Goal: Task Accomplishment & Management: Complete application form

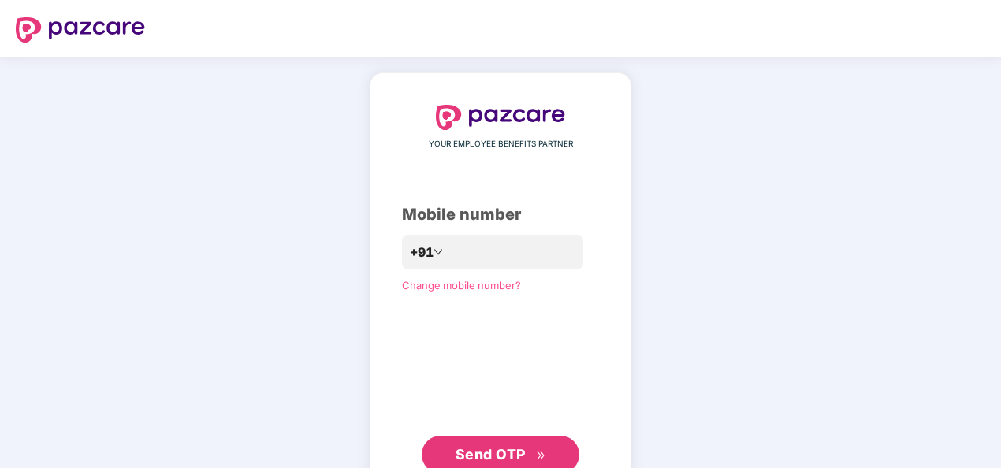
click at [522, 443] on button "Send OTP" at bounding box center [501, 455] width 158 height 38
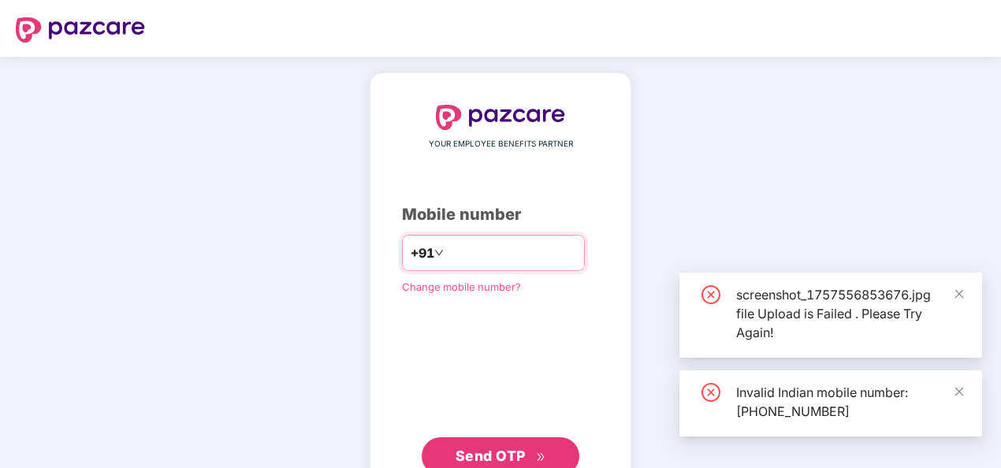
click at [447, 251] on input "**********" at bounding box center [511, 252] width 129 height 25
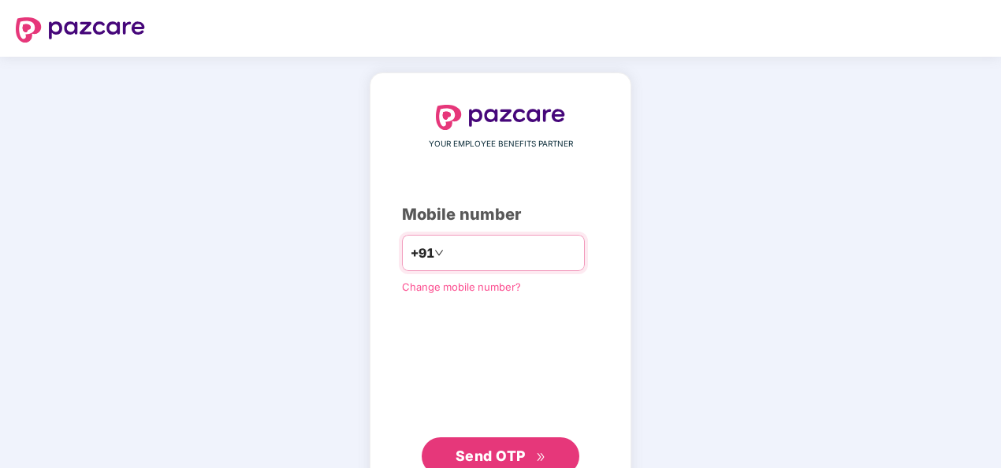
type input "**********"
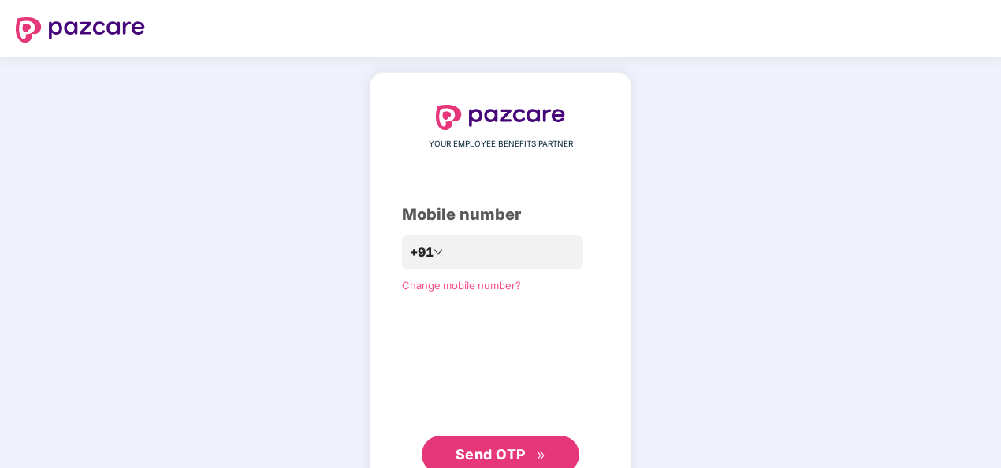
click at [520, 452] on span "Send OTP" at bounding box center [491, 454] width 70 height 17
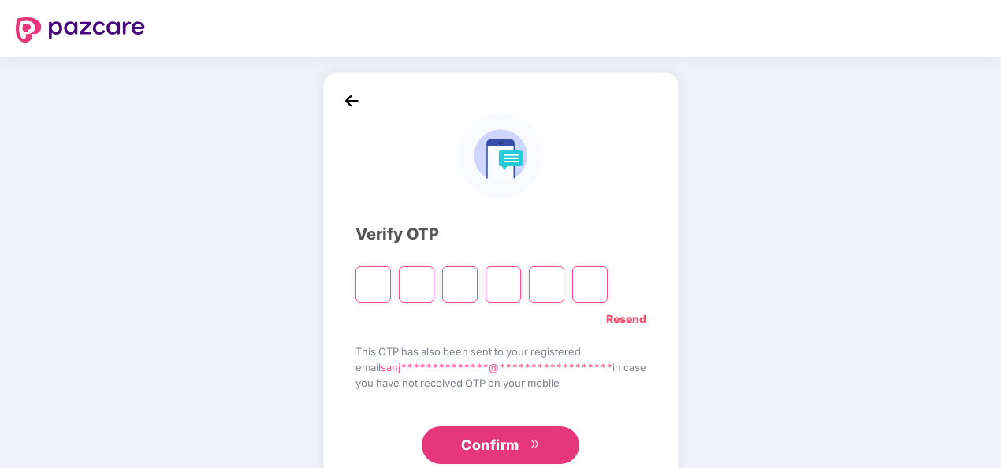
type input "*"
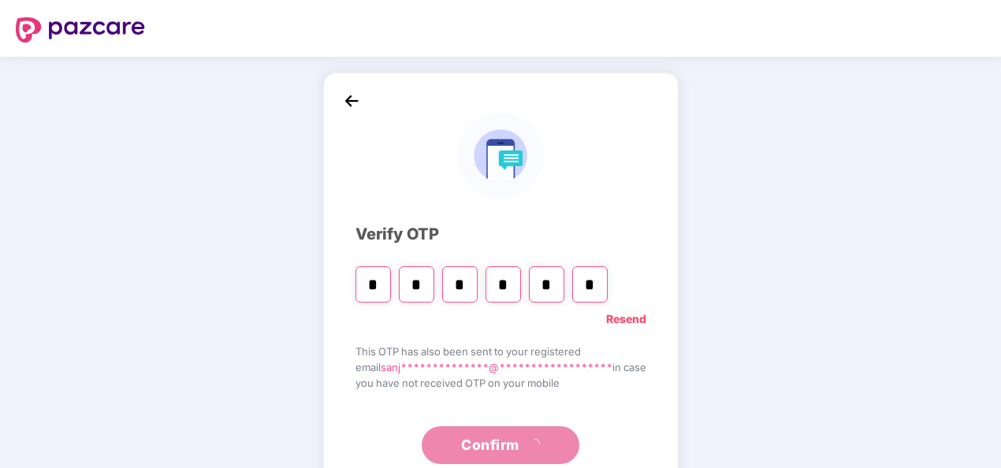
type input "*"
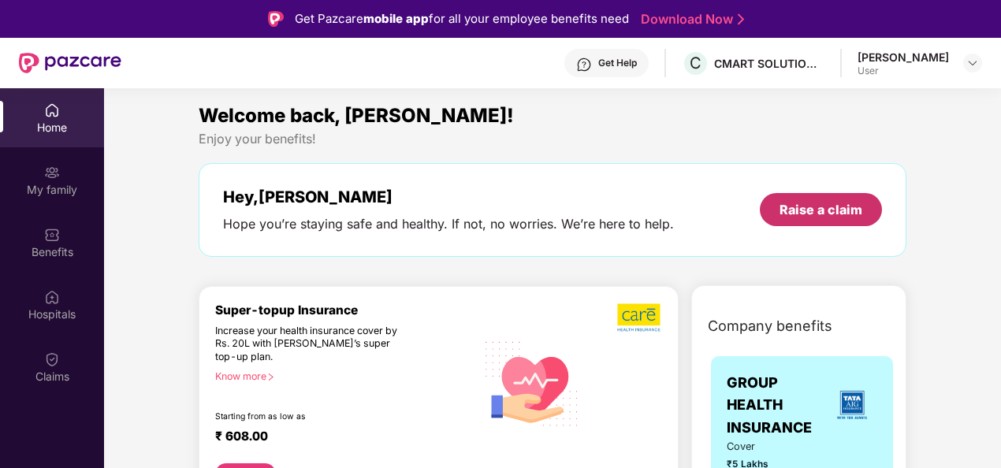
click at [794, 203] on div "Raise a claim" at bounding box center [821, 209] width 83 height 17
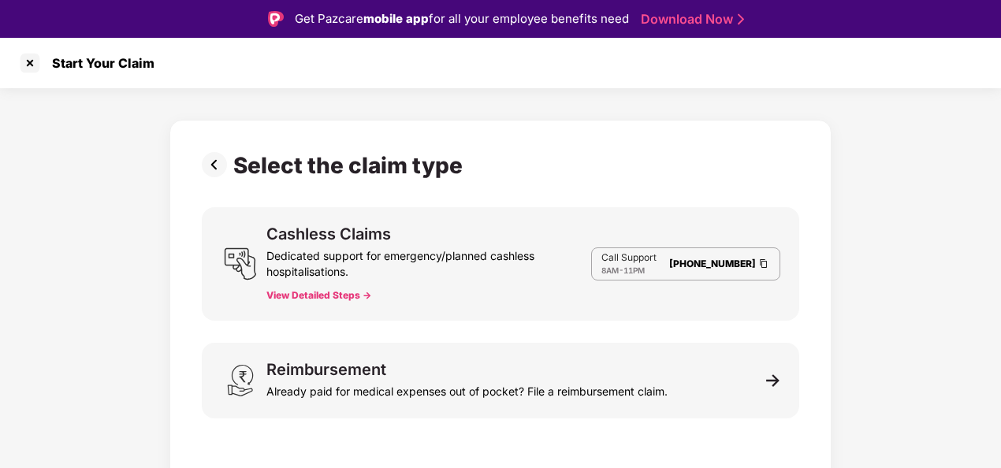
scroll to position [38, 0]
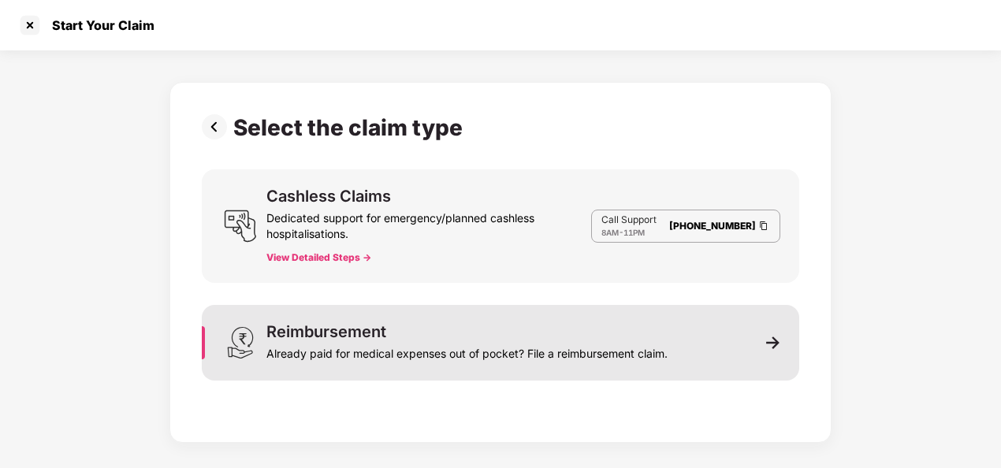
click at [649, 347] on div "Already paid for medical expenses out of pocket? File a reimbursement claim." at bounding box center [466, 351] width 401 height 22
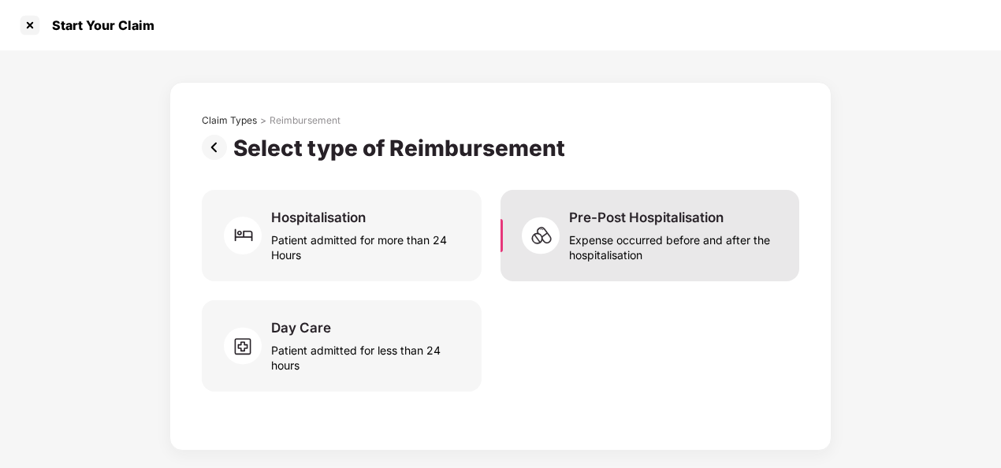
click at [646, 220] on div "Pre-Post Hospitalisation" at bounding box center [646, 217] width 154 height 17
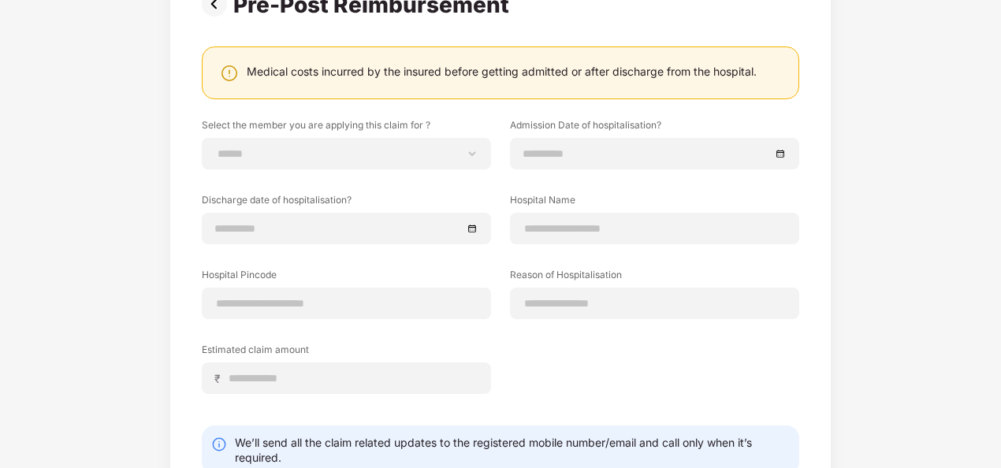
scroll to position [144, 0]
click at [468, 140] on div "**********" at bounding box center [346, 153] width 289 height 32
click at [458, 148] on select "**********" at bounding box center [346, 153] width 262 height 13
select select "**********"
click at [215, 147] on select "**********" at bounding box center [346, 153] width 262 height 13
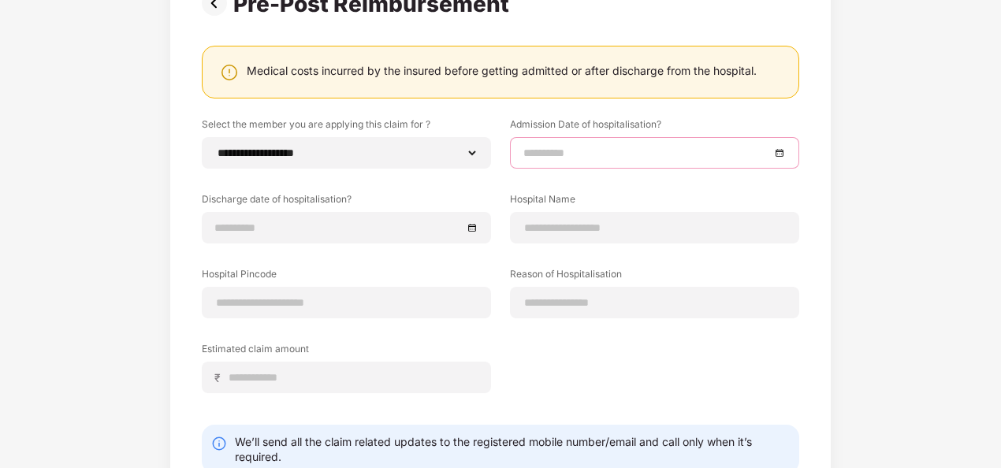
click at [555, 151] on input at bounding box center [646, 152] width 247 height 17
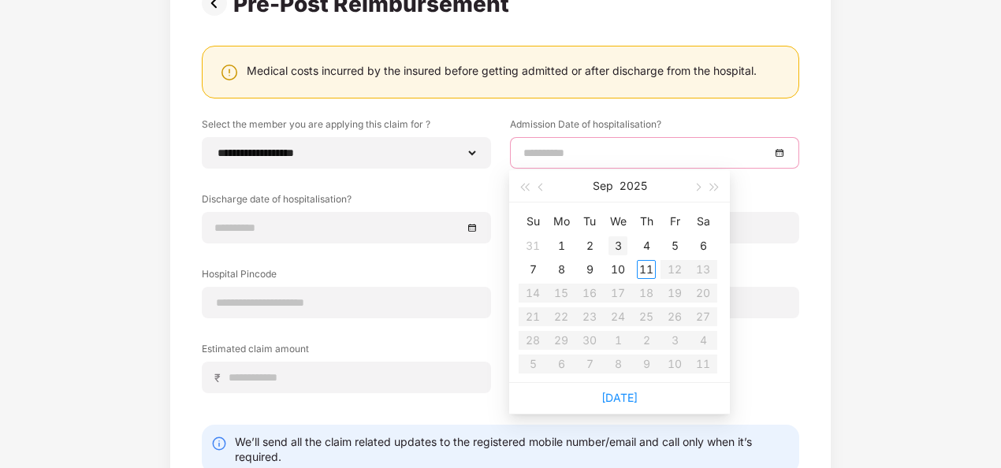
type input "**********"
click at [540, 184] on button "button" at bounding box center [541, 186] width 17 height 32
type input "**********"
click at [673, 297] on div "15" at bounding box center [674, 293] width 19 height 19
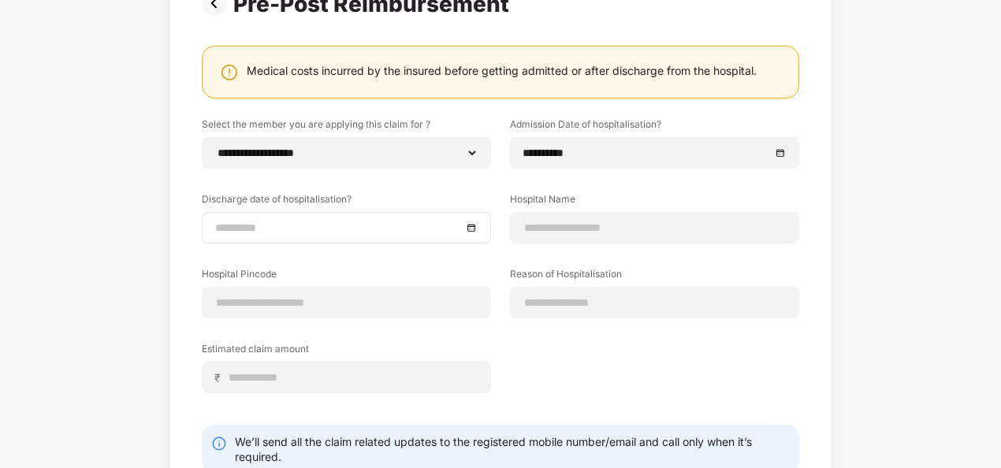
click at [467, 219] on div at bounding box center [346, 227] width 262 height 17
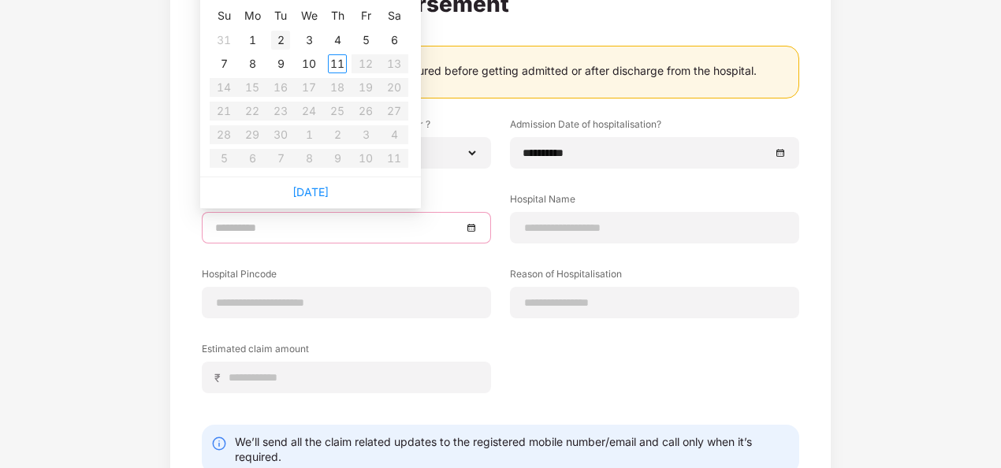
type input "**********"
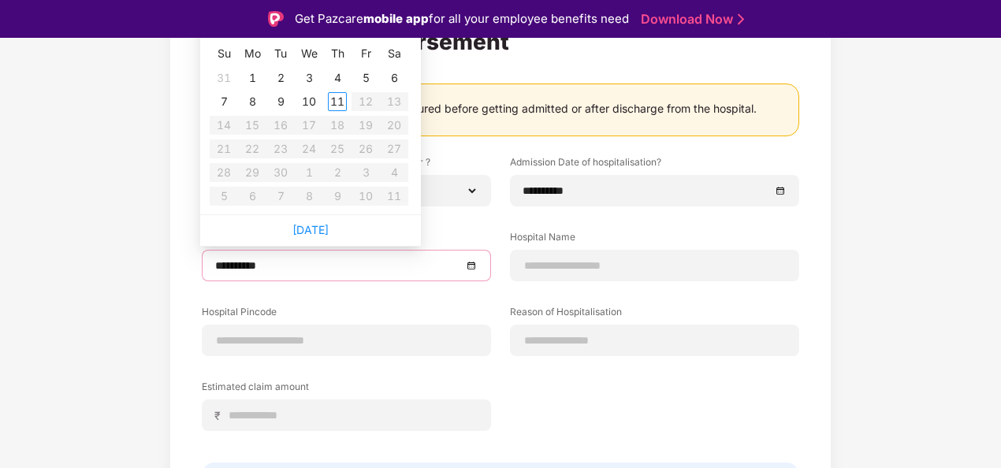
type input "**********"
click at [600, 182] on input "**********" at bounding box center [646, 190] width 247 height 17
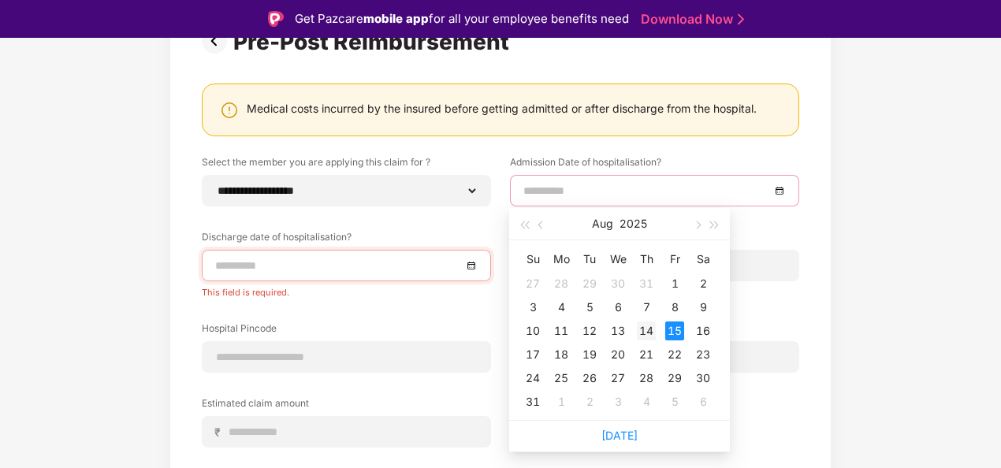
type input "**********"
click at [652, 337] on div "14" at bounding box center [646, 331] width 19 height 19
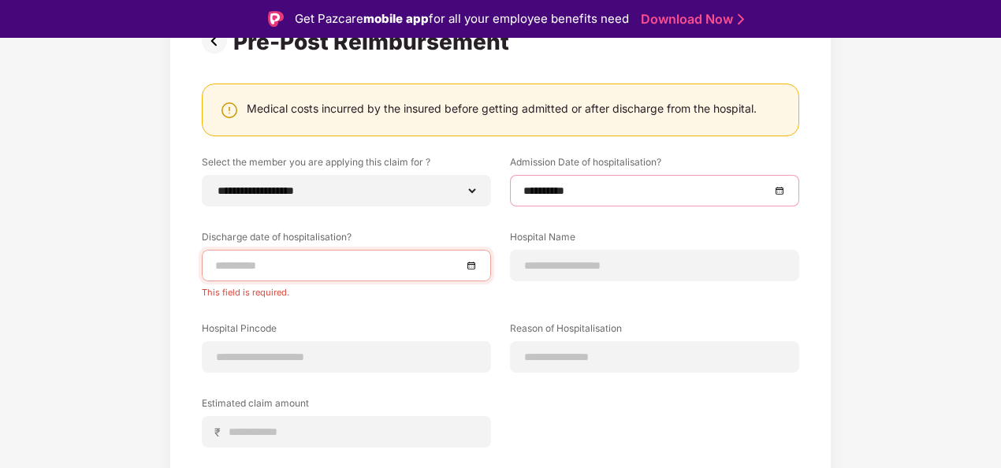
click at [441, 265] on input at bounding box center [338, 265] width 247 height 17
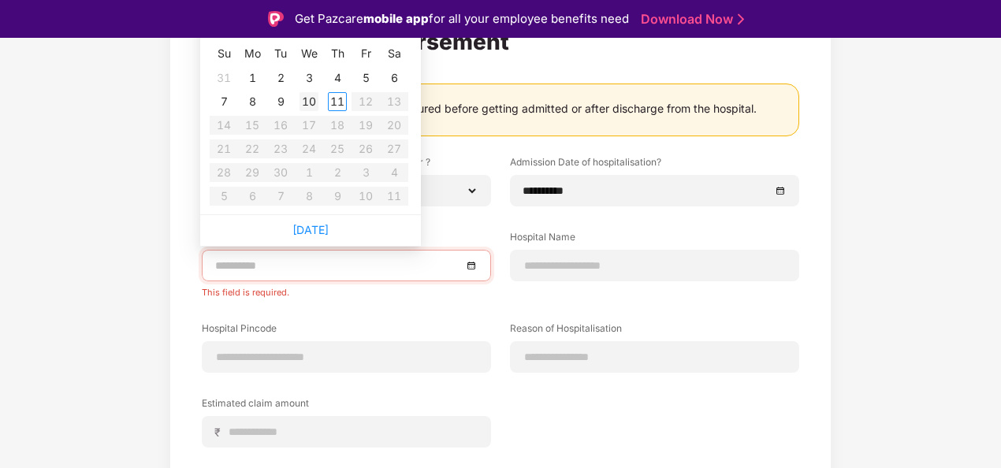
type input "**********"
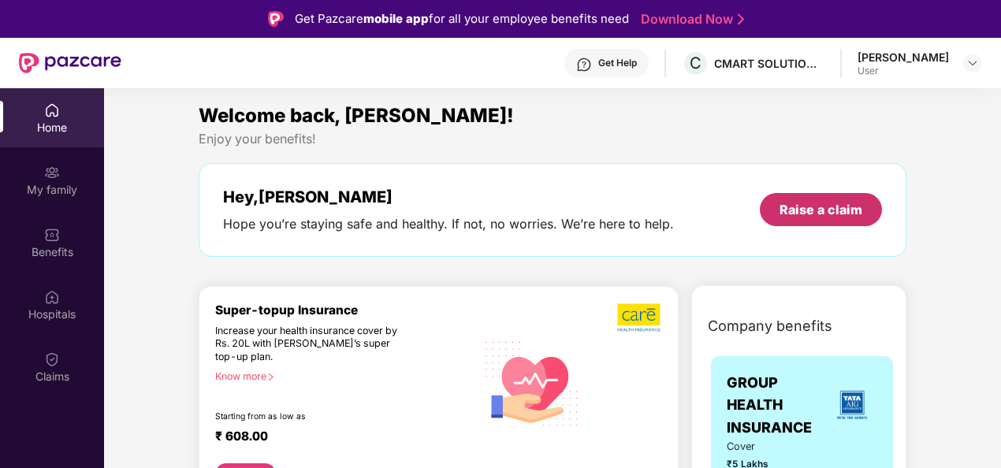
click at [809, 218] on div "Raise a claim" at bounding box center [821, 209] width 122 height 33
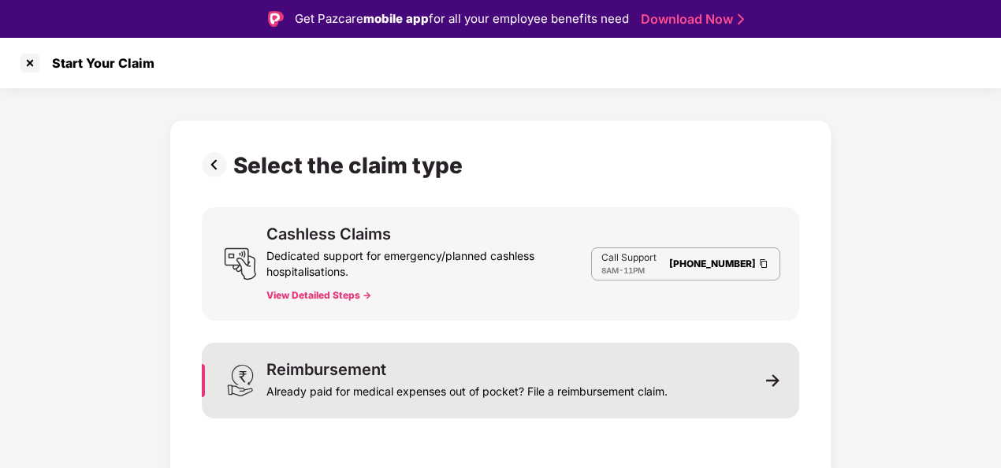
click at [656, 346] on div "Reimbursement Already paid for medical expenses out of pocket? File a reimburse…" at bounding box center [500, 381] width 597 height 76
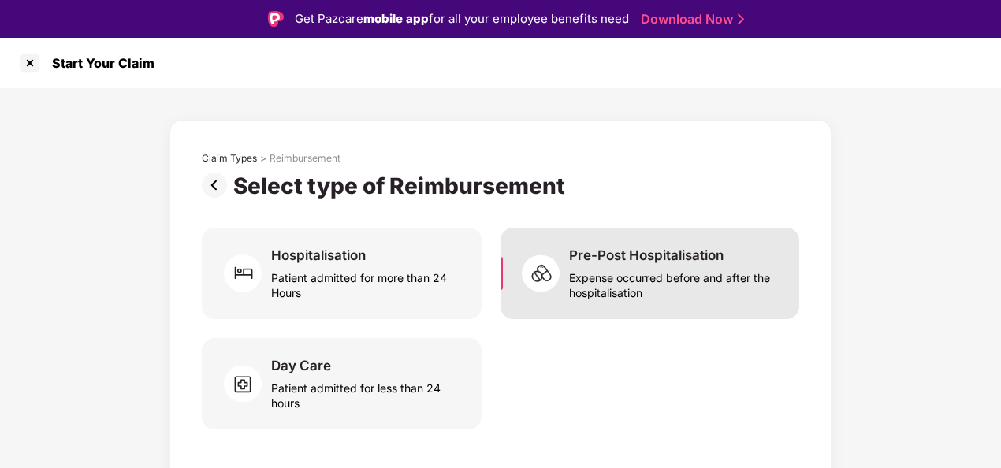
click at [594, 264] on div "Expense occurred before and after the hospitalisation" at bounding box center [674, 282] width 211 height 36
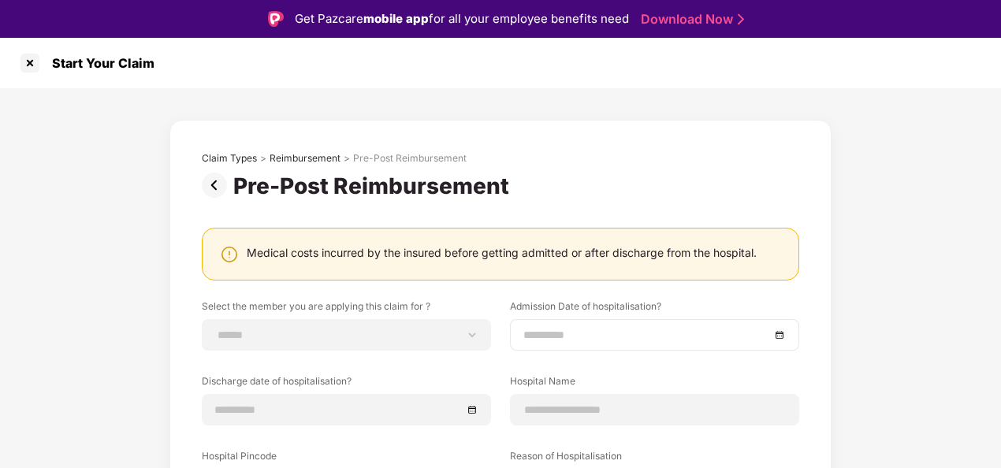
click at [582, 334] on input at bounding box center [646, 334] width 247 height 17
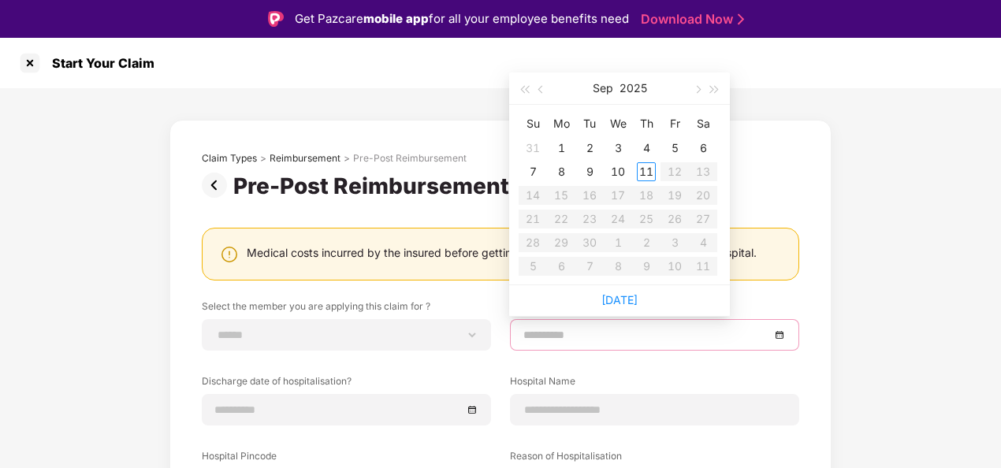
type input "**********"
click at [545, 84] on button "button" at bounding box center [541, 89] width 17 height 32
type input "**********"
click at [651, 188] on div "14" at bounding box center [646, 195] width 19 height 19
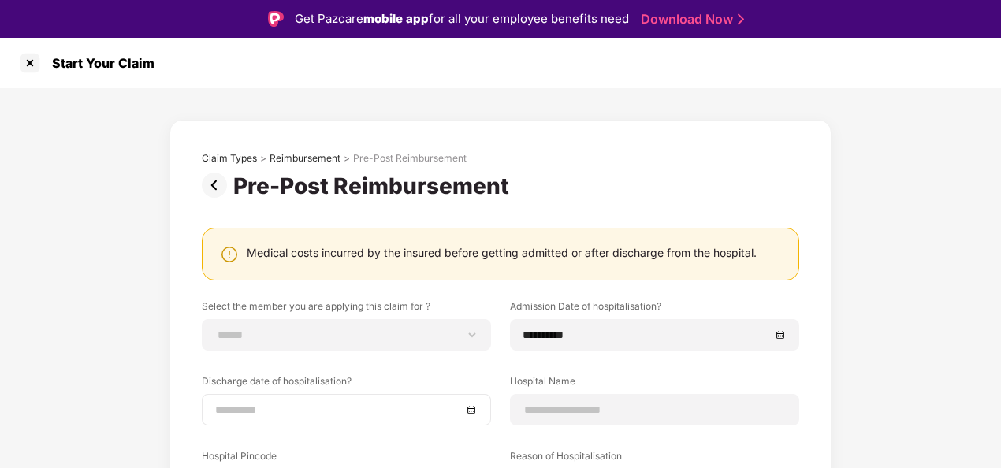
click at [474, 402] on div at bounding box center [346, 409] width 262 height 17
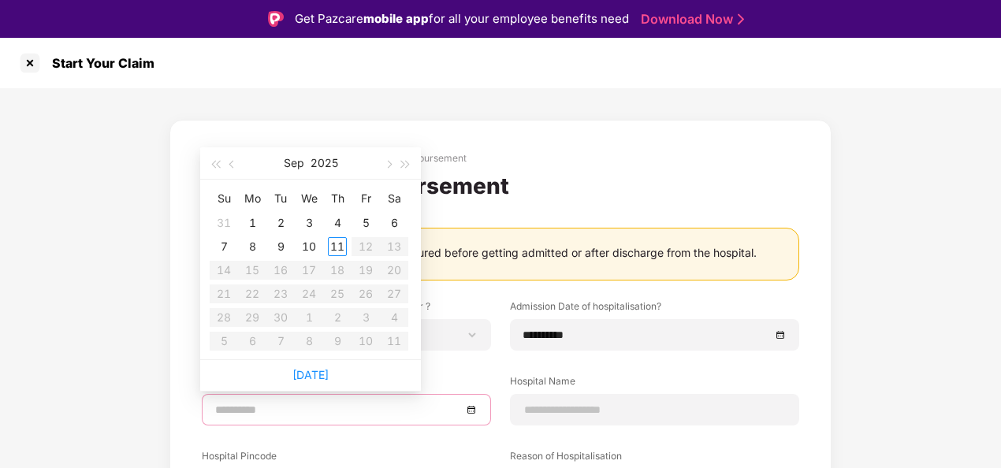
type input "**********"
click at [235, 167] on button "button" at bounding box center [232, 163] width 17 height 32
type input "**********"
click at [391, 271] on div "16" at bounding box center [394, 270] width 19 height 19
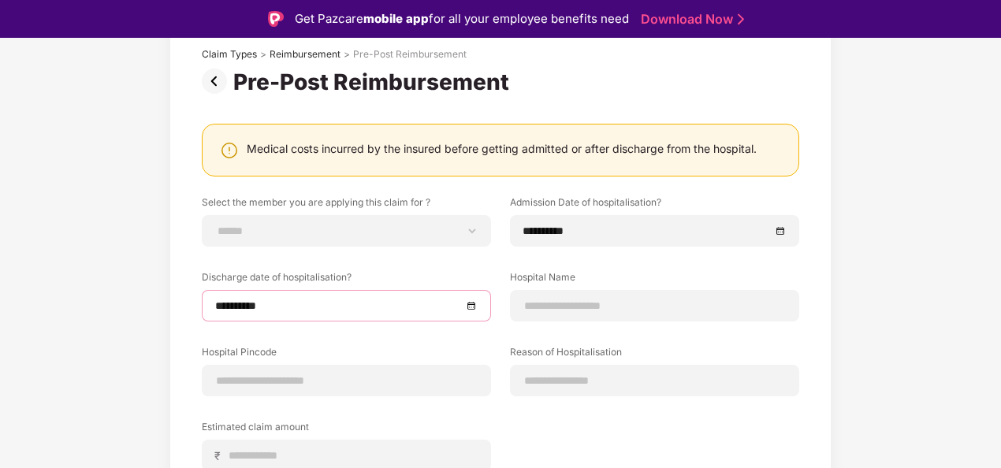
scroll to position [162, 0]
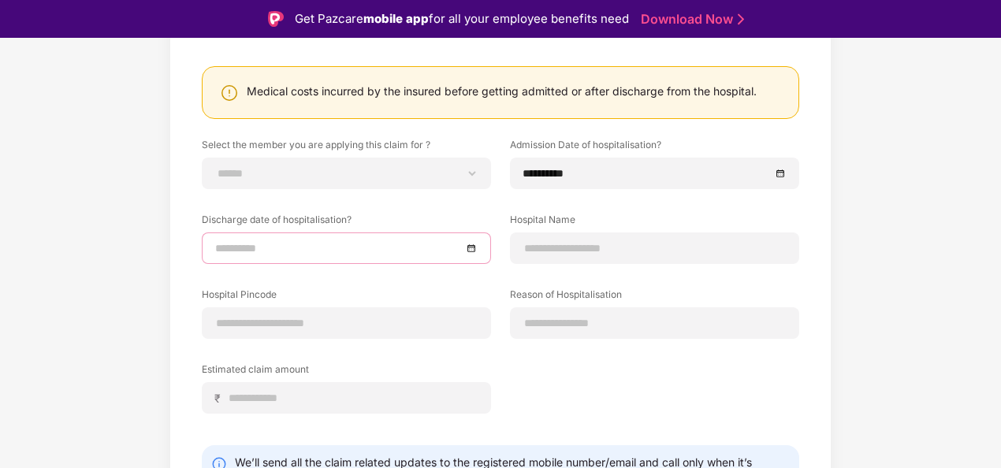
click at [466, 254] on div at bounding box center [346, 248] width 262 height 17
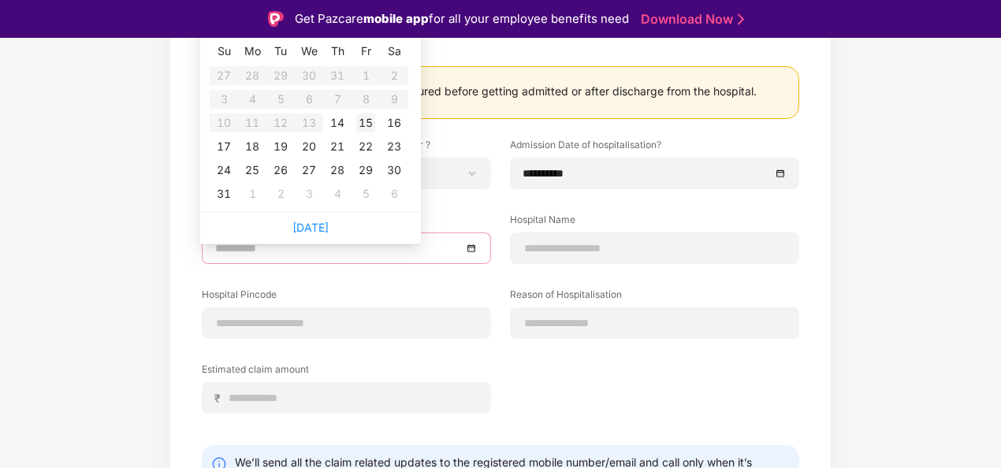
type input "**********"
click at [371, 128] on div "15" at bounding box center [365, 123] width 19 height 19
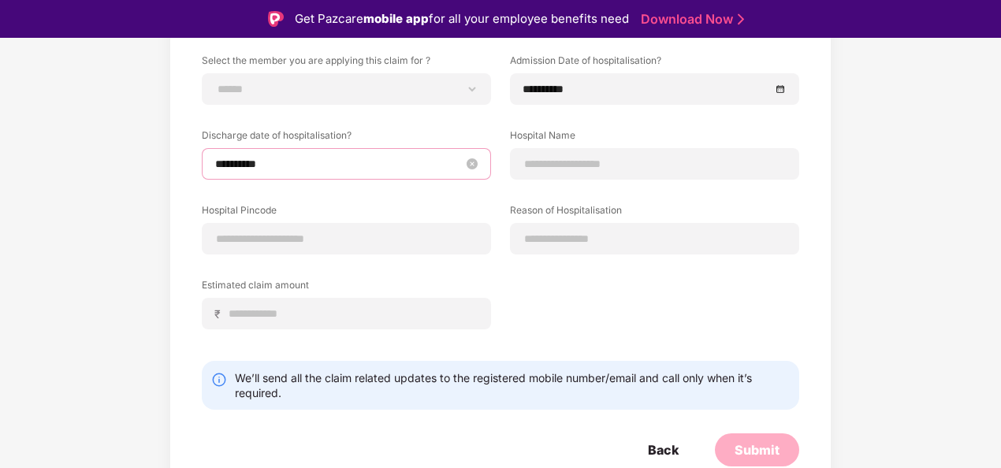
scroll to position [16, 0]
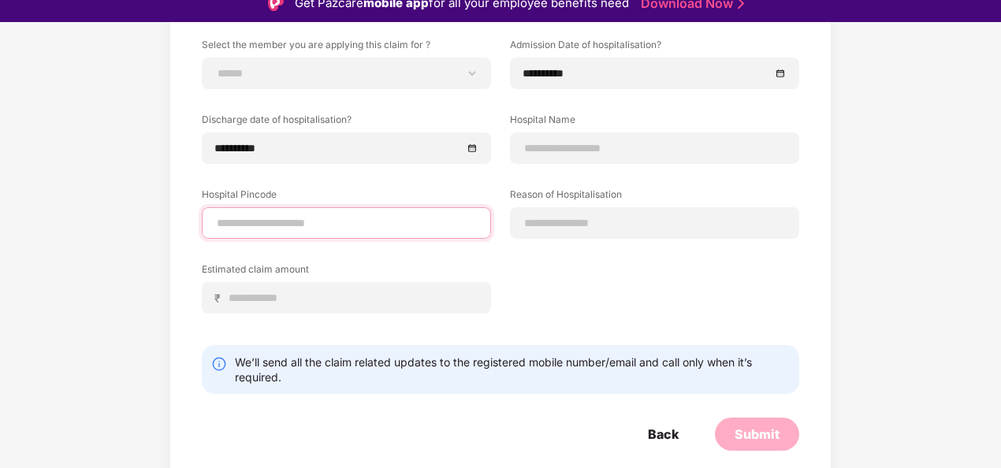
click at [424, 218] on input at bounding box center [346, 223] width 262 height 17
type input "******"
select select "******"
select select "**********"
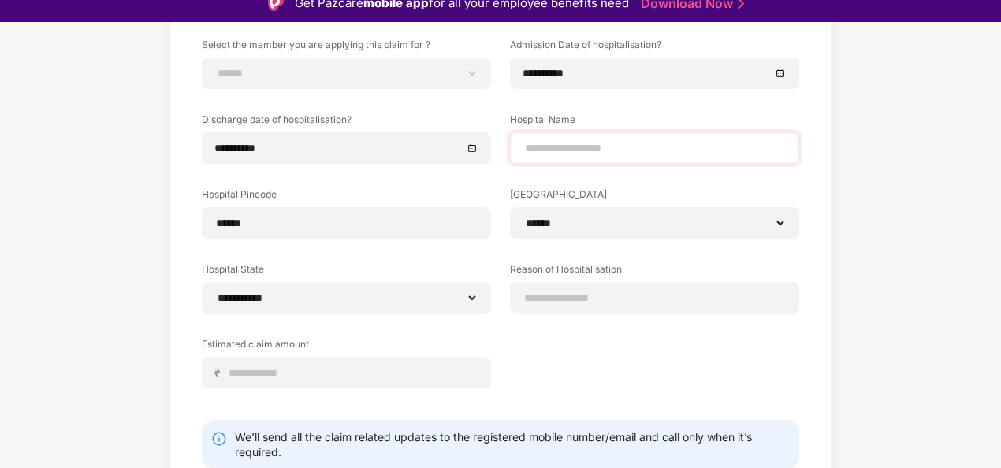
click at [566, 162] on div at bounding box center [654, 148] width 289 height 32
click at [565, 156] on div at bounding box center [654, 148] width 289 height 32
click at [565, 151] on input at bounding box center [654, 148] width 262 height 17
type input "**********"
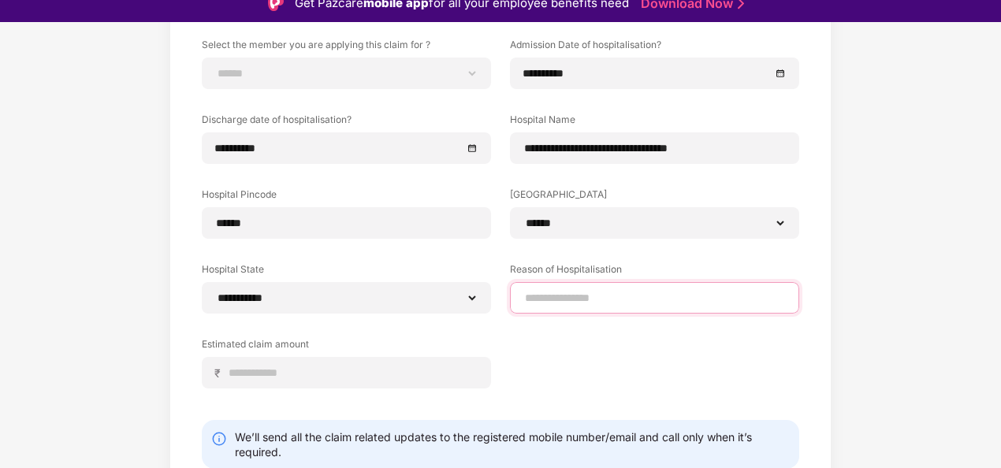
click at [554, 298] on input at bounding box center [654, 298] width 262 height 17
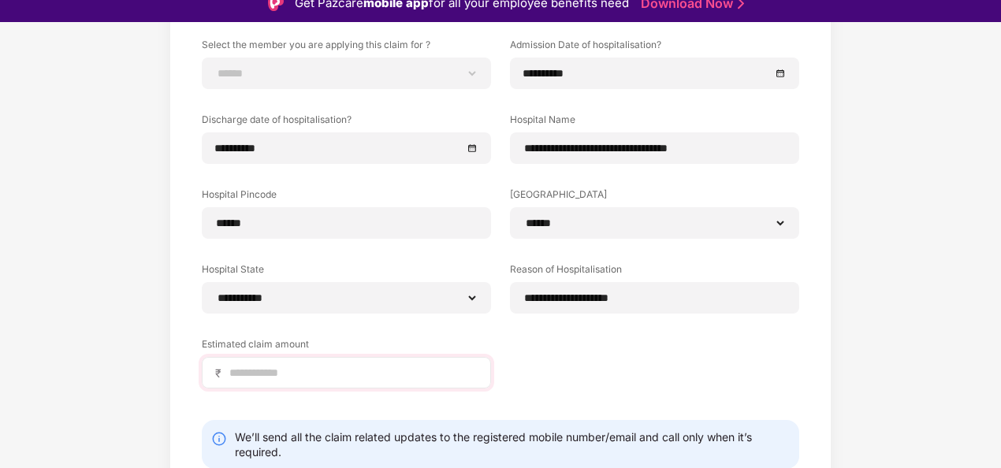
click at [413, 360] on div "₹" at bounding box center [346, 373] width 289 height 32
click at [411, 362] on div "₹" at bounding box center [346, 373] width 289 height 32
click at [405, 369] on input at bounding box center [353, 373] width 250 height 17
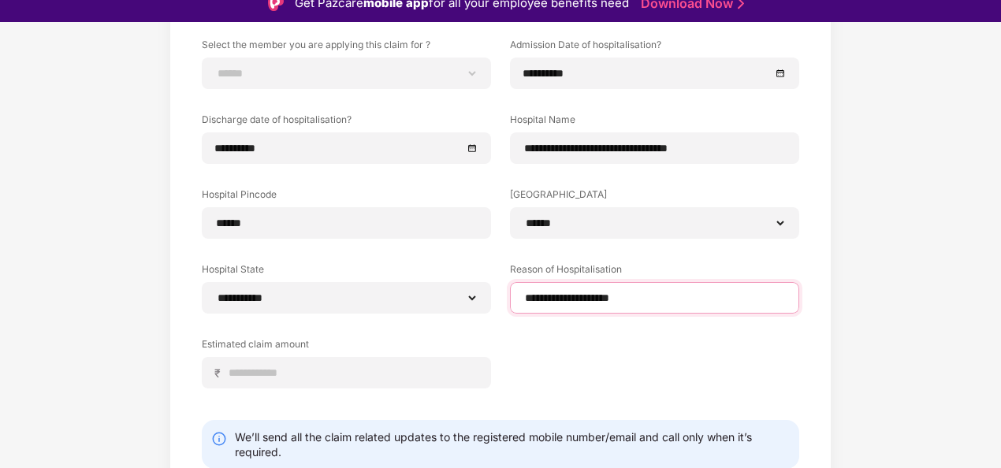
click at [676, 295] on input "**********" at bounding box center [654, 298] width 262 height 17
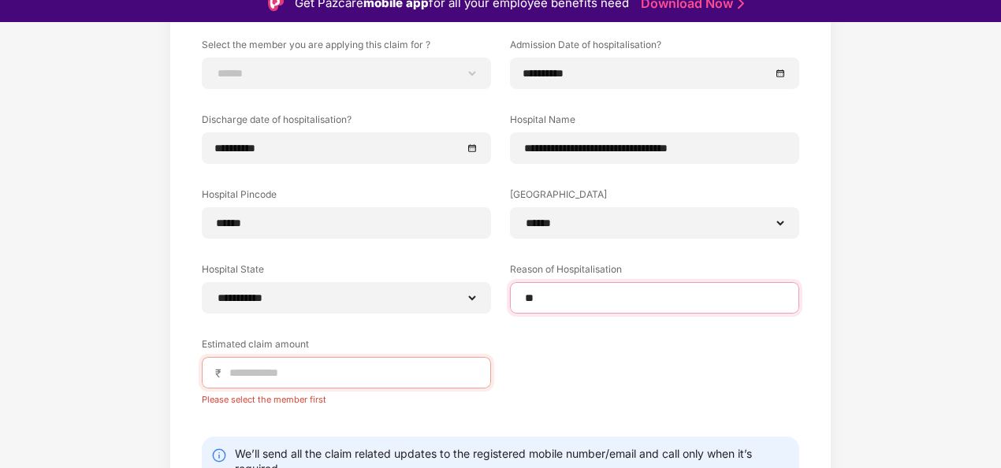
type input "*"
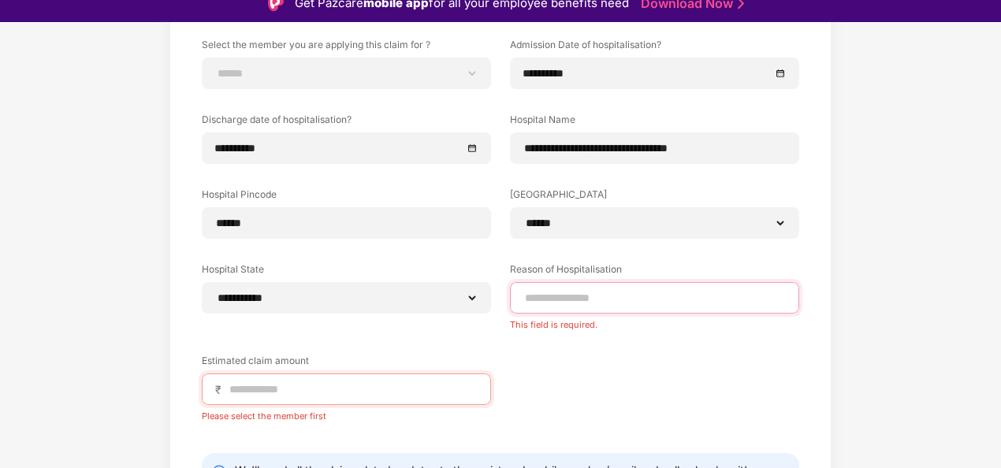
type input "*"
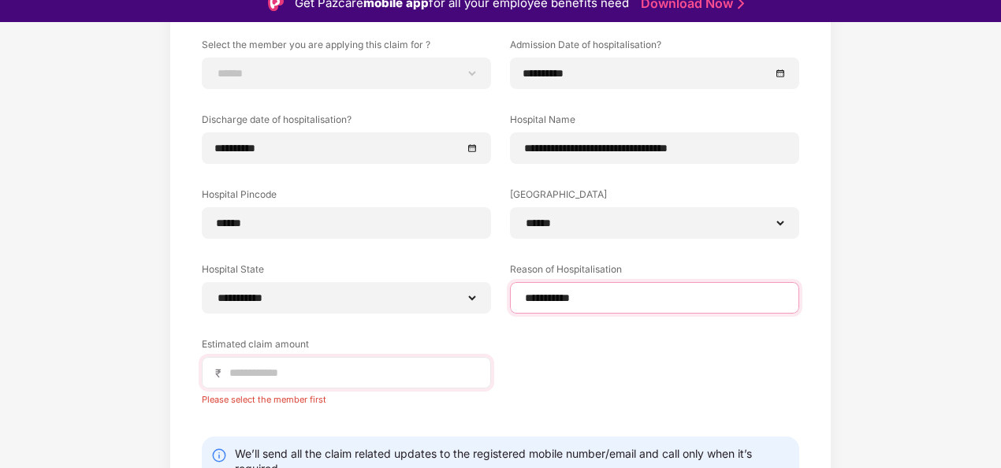
type input "**********"
drag, startPoint x: 281, startPoint y: 363, endPoint x: 275, endPoint y: 374, distance: 12.3
click at [275, 374] on div "₹" at bounding box center [346, 373] width 289 height 32
click at [275, 374] on input at bounding box center [353, 373] width 250 height 17
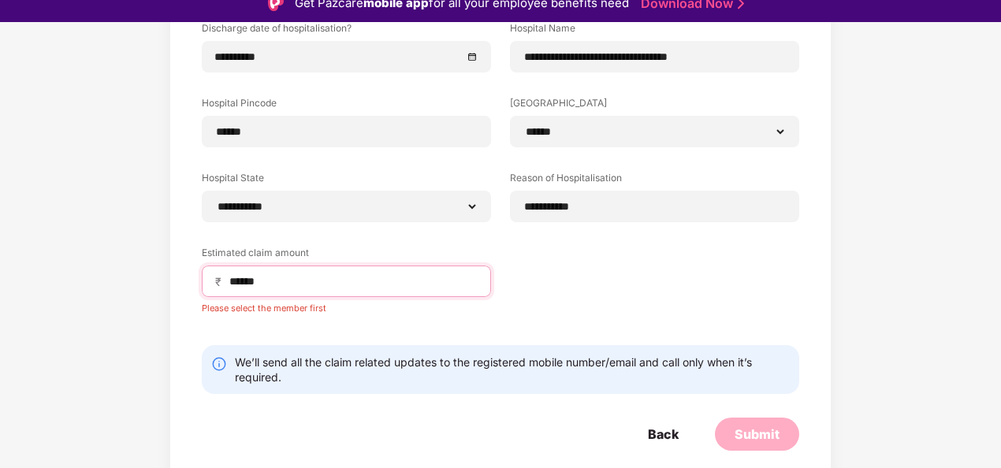
scroll to position [38, 0]
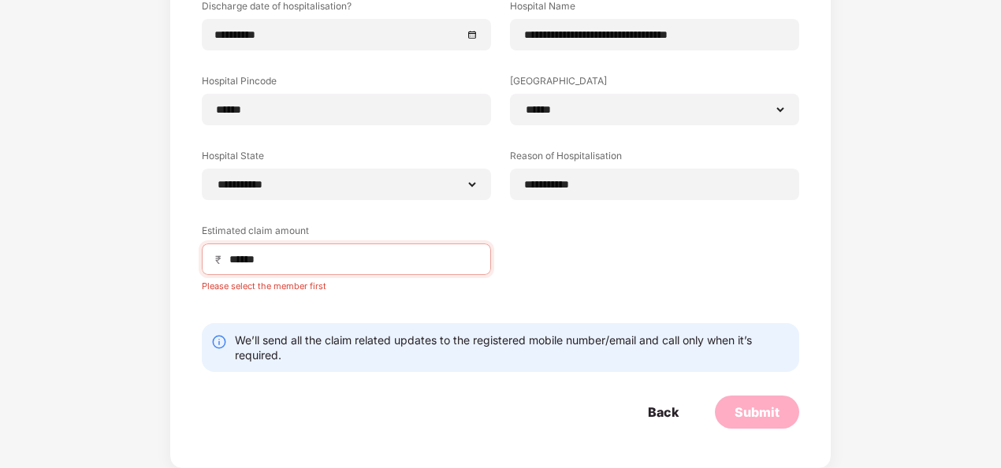
click at [411, 300] on div "**********" at bounding box center [500, 119] width 597 height 391
click at [345, 254] on input "******" at bounding box center [353, 259] width 250 height 17
type input "******"
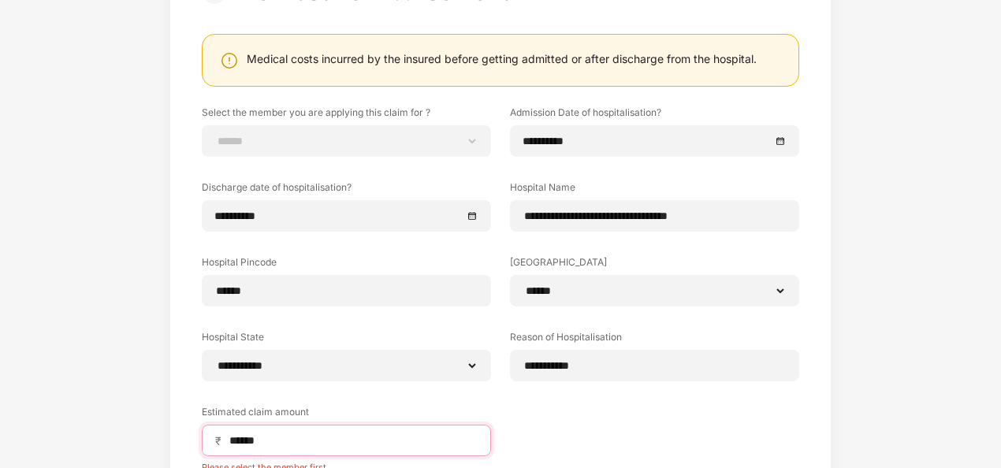
scroll to position [155, 0]
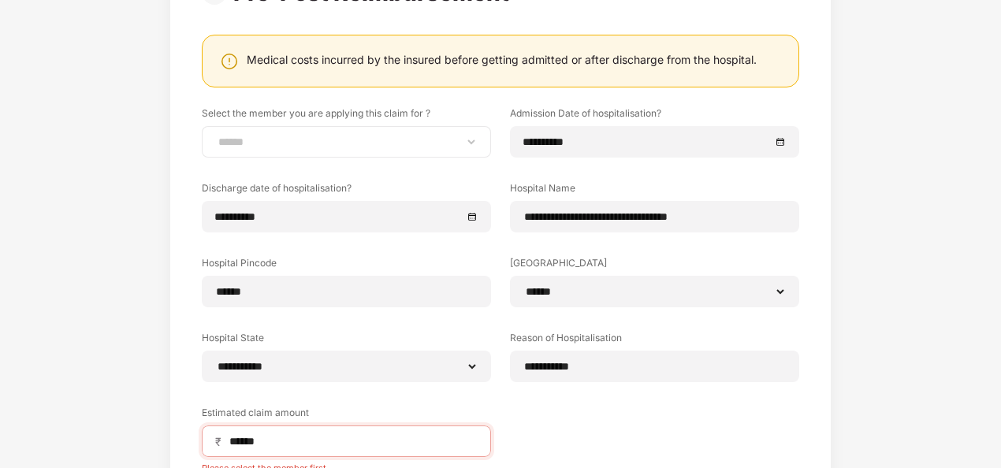
click at [396, 154] on div "**********" at bounding box center [346, 142] width 289 height 32
click at [413, 141] on select "**********" at bounding box center [346, 142] width 262 height 13
select select "**********"
click at [215, 136] on select "**********" at bounding box center [346, 142] width 262 height 13
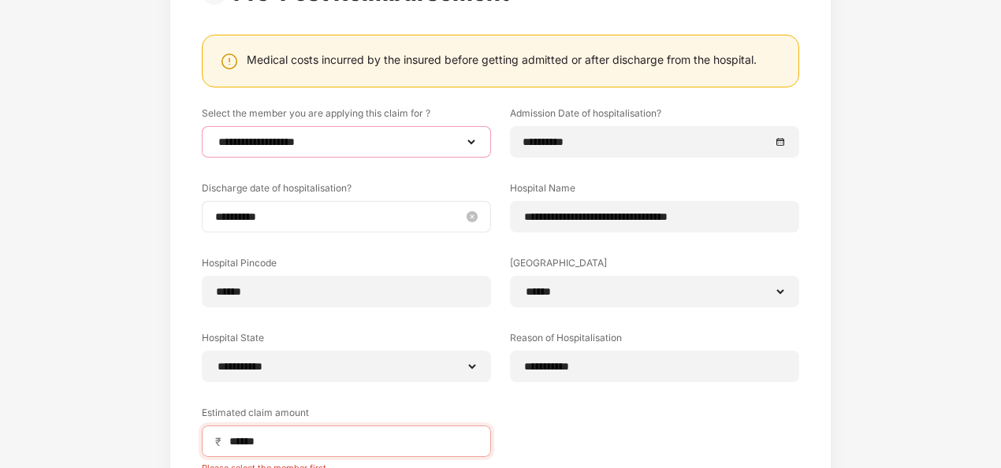
scroll to position [337, 0]
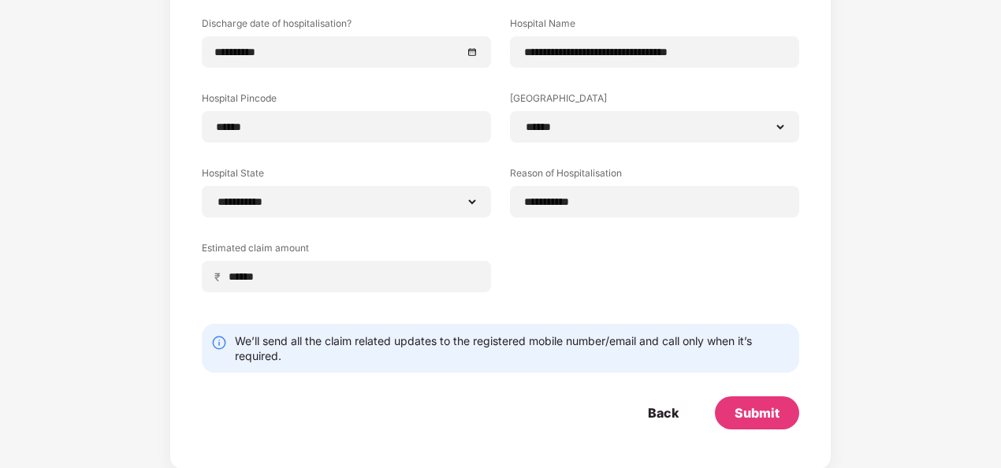
click at [465, 307] on div "**********" at bounding box center [500, 129] width 597 height 374
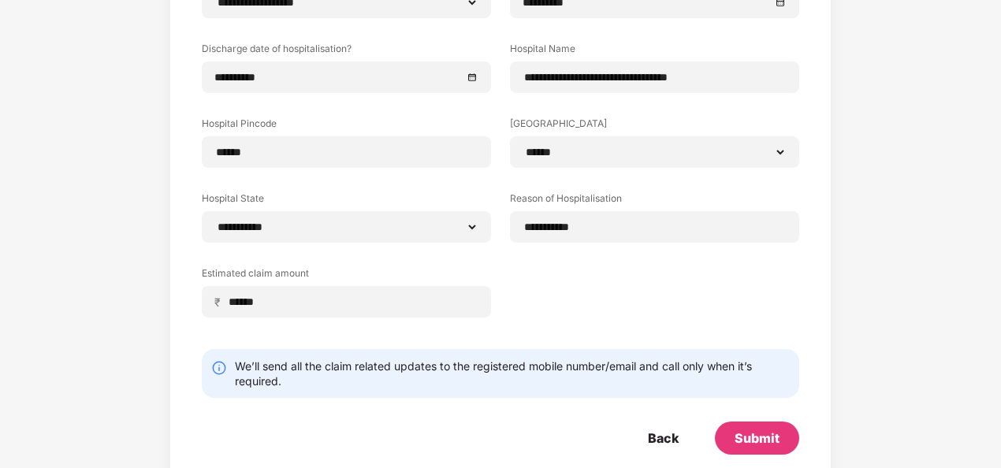
scroll to position [300, 0]
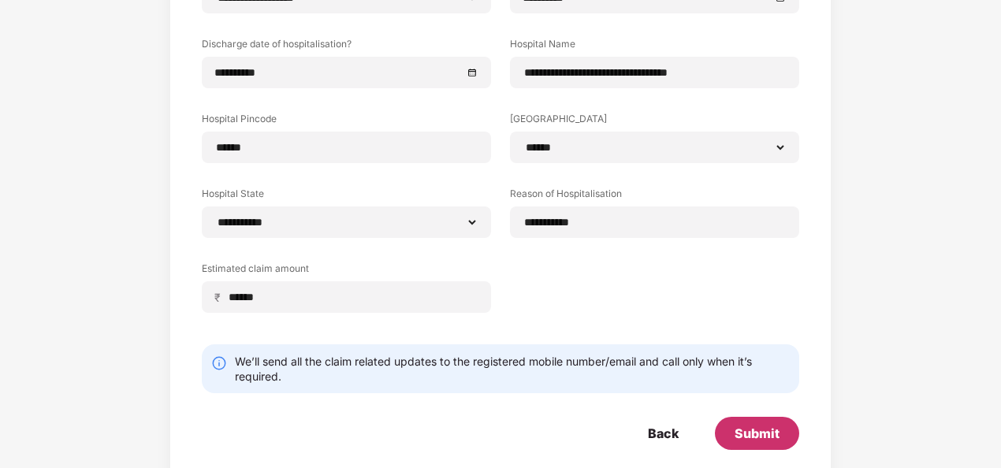
click at [757, 431] on div "Submit" at bounding box center [757, 433] width 45 height 17
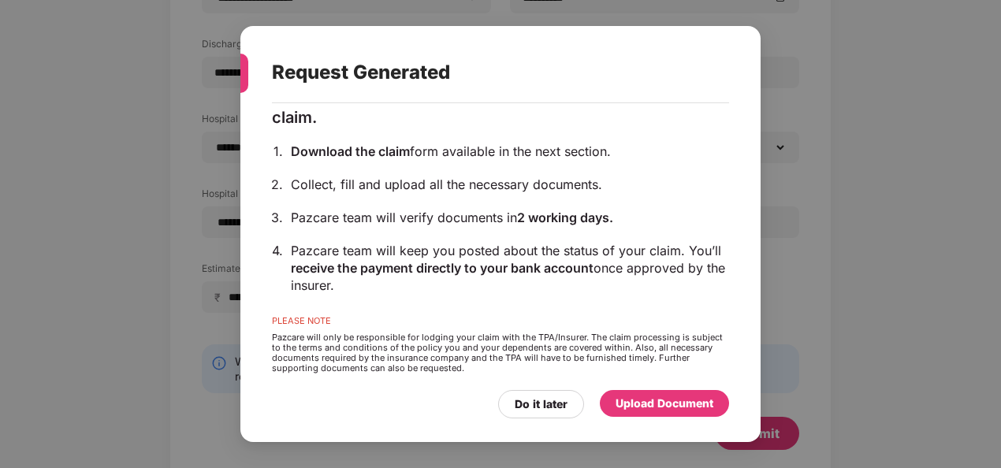
scroll to position [164, 0]
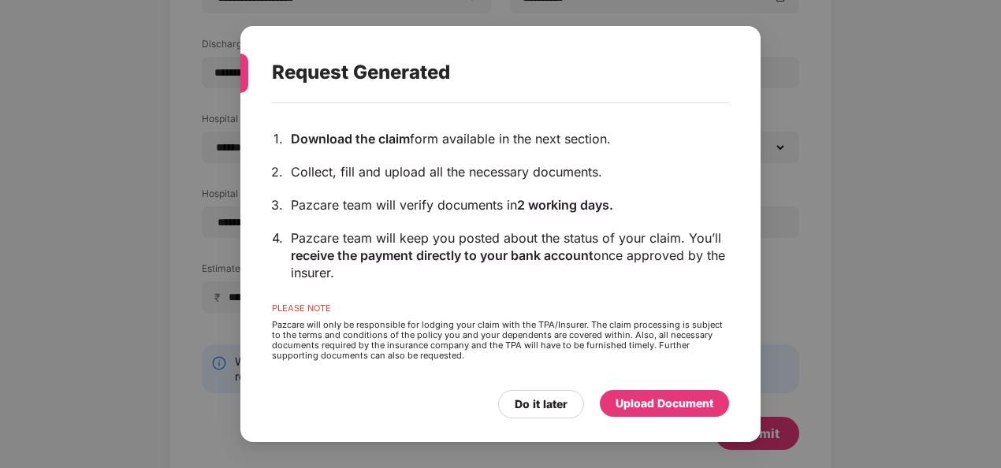
click at [631, 406] on div "Upload Document" at bounding box center [665, 403] width 98 height 17
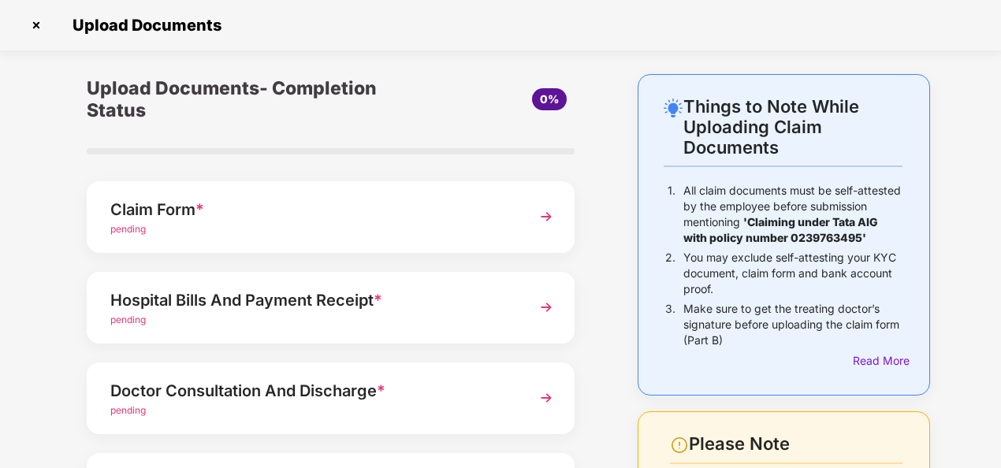
click at [489, 227] on div "pending" at bounding box center [312, 229] width 404 height 15
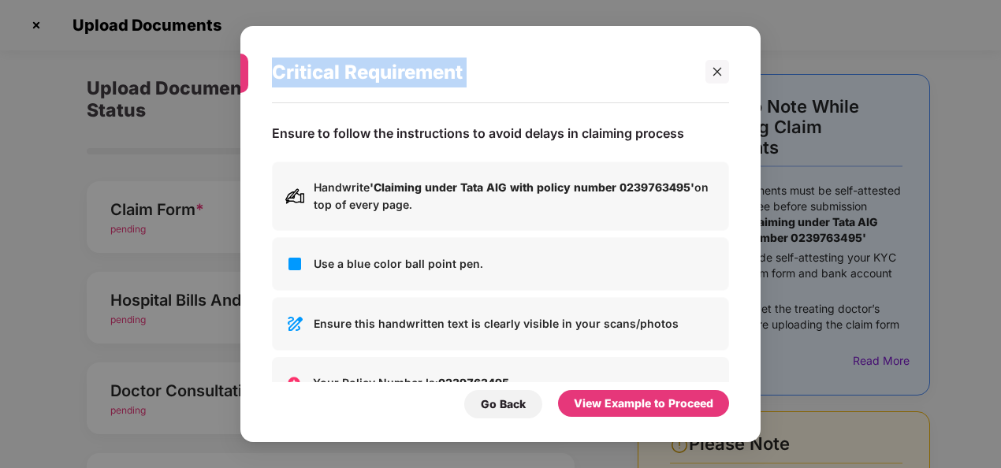
drag, startPoint x: 719, startPoint y: 71, endPoint x: 231, endPoint y: 321, distance: 548.2
click at [231, 321] on div "Critical Requirement Ensure to follow the instructions to avoid delays in claim…" at bounding box center [500, 234] width 1001 height 468
click at [720, 76] on icon "close" at bounding box center [717, 71] width 11 height 11
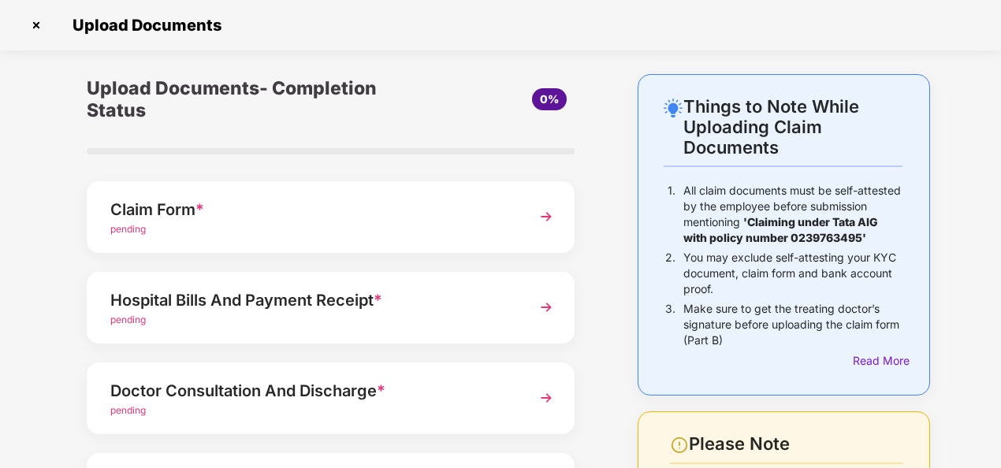
click at [292, 311] on div "Hospital Bills And Payment Receipt *" at bounding box center [312, 300] width 404 height 25
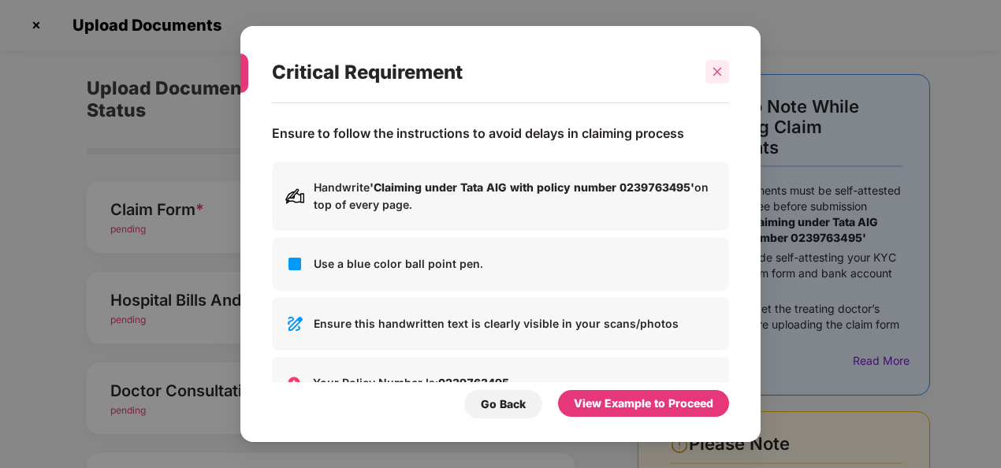
click at [722, 72] on icon "close" at bounding box center [717, 71] width 11 height 11
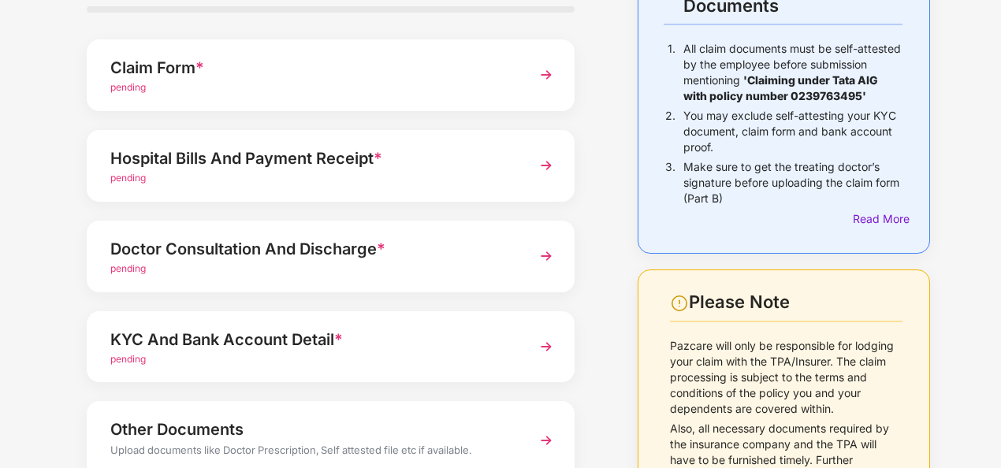
scroll to position [251, 0]
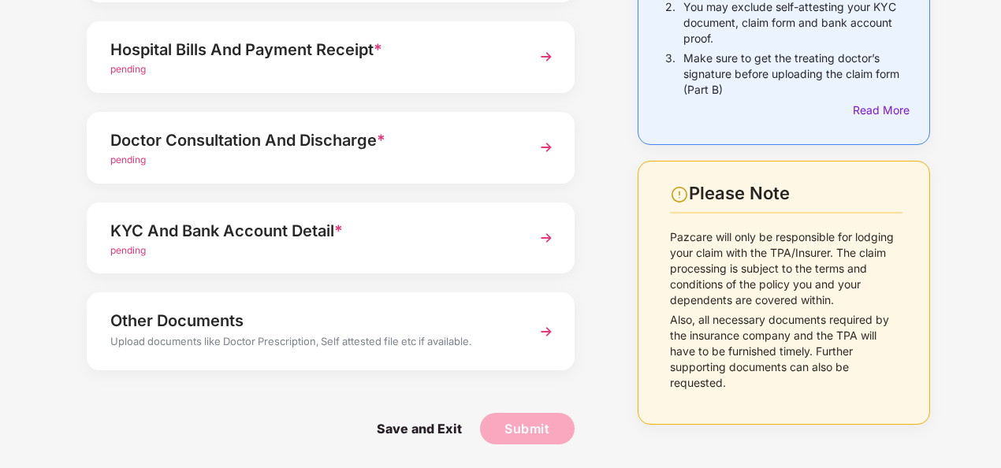
click at [385, 227] on div "KYC And Bank Account Detail *" at bounding box center [312, 230] width 404 height 25
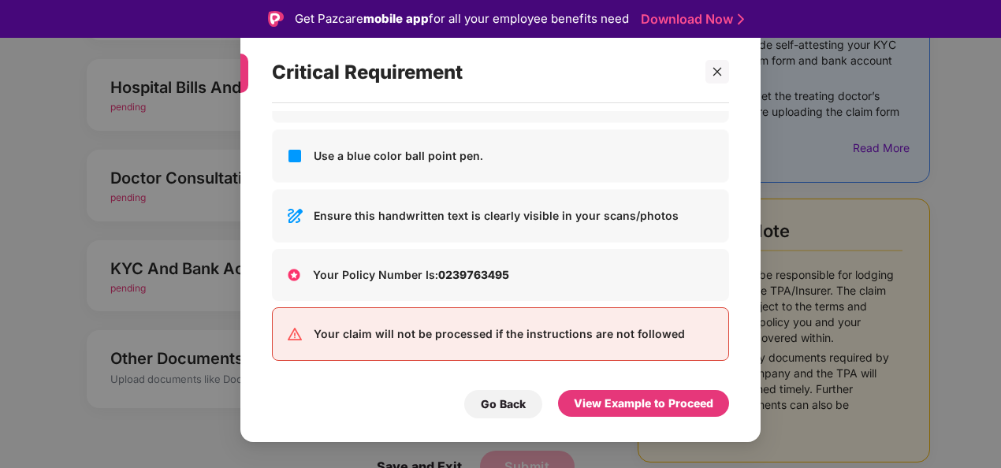
scroll to position [0, 0]
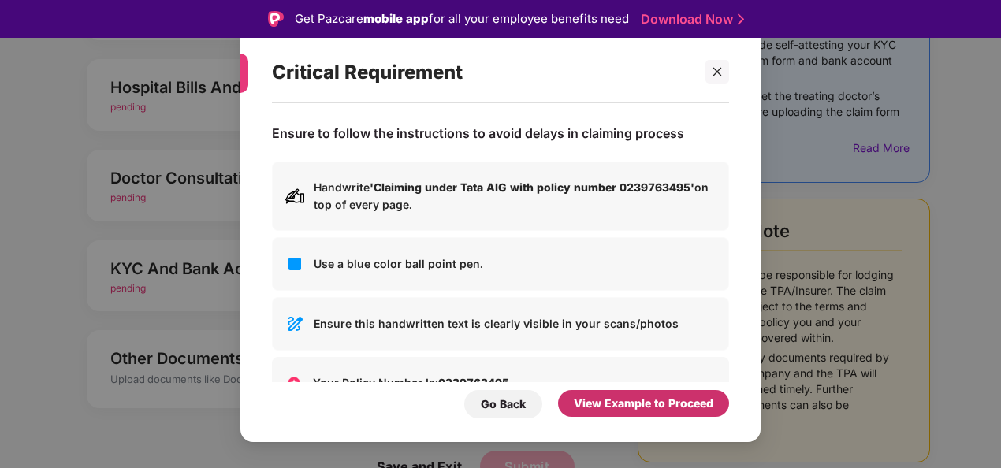
click at [613, 410] on div "View Example to Proceed" at bounding box center [644, 403] width 140 height 17
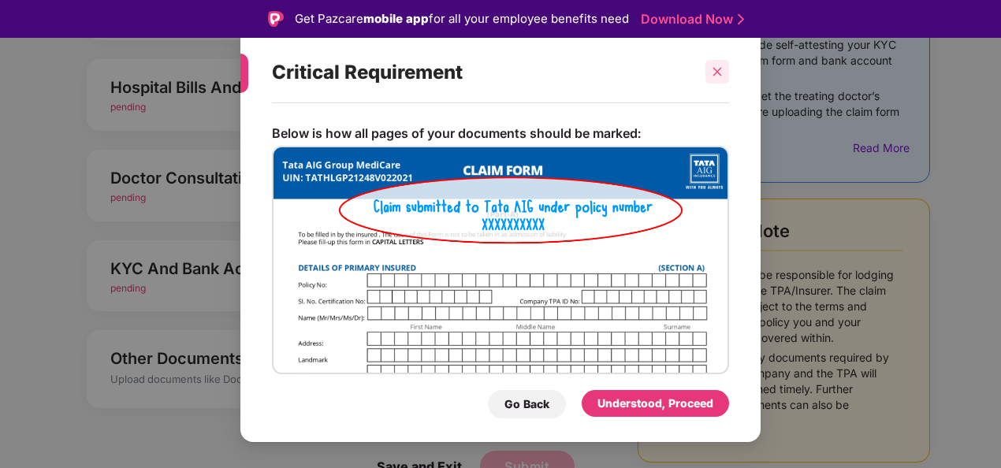
click at [717, 68] on icon "close" at bounding box center [717, 71] width 11 height 11
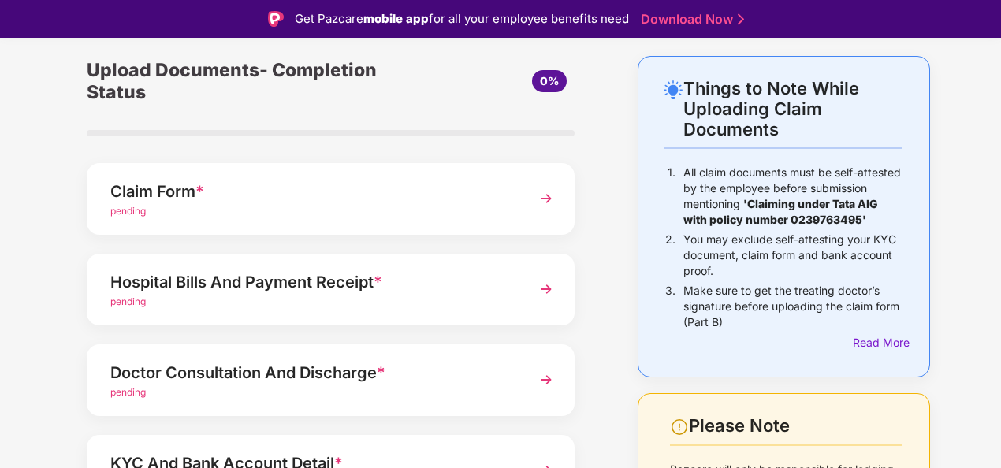
scroll to position [54, 0]
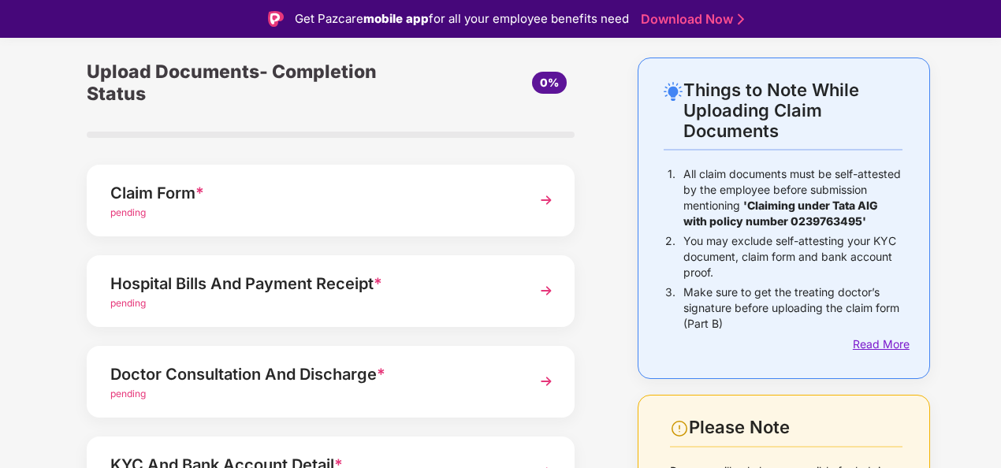
click at [867, 351] on div "Read More" at bounding box center [878, 344] width 50 height 17
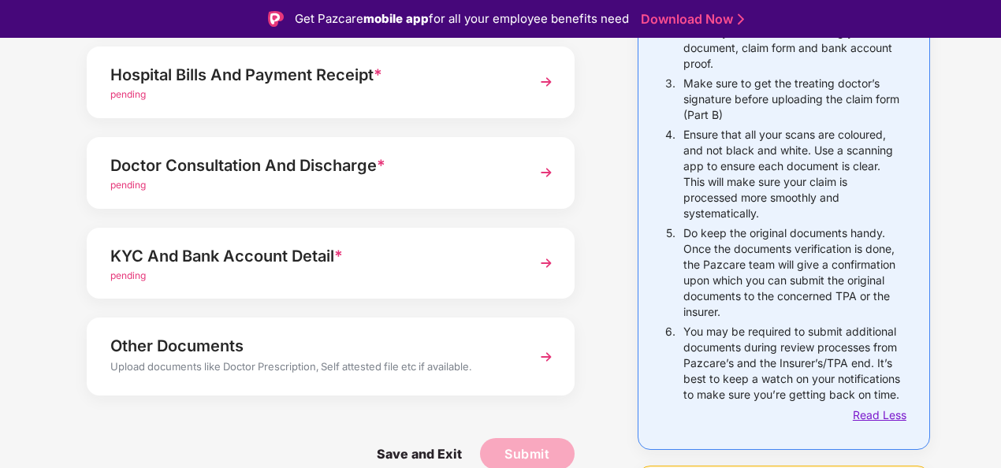
scroll to position [0, 0]
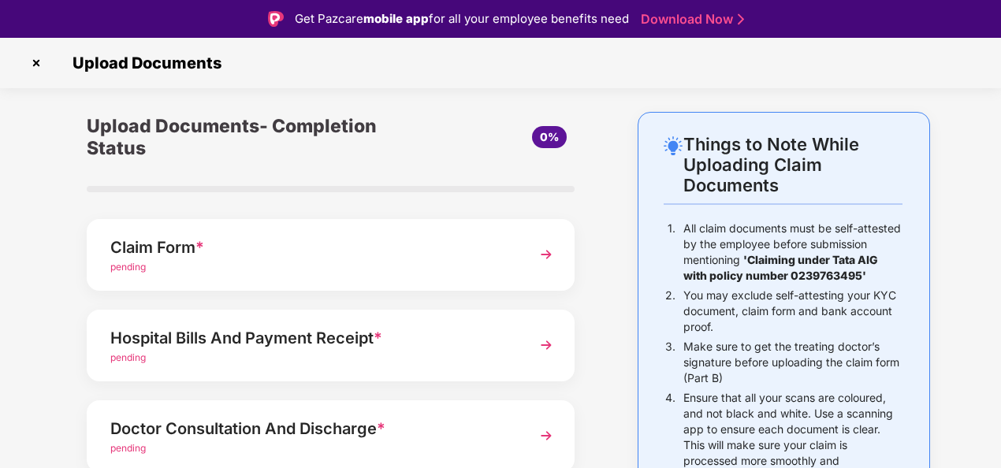
click at [460, 266] on div "pending" at bounding box center [312, 267] width 404 height 15
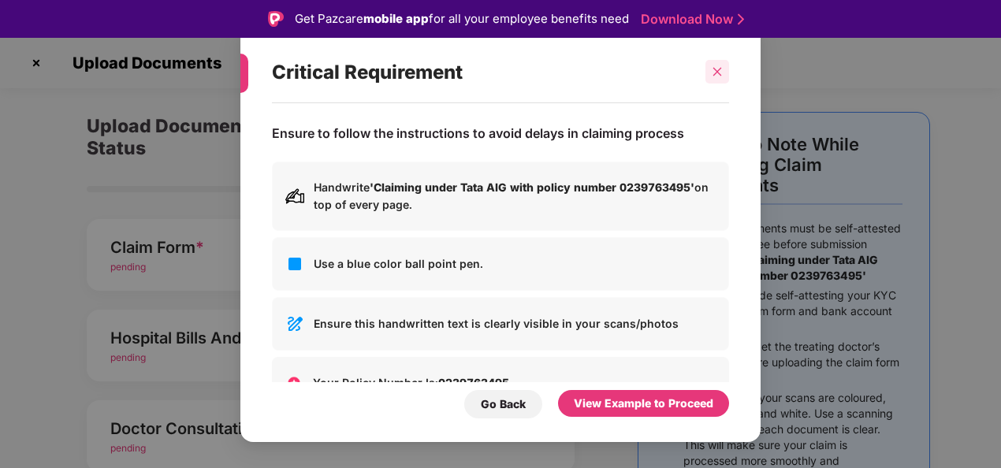
click at [713, 70] on icon "close" at bounding box center [717, 71] width 11 height 11
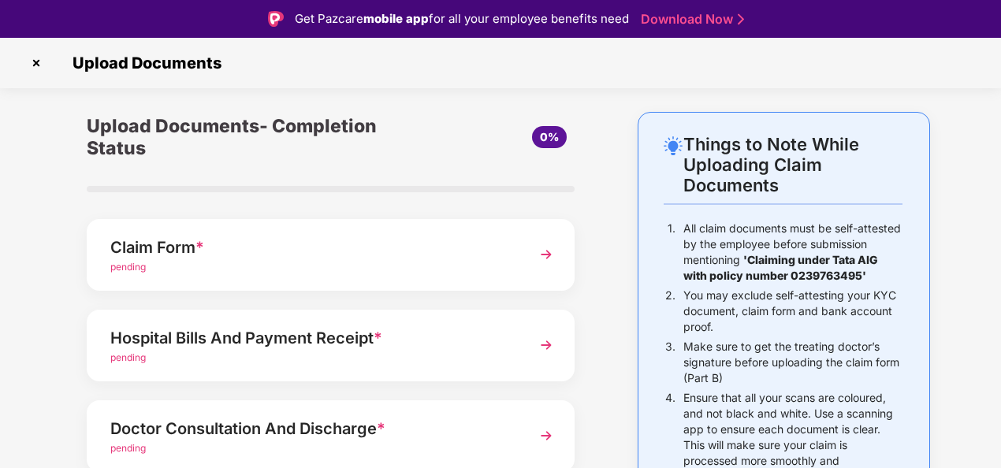
click at [532, 244] on img at bounding box center [546, 254] width 28 height 28
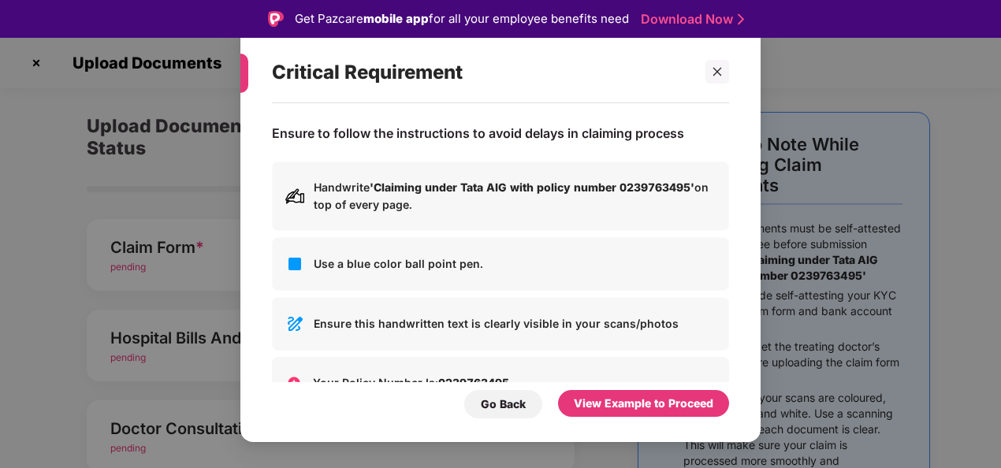
scroll to position [108, 0]
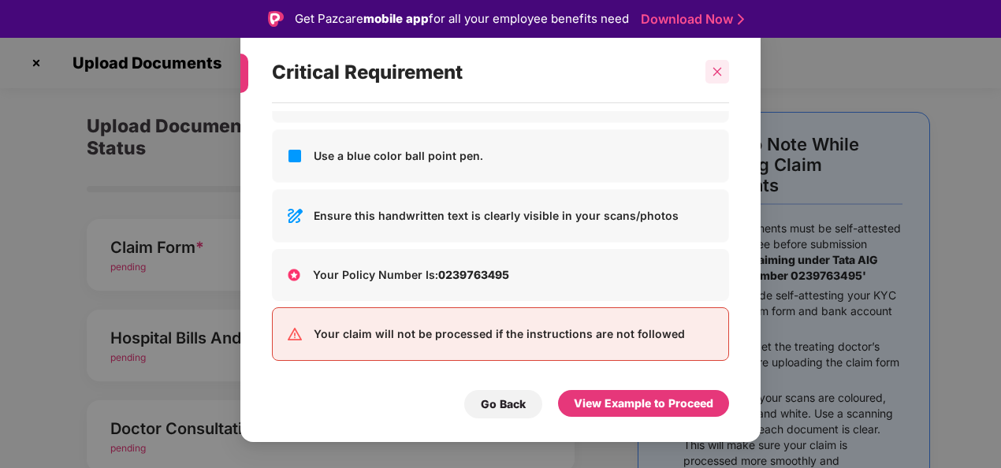
click at [719, 61] on div at bounding box center [717, 72] width 24 height 24
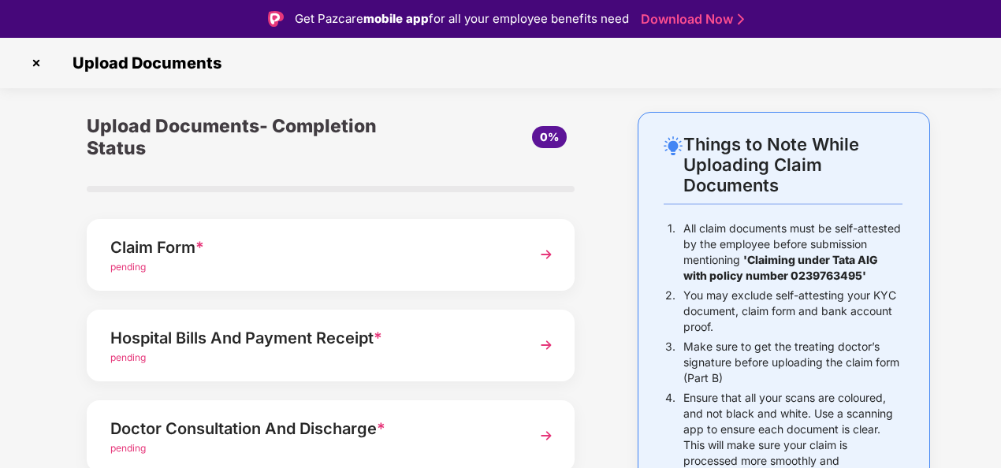
scroll to position [23, 0]
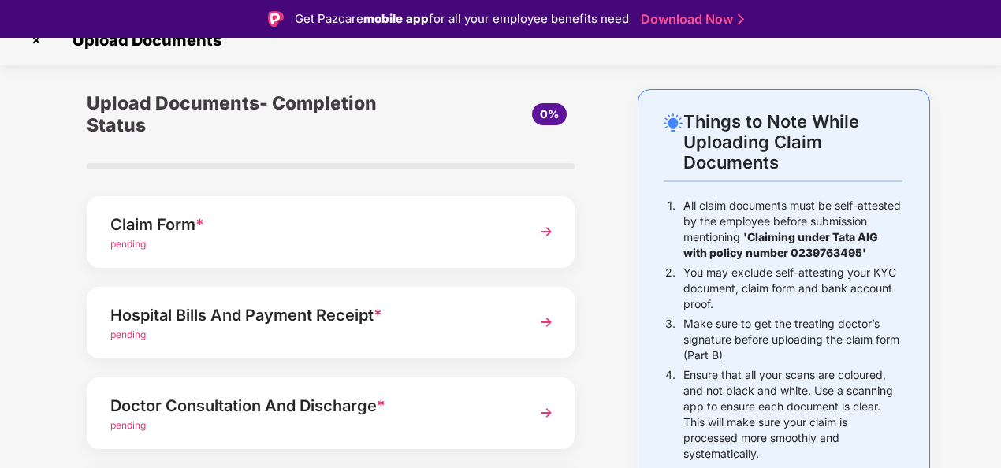
click at [158, 218] on div "Claim Form *" at bounding box center [312, 224] width 404 height 25
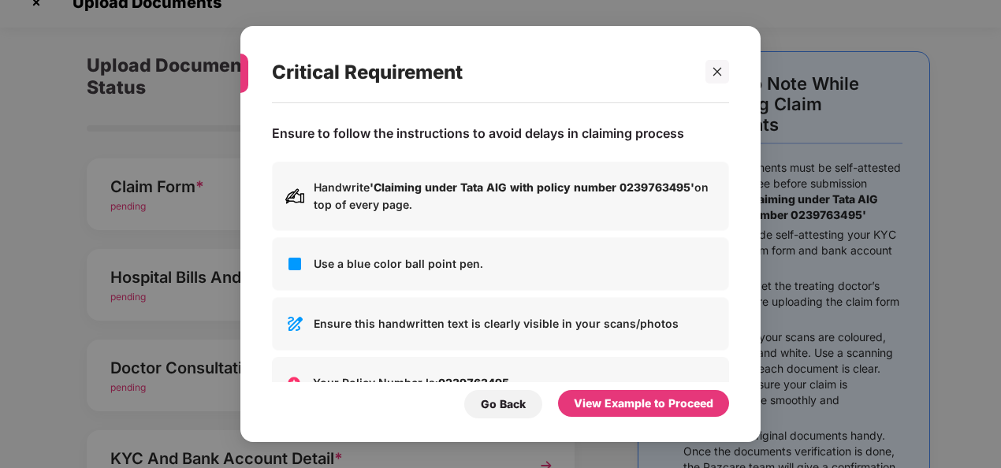
scroll to position [0, 0]
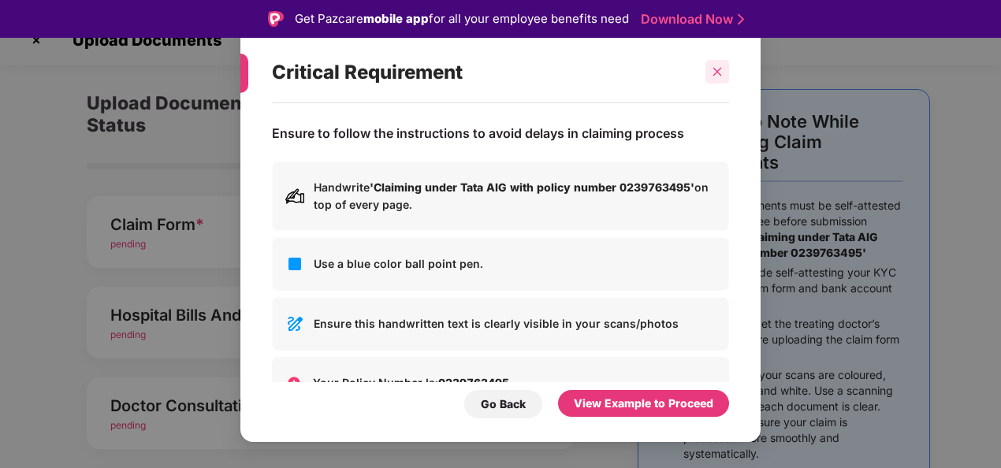
click at [721, 69] on icon "close" at bounding box center [717, 71] width 11 height 11
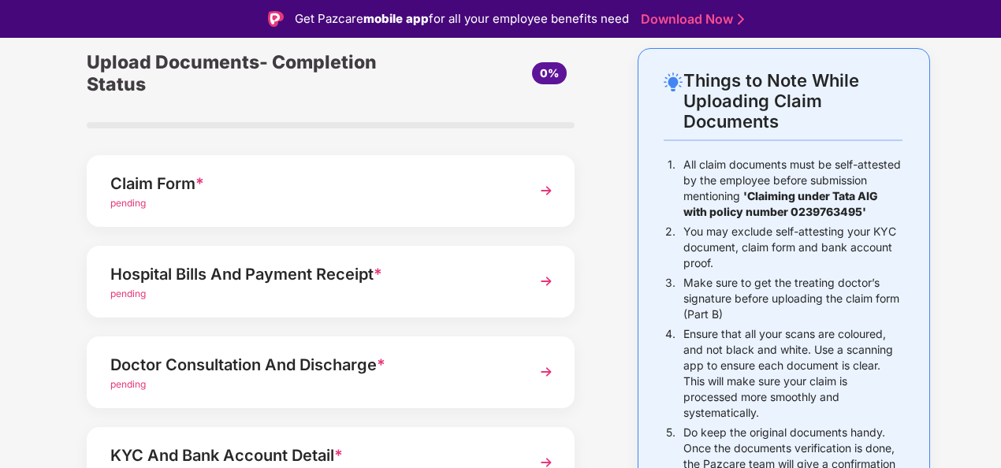
scroll to position [60, 0]
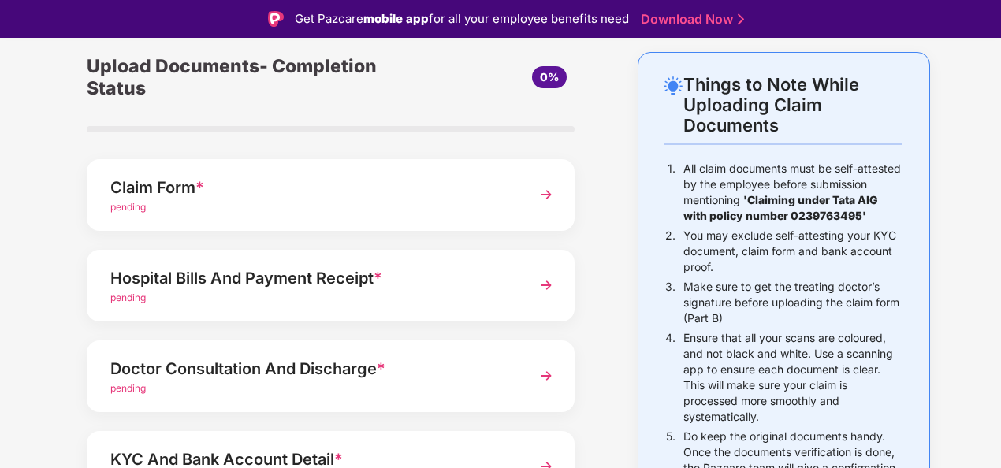
click at [548, 197] on img at bounding box center [546, 194] width 28 height 28
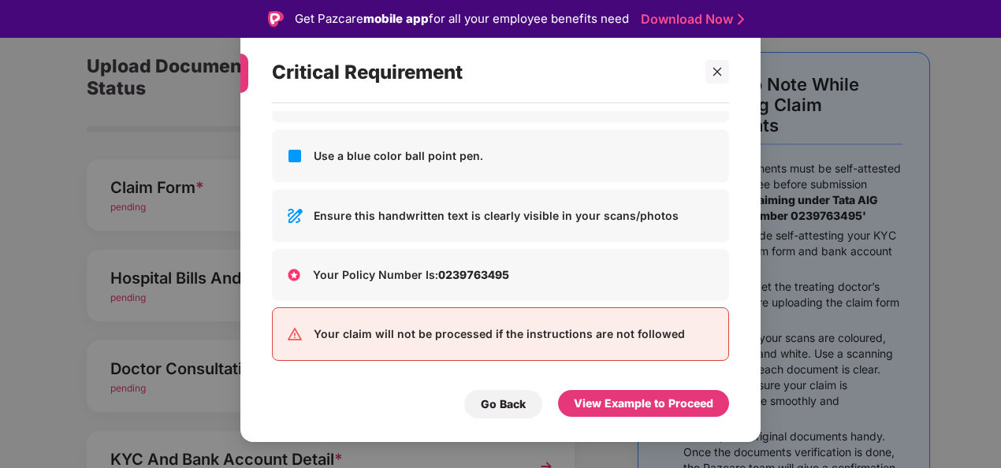
scroll to position [0, 0]
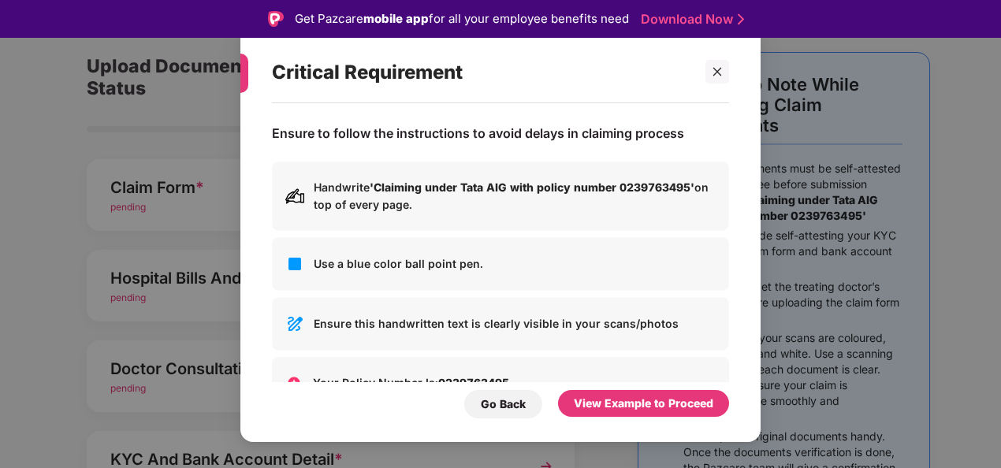
click at [501, 184] on b "'Claiming under Tata AIG with policy number 0239763495'" at bounding box center [532, 186] width 325 height 13
click at [720, 76] on icon "close" at bounding box center [717, 72] width 9 height 9
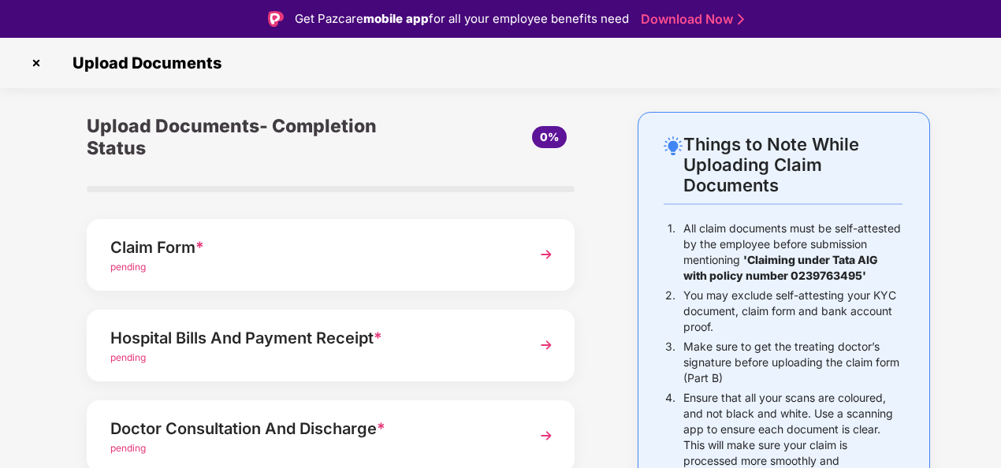
click at [301, 246] on div "Claim Form *" at bounding box center [312, 247] width 404 height 25
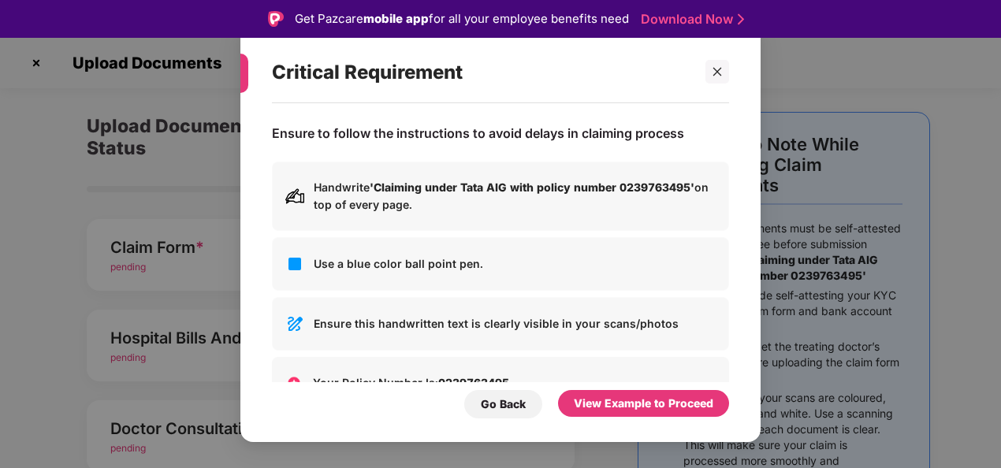
click at [422, 199] on p "Handwrite 'Claiming under Tata AIG with policy number 0239763495' on top of eve…" at bounding box center [515, 196] width 402 height 35
click at [709, 73] on div at bounding box center [717, 72] width 24 height 24
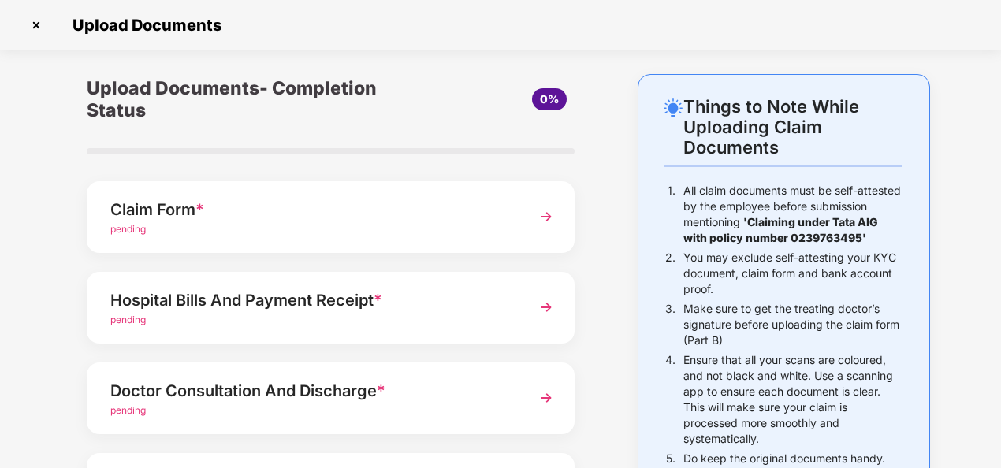
click at [35, 20] on img at bounding box center [36, 25] width 25 height 25
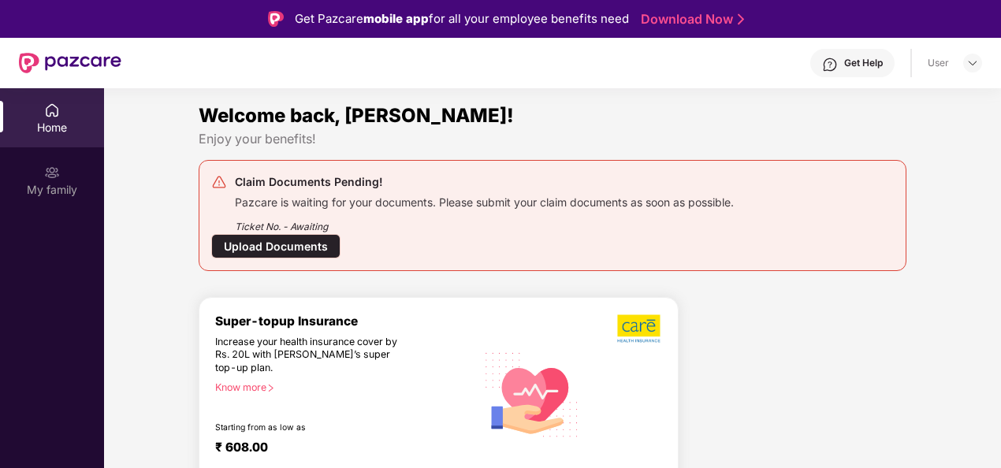
click at [311, 235] on div "Upload Documents" at bounding box center [275, 246] width 129 height 24
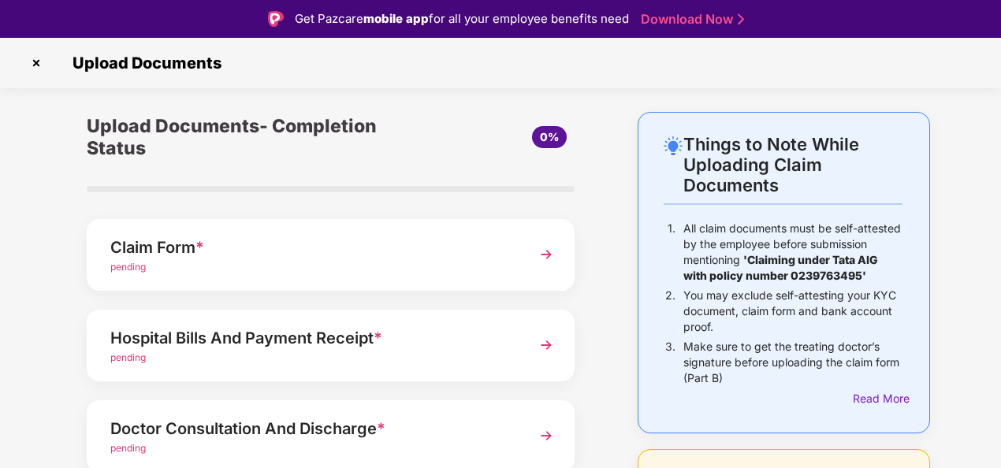
click at [538, 265] on img at bounding box center [546, 254] width 28 height 28
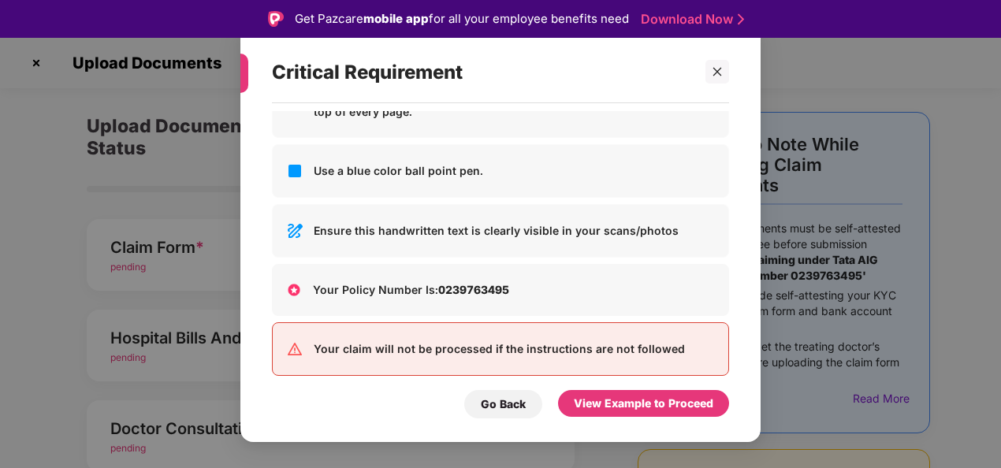
scroll to position [108, 0]
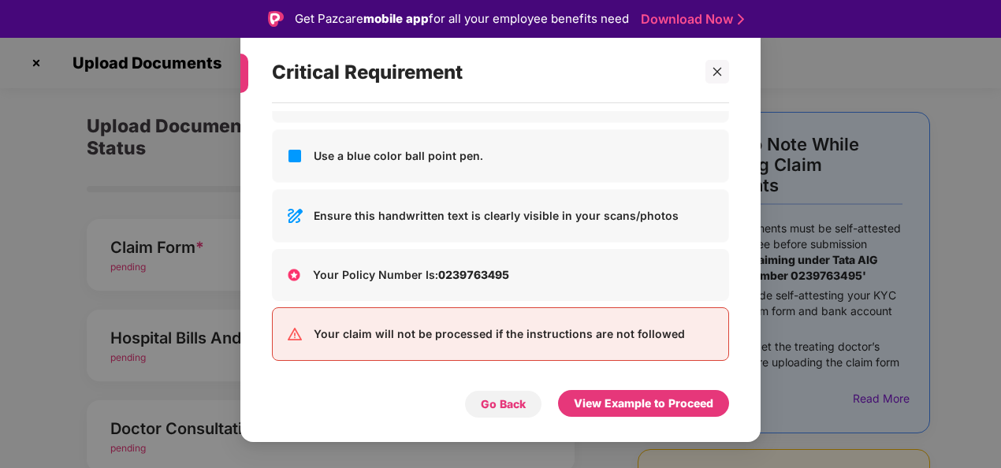
click at [510, 396] on div "Go Back" at bounding box center [503, 404] width 45 height 17
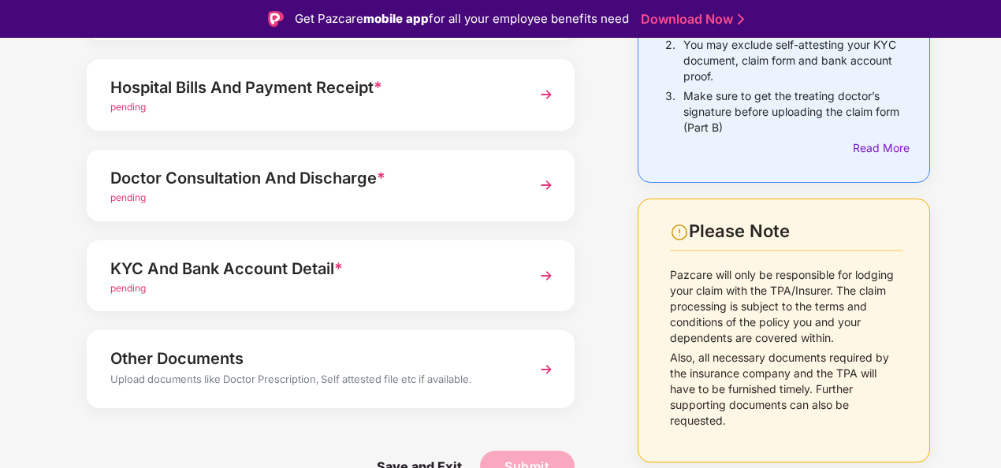
scroll to position [38, 0]
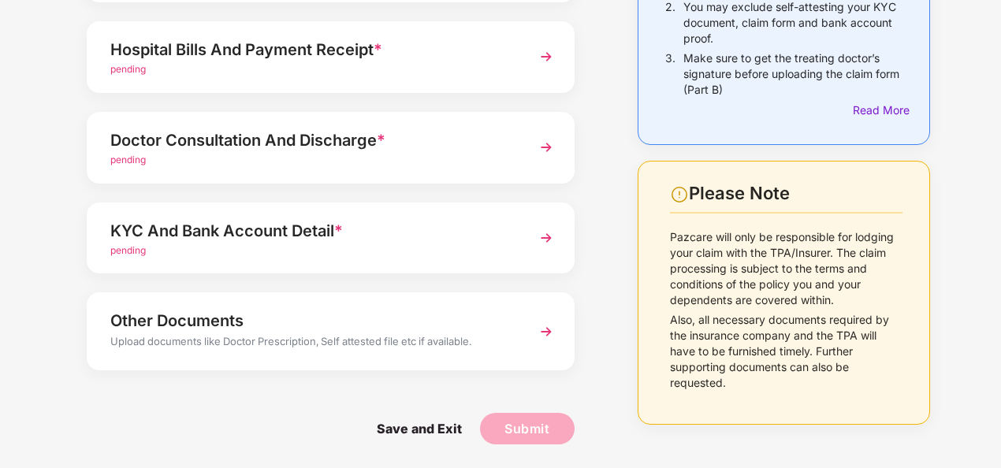
click at [514, 348] on div "Other Documents Upload documents like Doctor Prescription, Self attested file e…" at bounding box center [331, 330] width 488 height 77
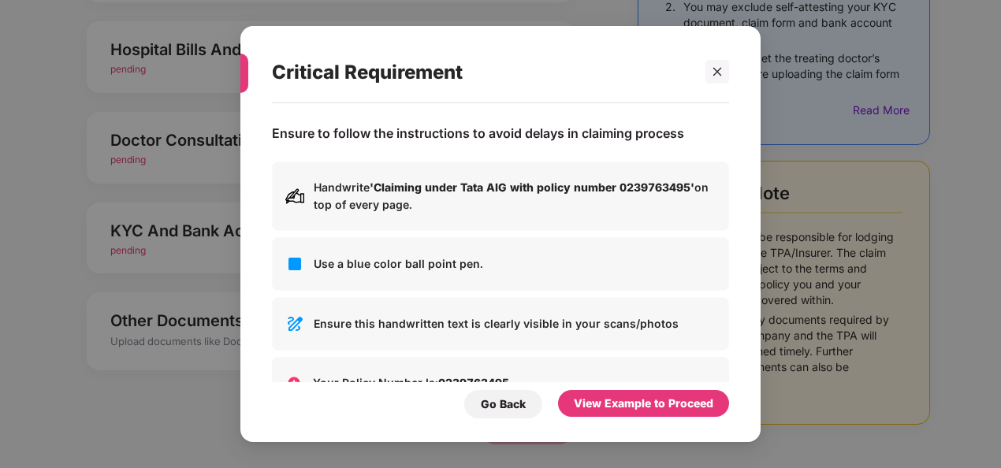
scroll to position [0, 0]
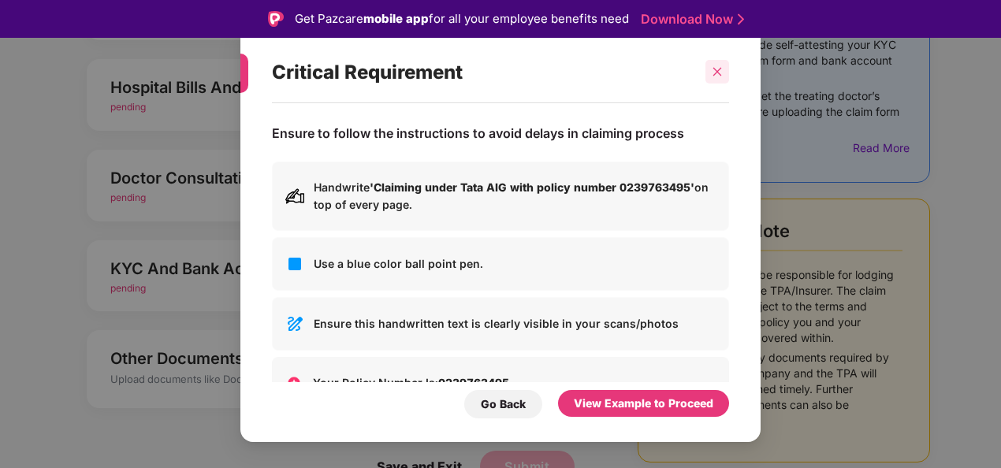
click at [728, 76] on div at bounding box center [717, 72] width 24 height 24
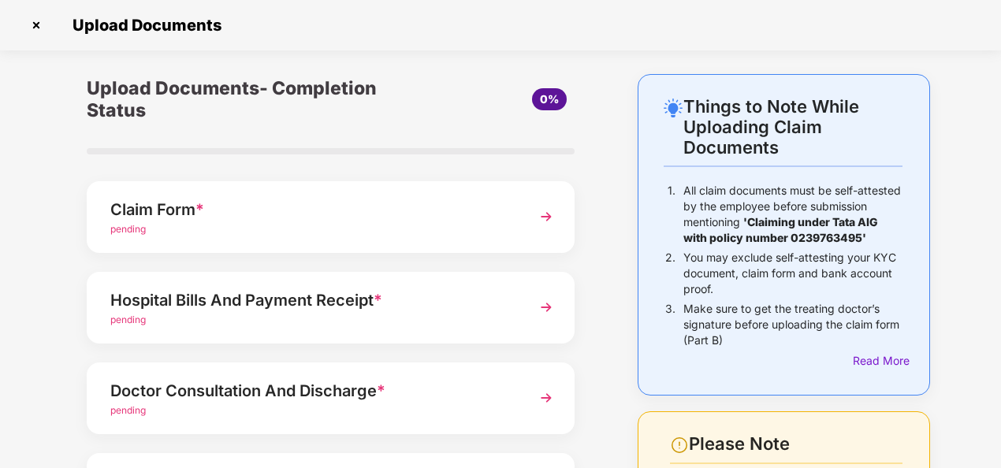
click at [505, 195] on div "Claim Form * pending" at bounding box center [331, 217] width 488 height 72
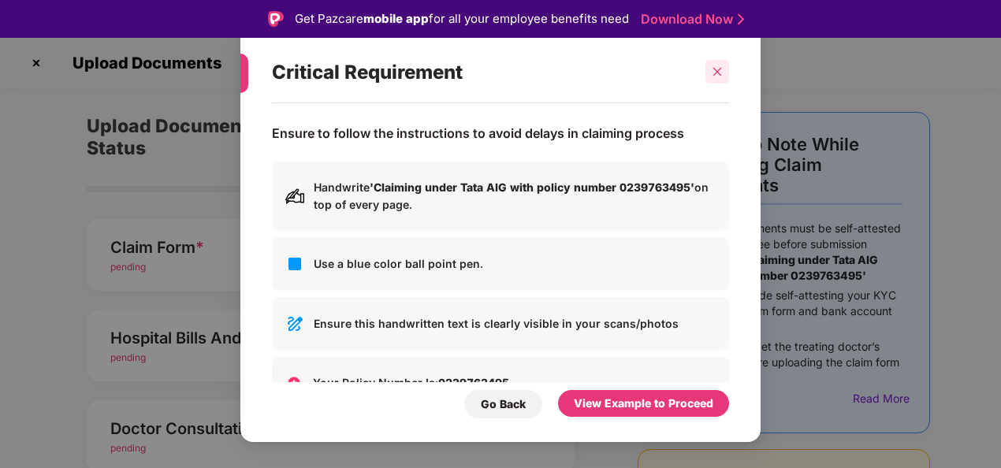
click at [711, 72] on div at bounding box center [717, 72] width 24 height 24
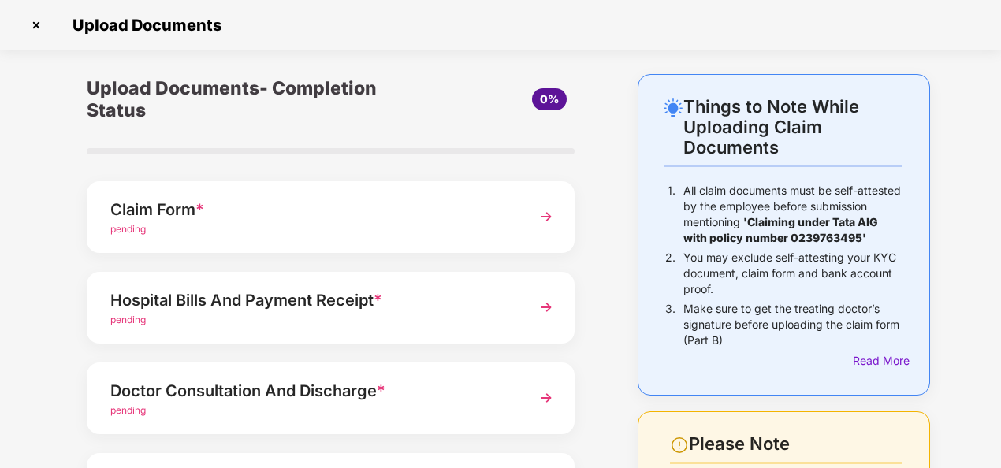
click at [35, 24] on img at bounding box center [36, 25] width 25 height 25
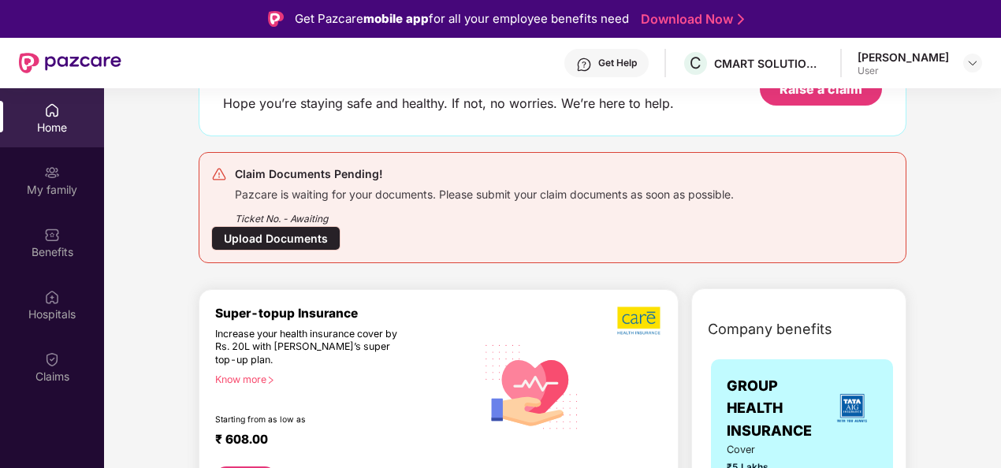
scroll to position [120, 0]
click at [298, 235] on div "Upload Documents" at bounding box center [275, 239] width 129 height 24
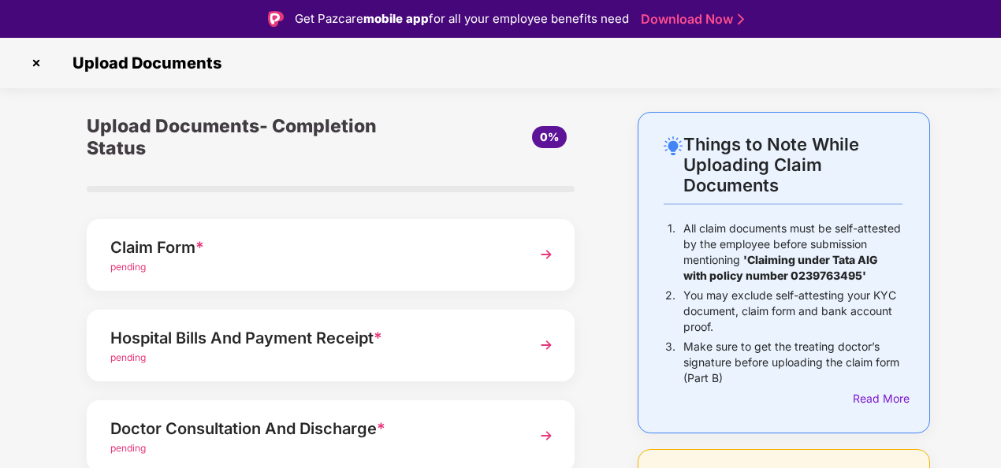
click at [405, 241] on div "Claim Form *" at bounding box center [312, 247] width 404 height 25
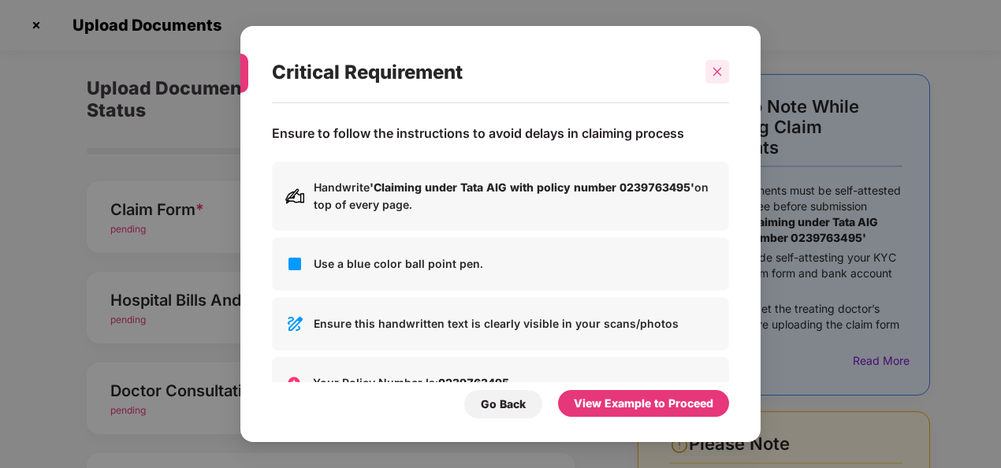
click at [724, 71] on div at bounding box center [717, 72] width 24 height 24
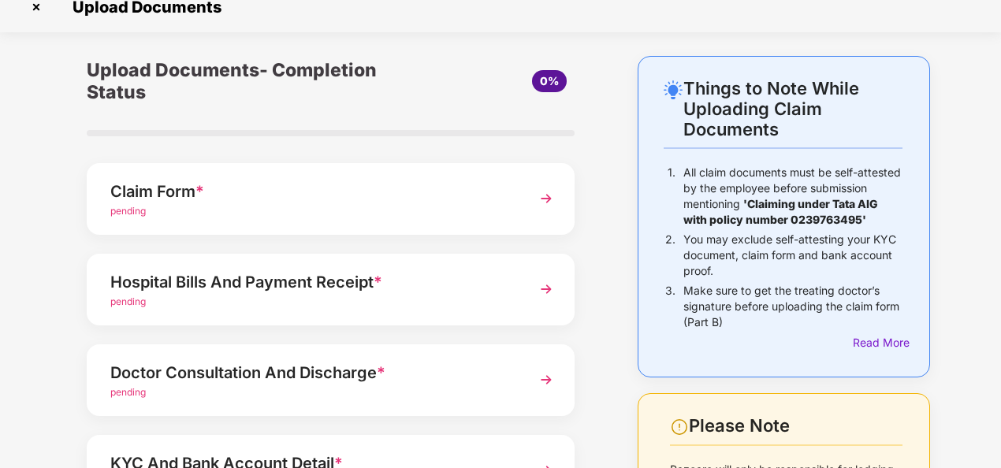
scroll to position [11, 0]
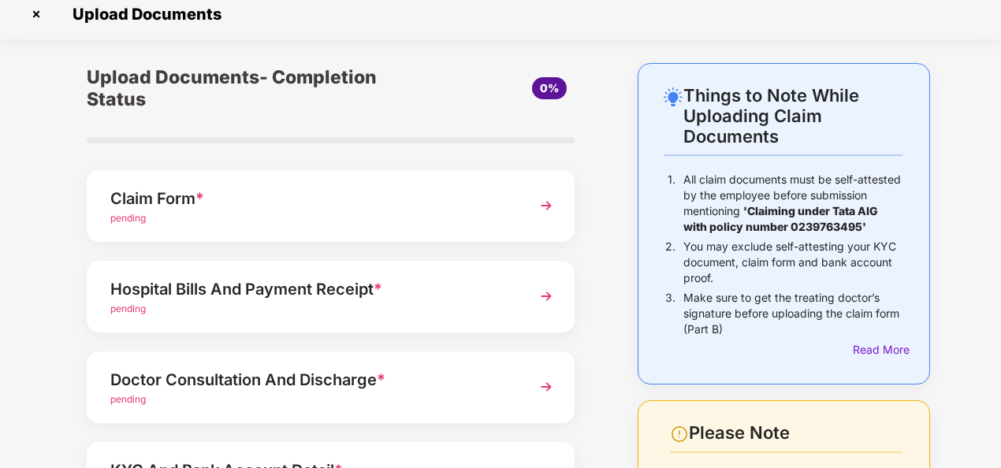
click at [511, 219] on div "pending" at bounding box center [312, 218] width 404 height 15
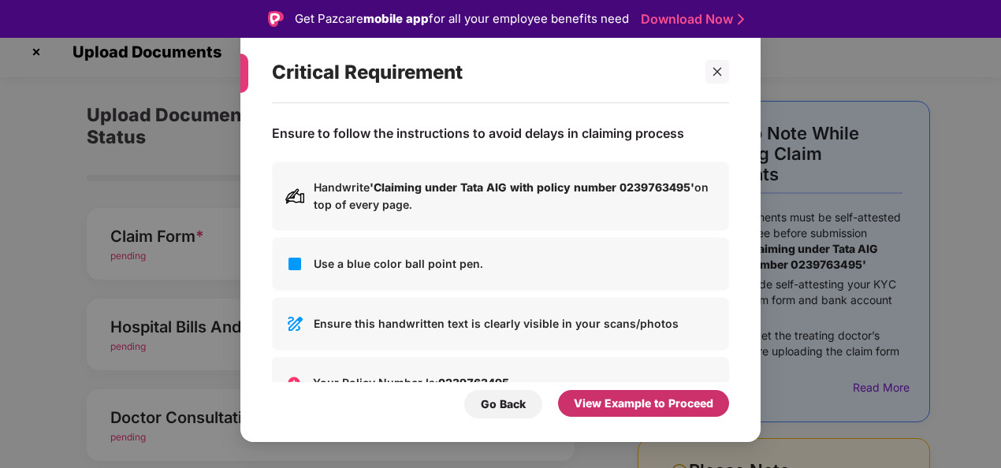
click at [648, 414] on div "View Example to Proceed" at bounding box center [643, 403] width 171 height 27
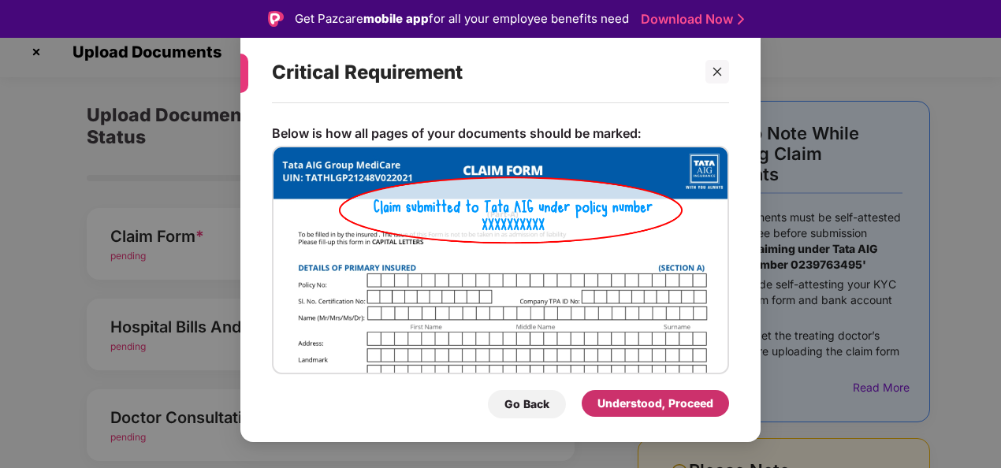
click at [648, 414] on div "Understood, Proceed" at bounding box center [655, 403] width 147 height 27
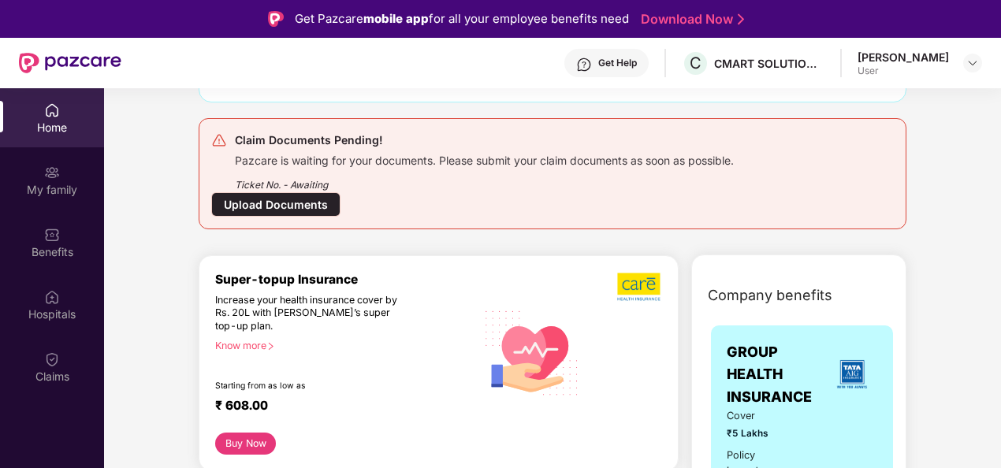
scroll to position [148, 0]
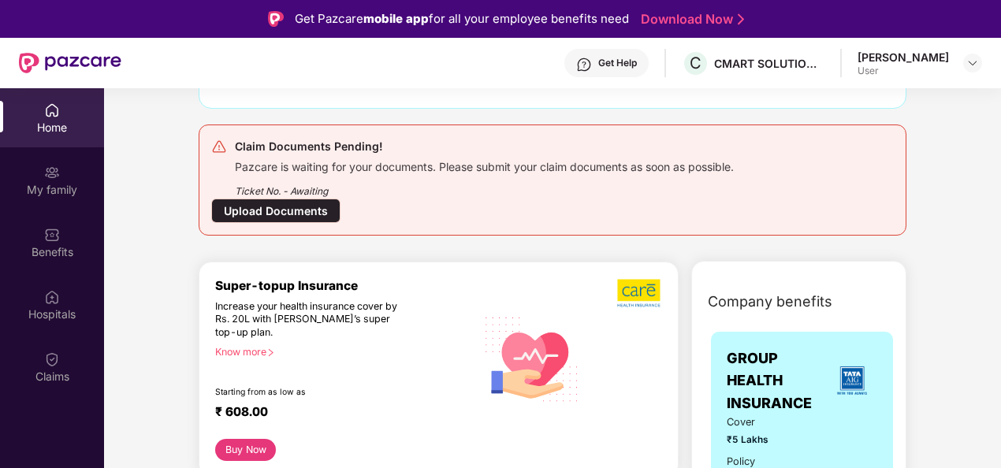
click at [254, 214] on div "Upload Documents" at bounding box center [275, 211] width 129 height 24
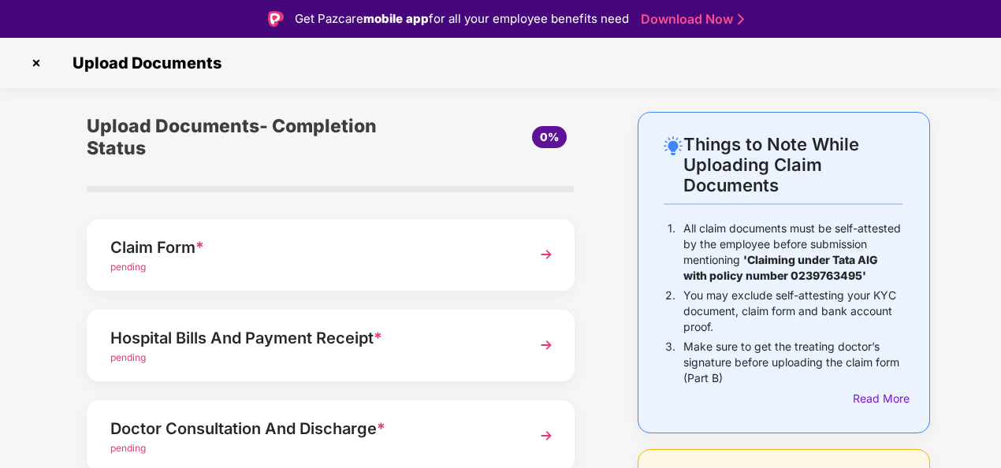
click at [385, 255] on div "Claim Form *" at bounding box center [312, 247] width 404 height 25
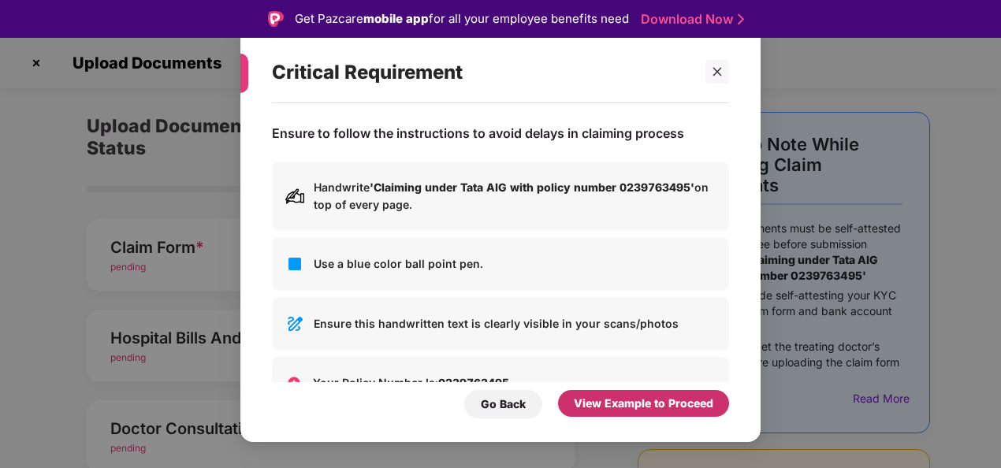
click at [590, 405] on div "View Example to Proceed" at bounding box center [644, 403] width 140 height 17
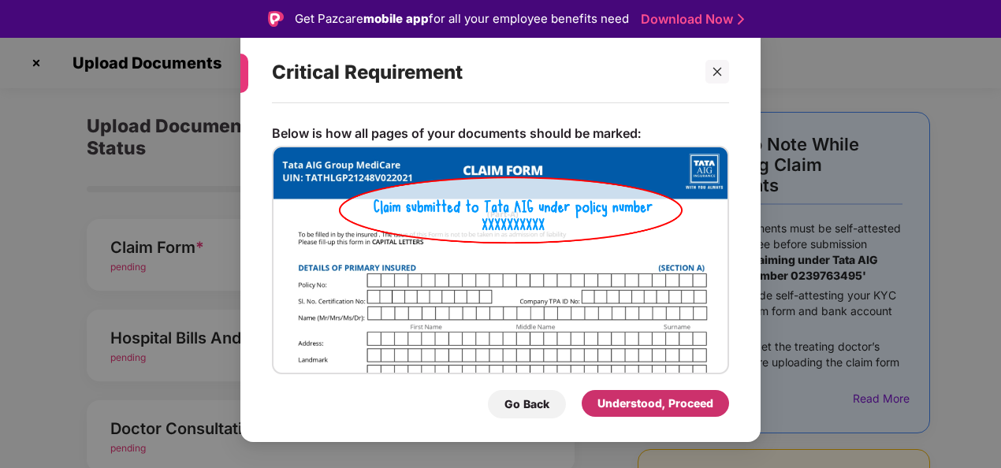
click at [590, 405] on div "Understood, Proceed" at bounding box center [655, 403] width 147 height 27
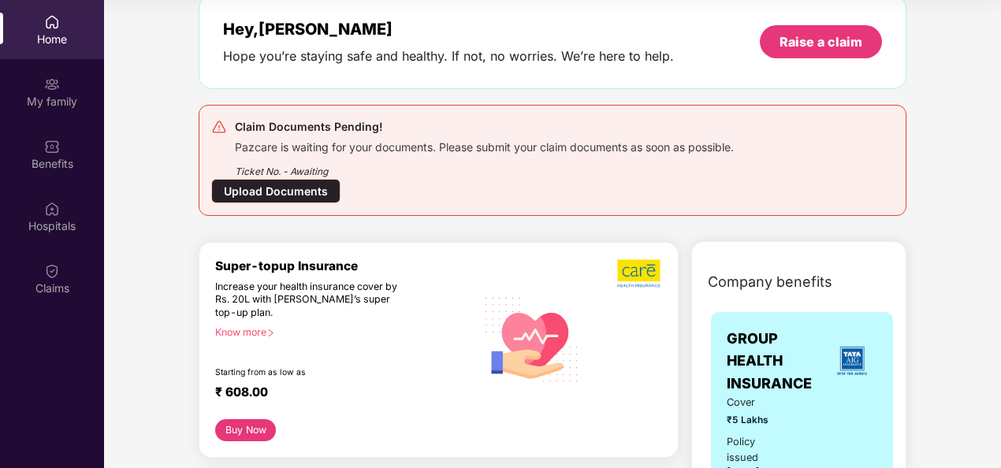
scroll to position [140, 0]
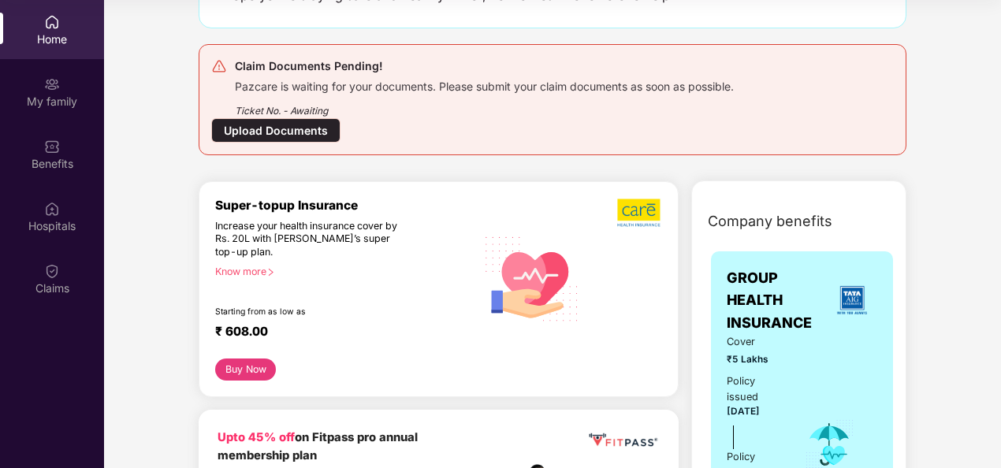
click at [298, 122] on div "Upload Documents" at bounding box center [275, 130] width 129 height 24
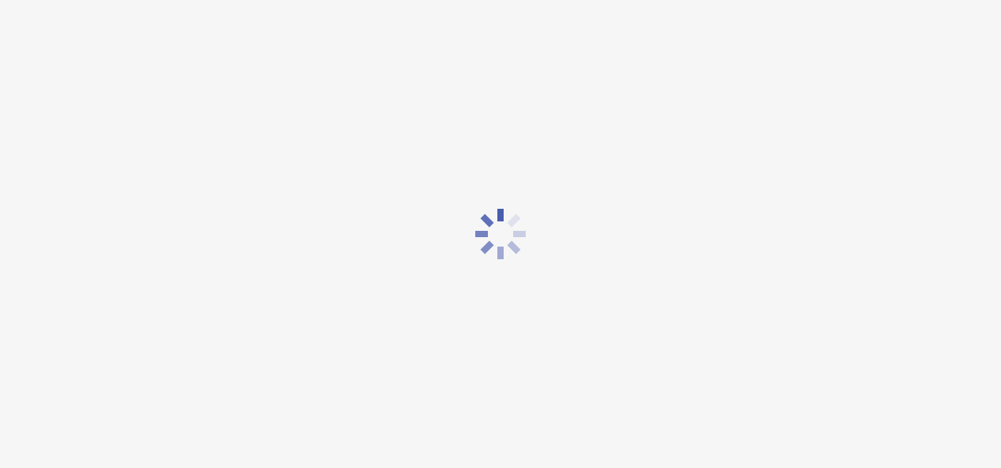
scroll to position [0, 0]
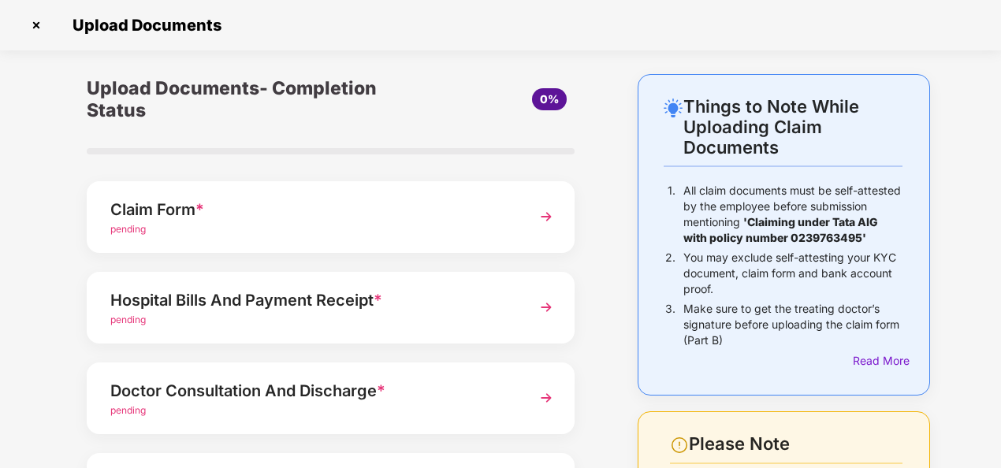
click at [455, 216] on div "Claim Form *" at bounding box center [312, 209] width 404 height 25
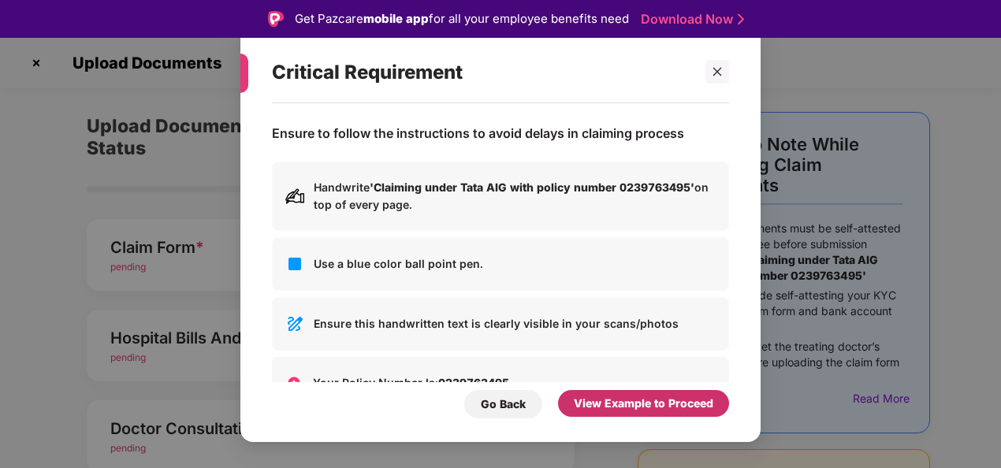
click at [669, 399] on div "View Example to Proceed" at bounding box center [644, 403] width 140 height 17
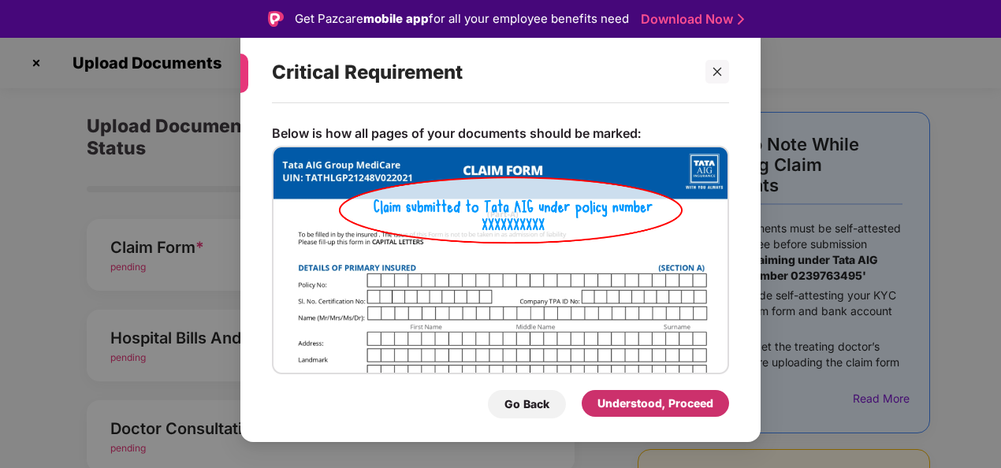
click at [632, 399] on div "Understood, Proceed" at bounding box center [655, 403] width 116 height 17
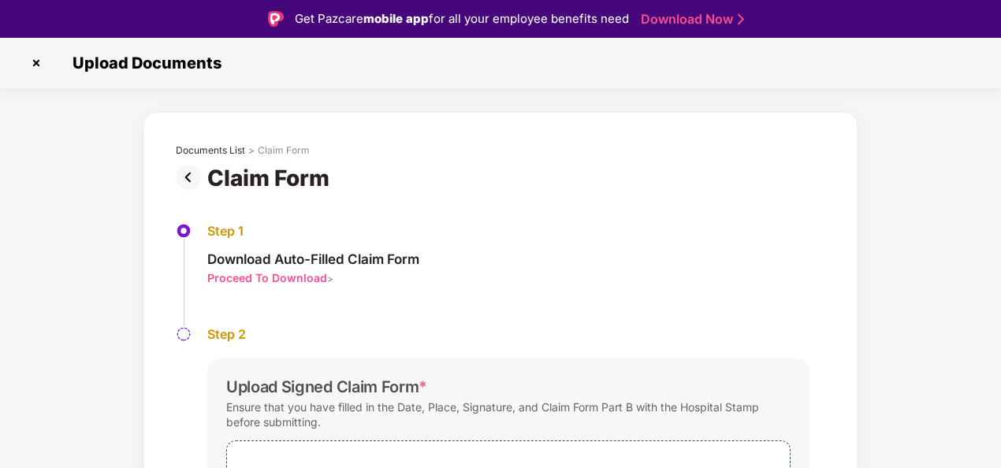
scroll to position [140, 0]
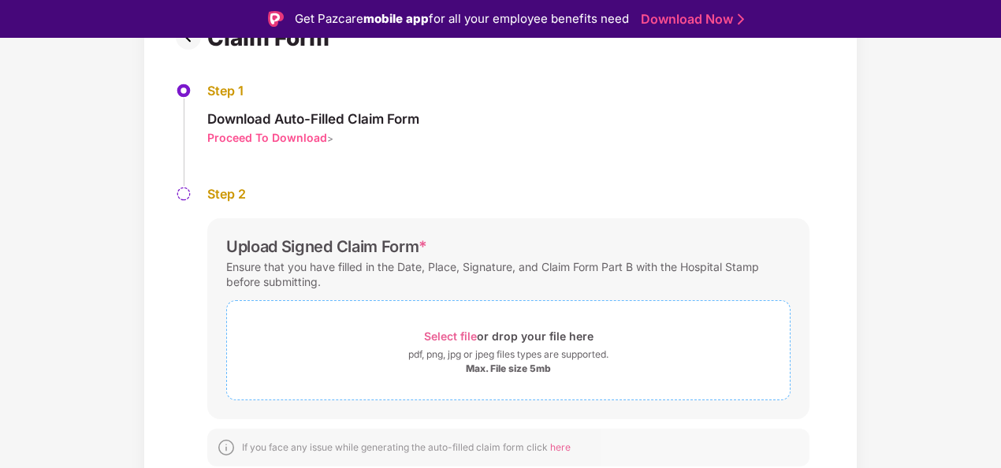
click at [561, 339] on div "Select file or drop your file here" at bounding box center [508, 336] width 169 height 21
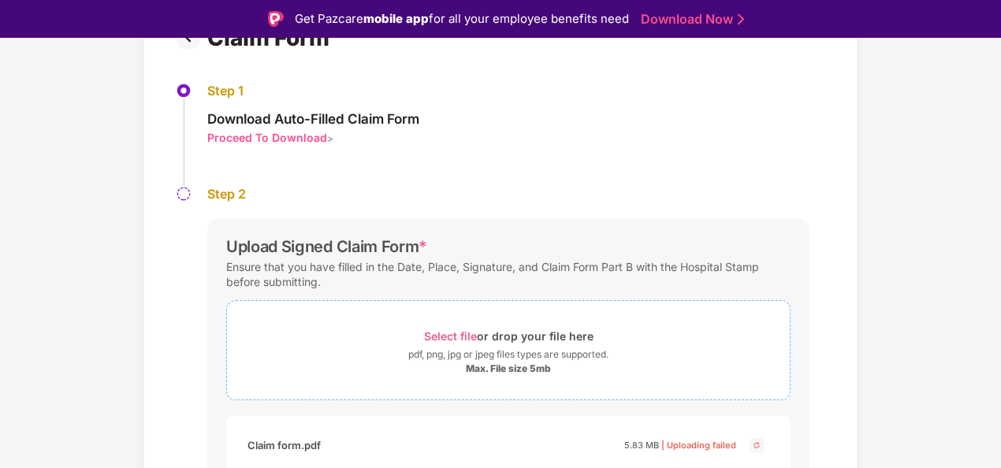
scroll to position [214, 0]
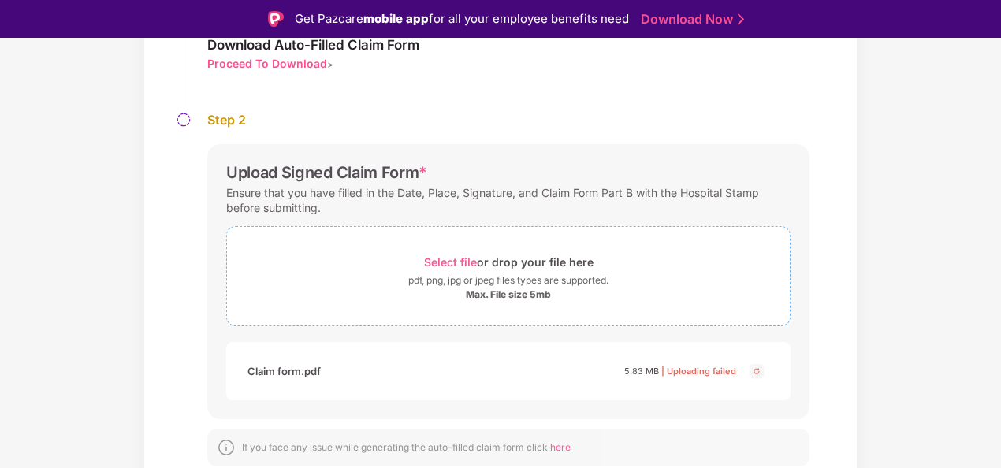
click at [457, 259] on span "Select file" at bounding box center [450, 261] width 53 height 13
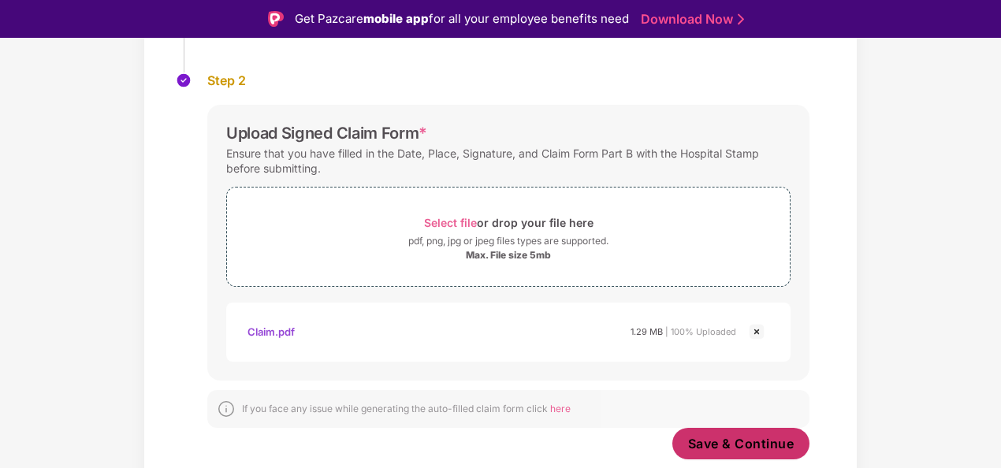
click at [688, 437] on span "Save & Continue" at bounding box center [741, 443] width 106 height 17
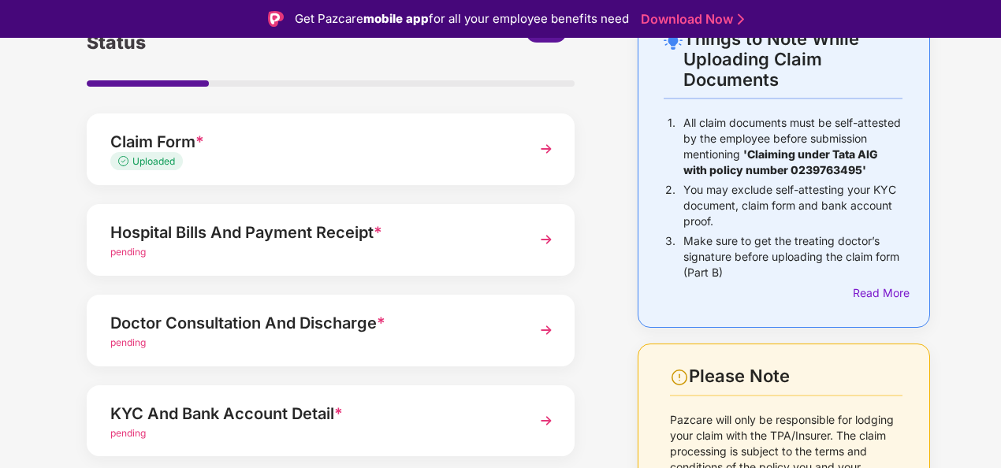
scroll to position [41, 0]
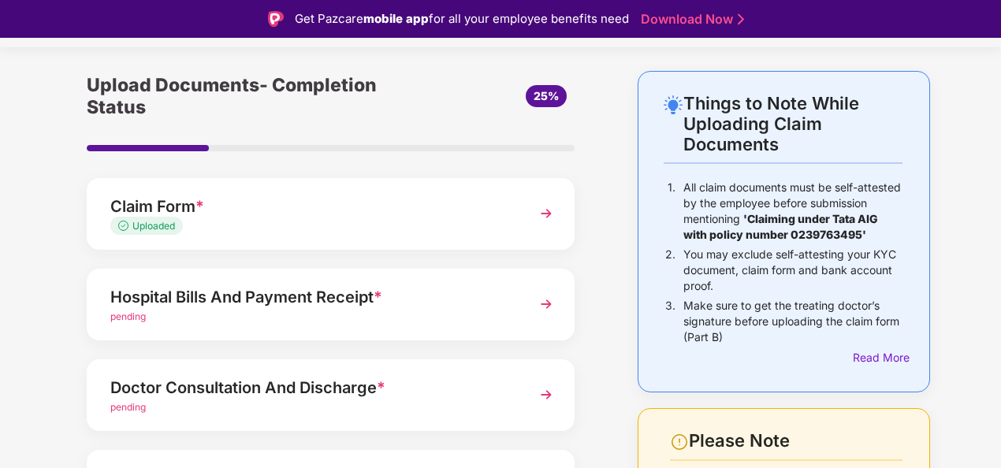
click at [462, 291] on div "Hospital Bills And Payment Receipt *" at bounding box center [312, 297] width 404 height 25
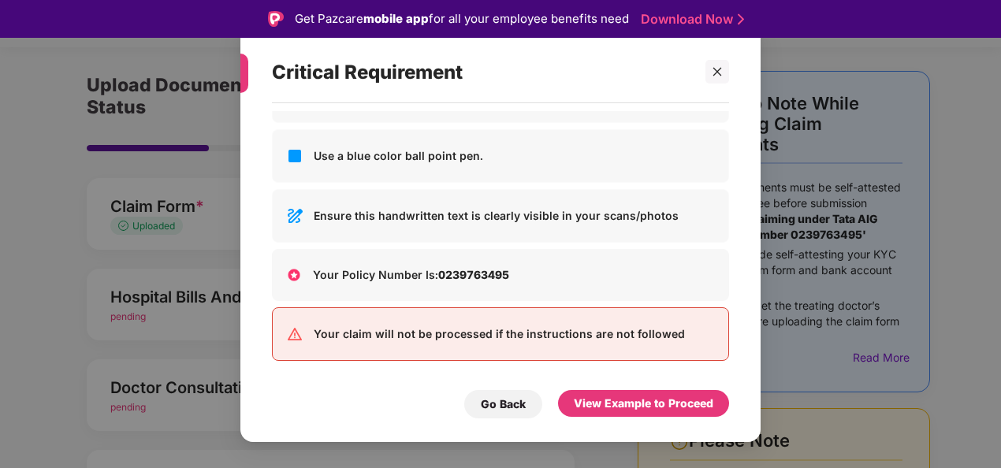
scroll to position [38, 0]
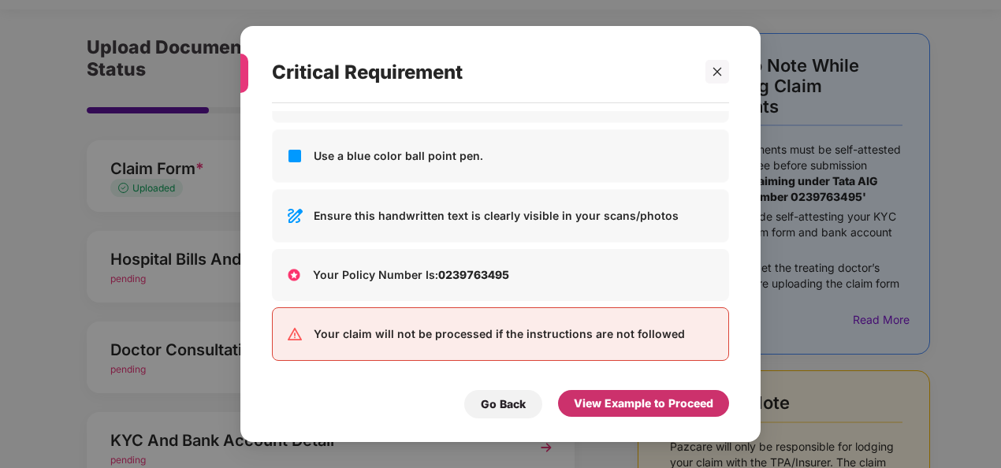
click at [687, 404] on div "View Example to Proceed" at bounding box center [644, 403] width 140 height 17
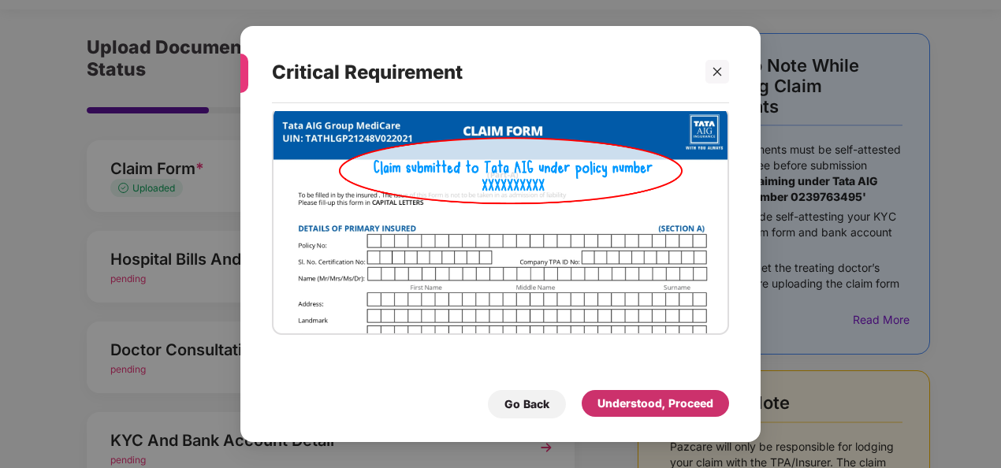
scroll to position [39, 0]
click at [716, 81] on div at bounding box center [717, 72] width 24 height 24
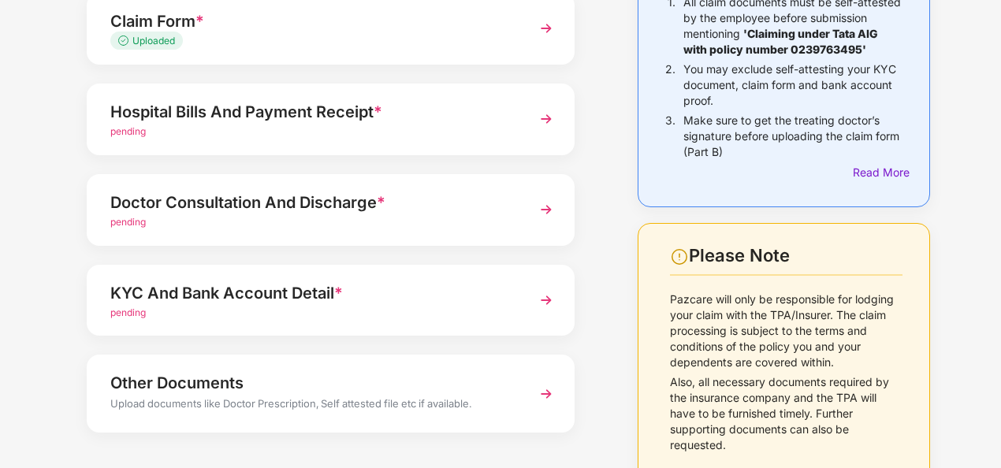
scroll to position [190, 0]
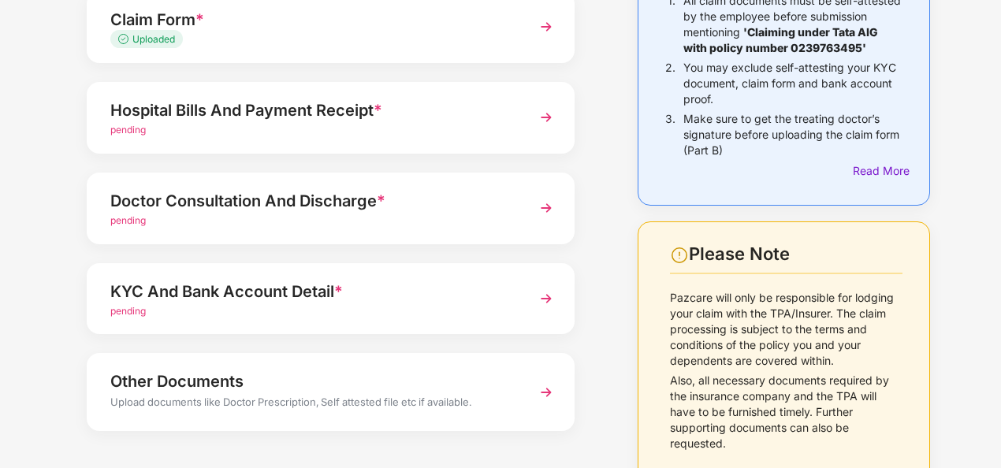
click at [522, 214] on div "Doctor Consultation And Discharge * pending" at bounding box center [331, 209] width 488 height 72
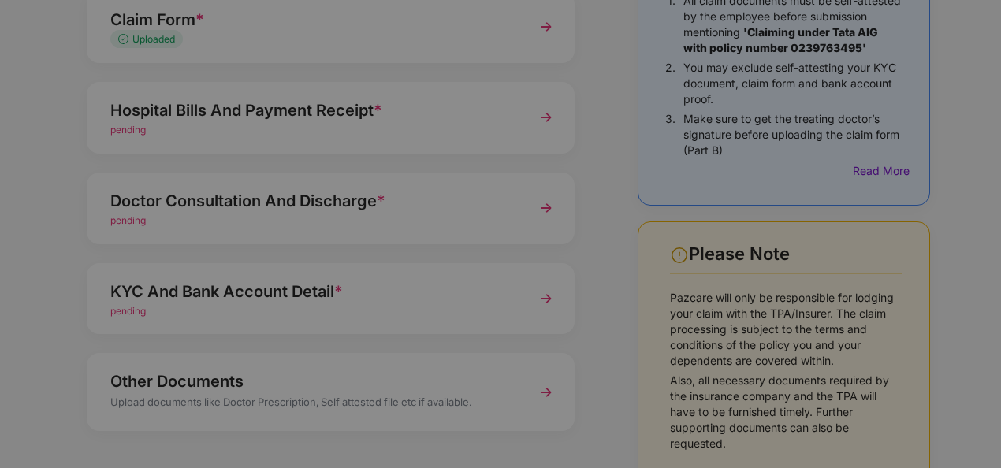
scroll to position [0, 0]
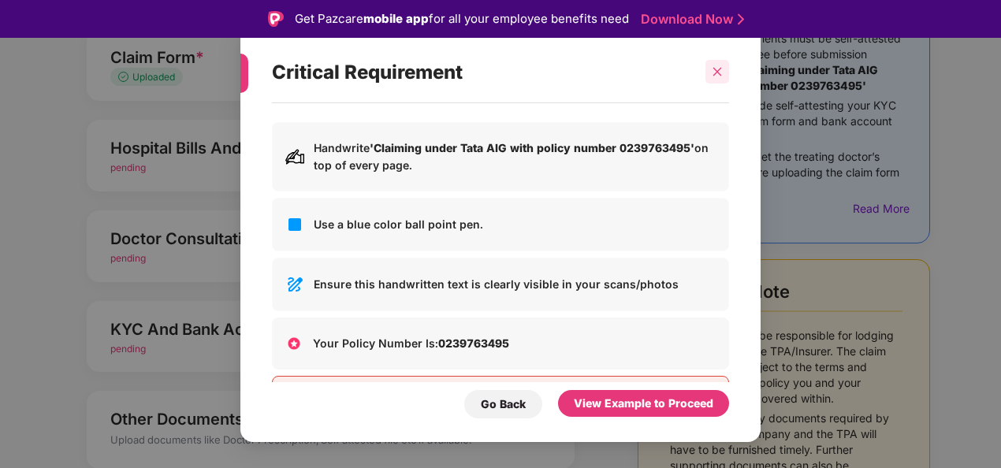
click at [709, 69] on div at bounding box center [717, 72] width 24 height 24
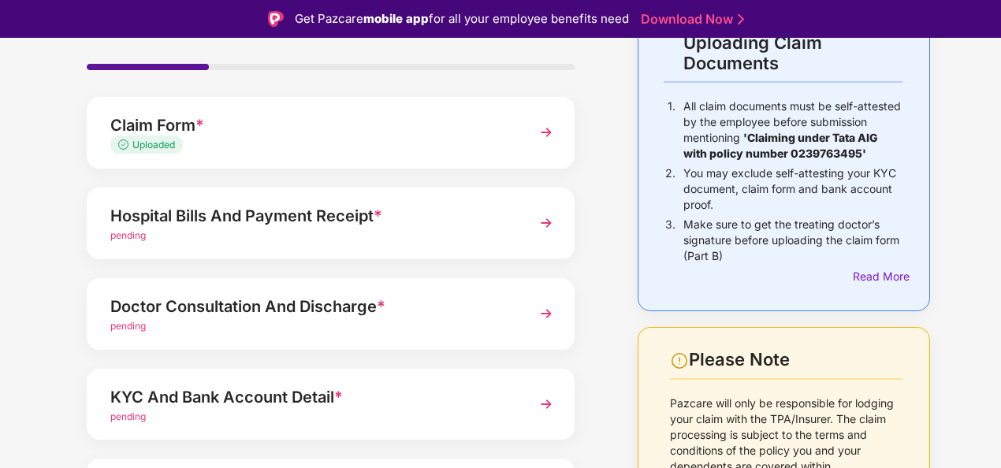
scroll to position [121, 0]
click at [462, 226] on div "Hospital Bills And Payment Receipt *" at bounding box center [312, 216] width 404 height 25
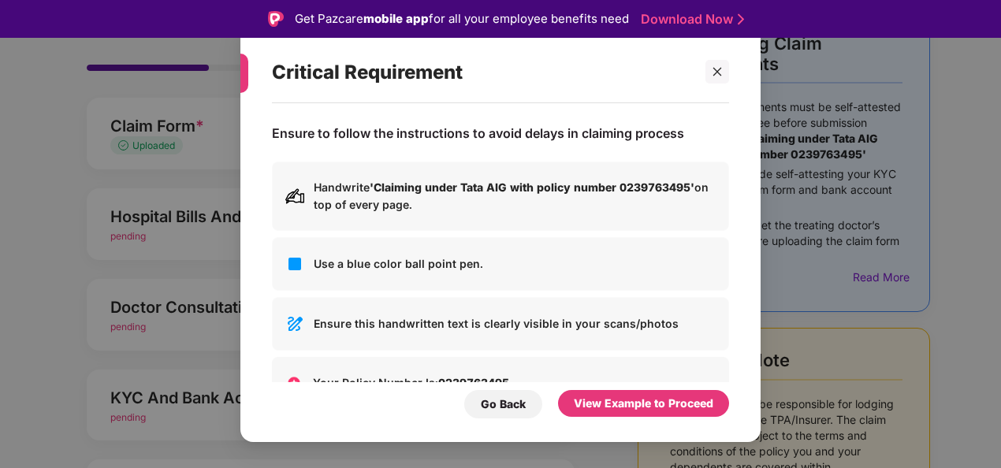
scroll to position [0, 0]
click at [709, 61] on div at bounding box center [717, 72] width 24 height 24
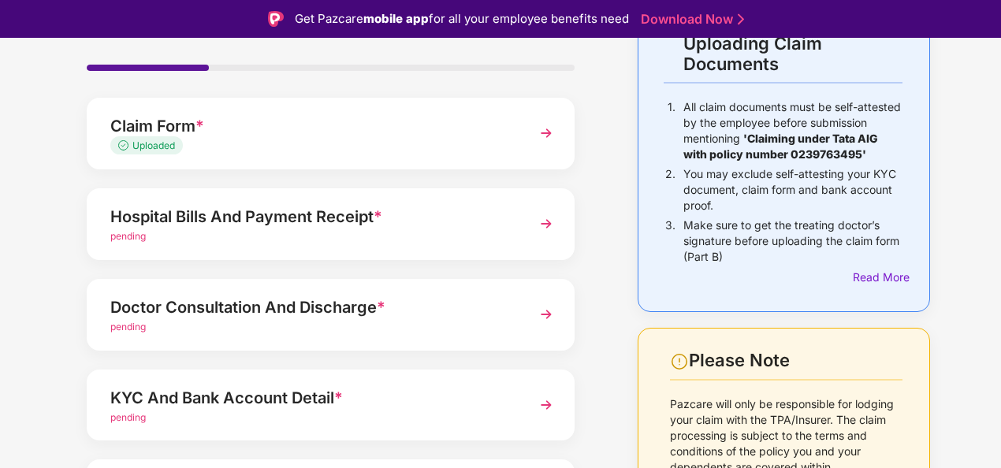
click at [363, 318] on div "Doctor Consultation And Discharge *" at bounding box center [312, 307] width 404 height 25
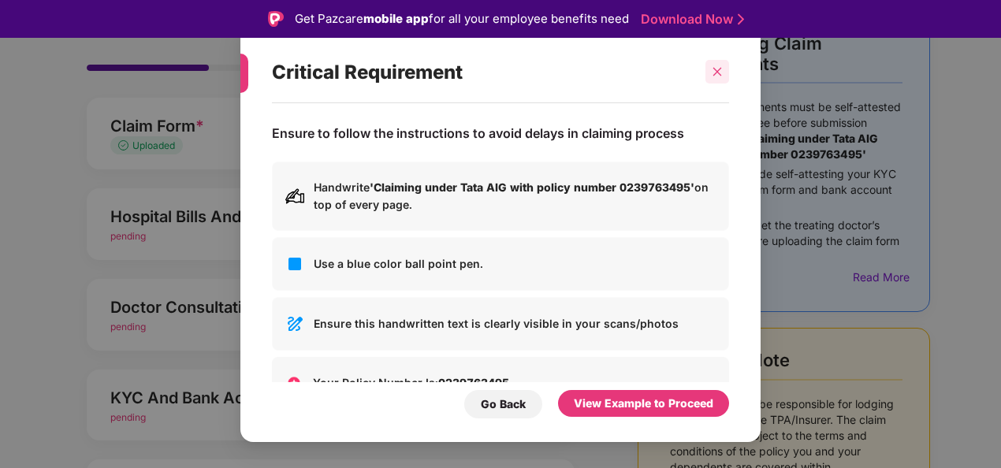
click at [715, 74] on icon "close" at bounding box center [717, 72] width 9 height 9
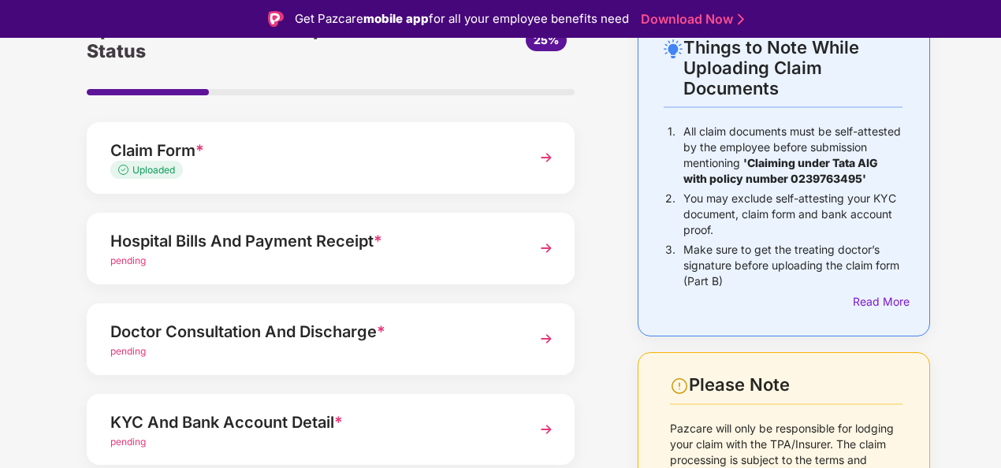
scroll to position [89, 0]
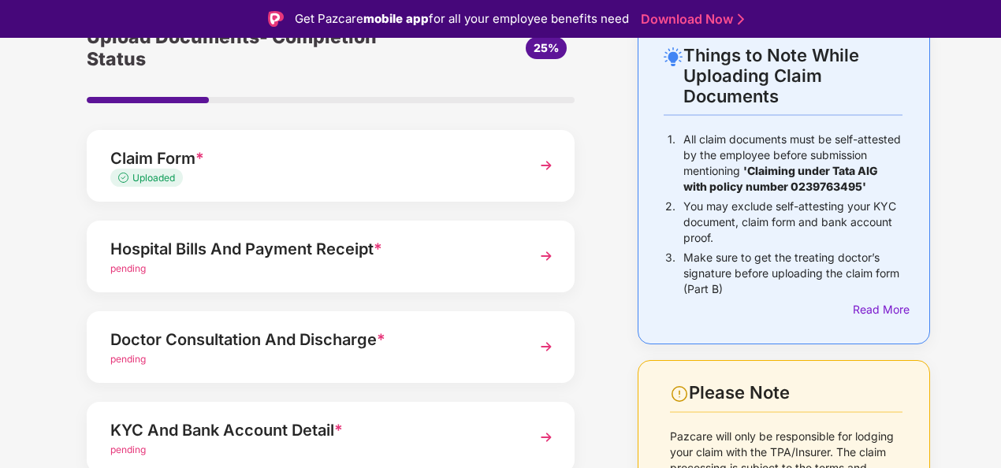
click at [498, 273] on div "pending" at bounding box center [312, 269] width 404 height 15
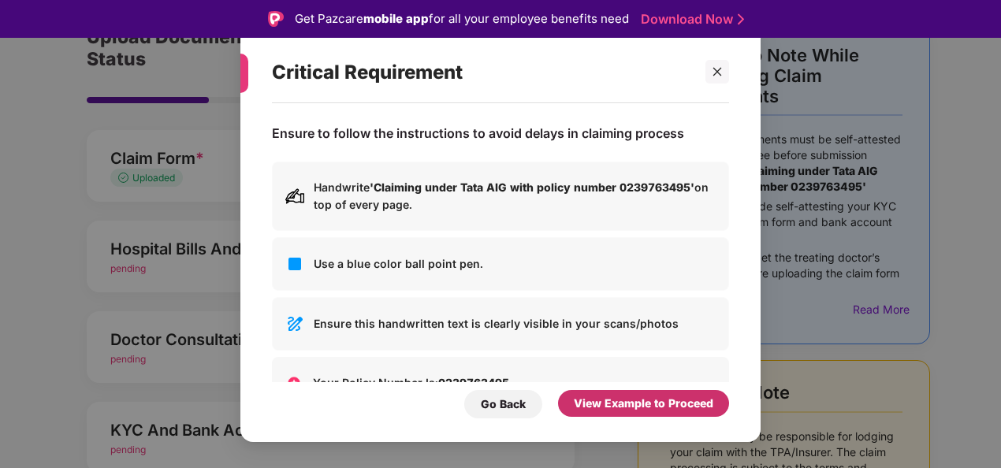
click at [659, 403] on div "View Example to Proceed" at bounding box center [644, 403] width 140 height 17
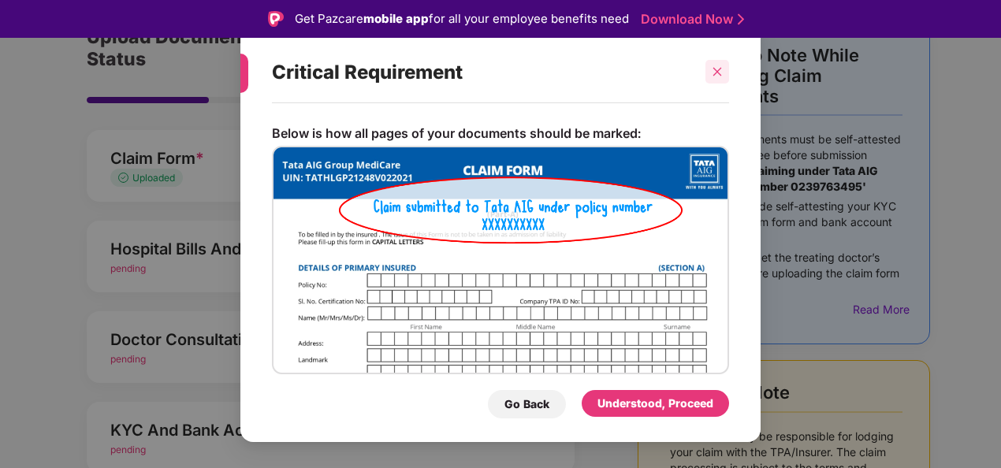
click at [719, 69] on icon "close" at bounding box center [717, 71] width 11 height 11
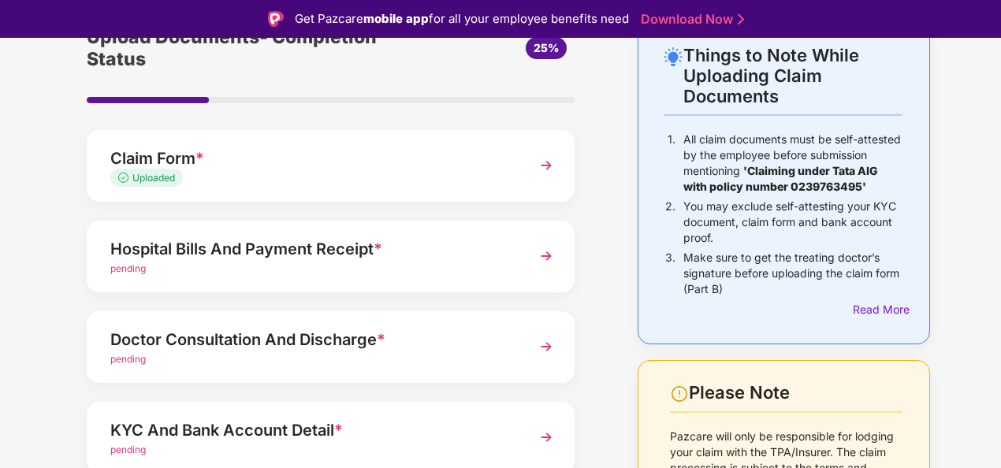
click at [528, 227] on div "Hospital Bills And Payment Receipt * pending" at bounding box center [331, 257] width 488 height 72
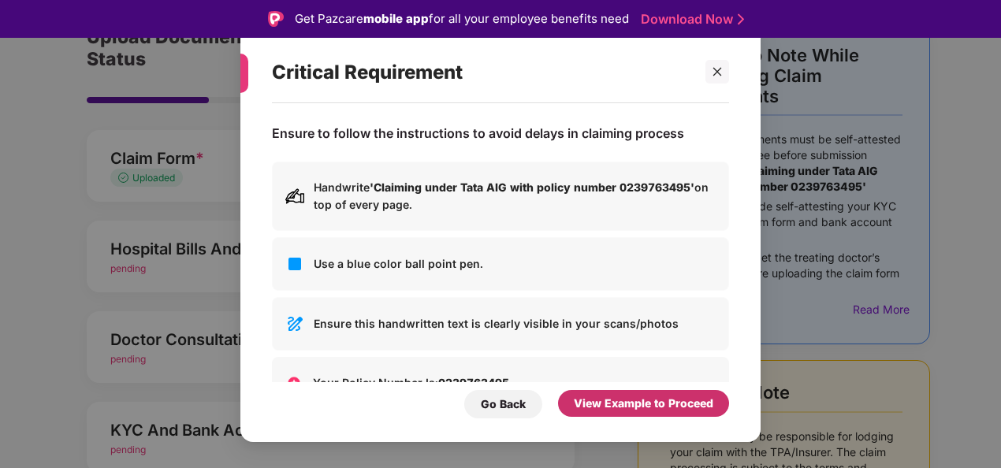
click at [664, 406] on div "View Example to Proceed" at bounding box center [644, 403] width 140 height 17
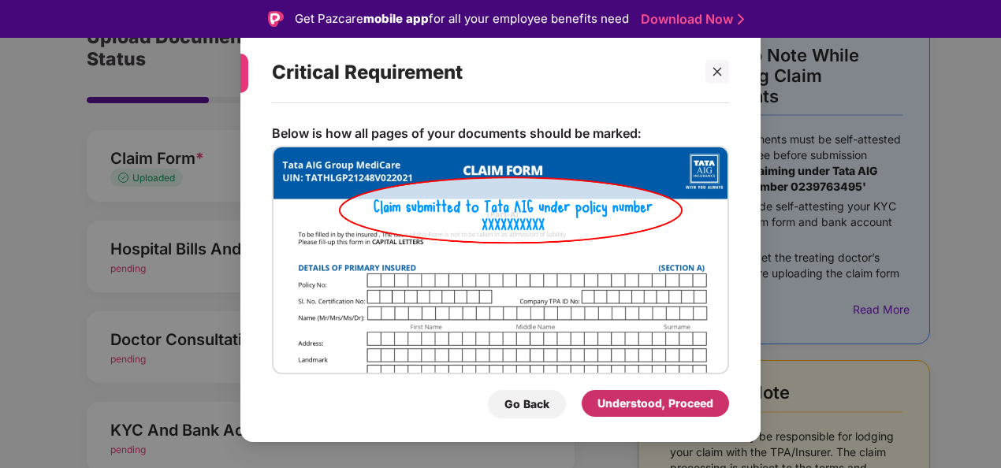
click at [657, 403] on div "Understood, Proceed" at bounding box center [655, 403] width 116 height 17
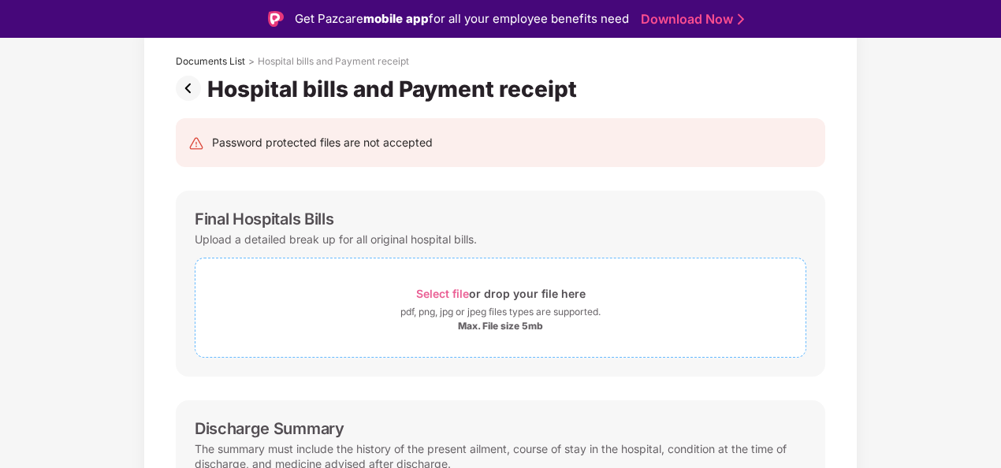
click at [530, 320] on div "Max. File size 5mb" at bounding box center [500, 326] width 85 height 13
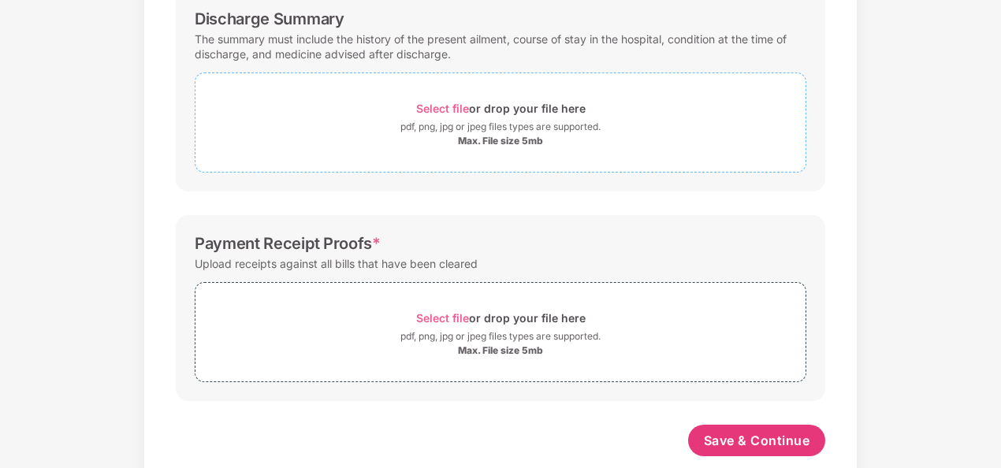
scroll to position [534, 0]
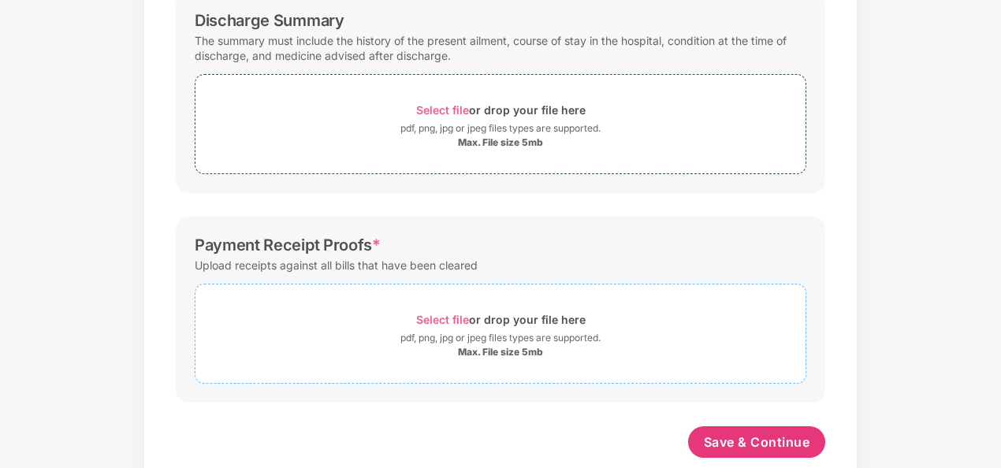
click at [591, 352] on div "Max. File size 5mb" at bounding box center [500, 352] width 610 height 13
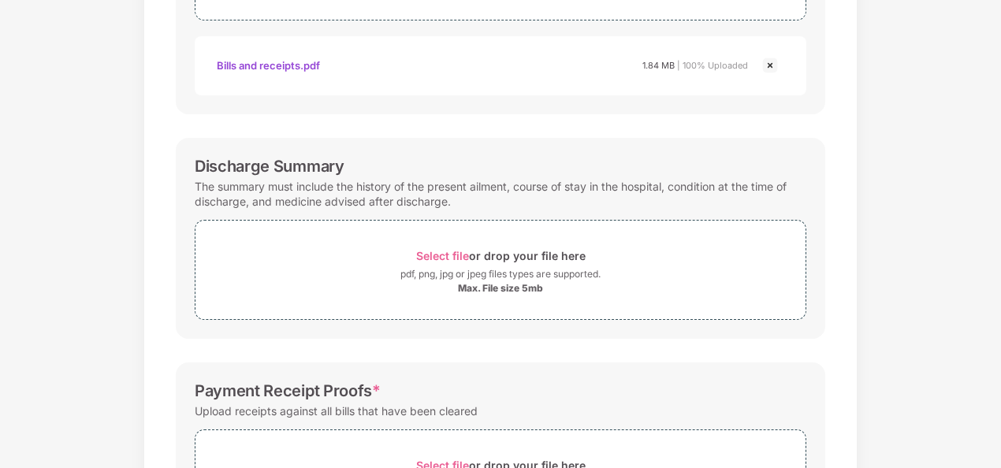
scroll to position [637, 0]
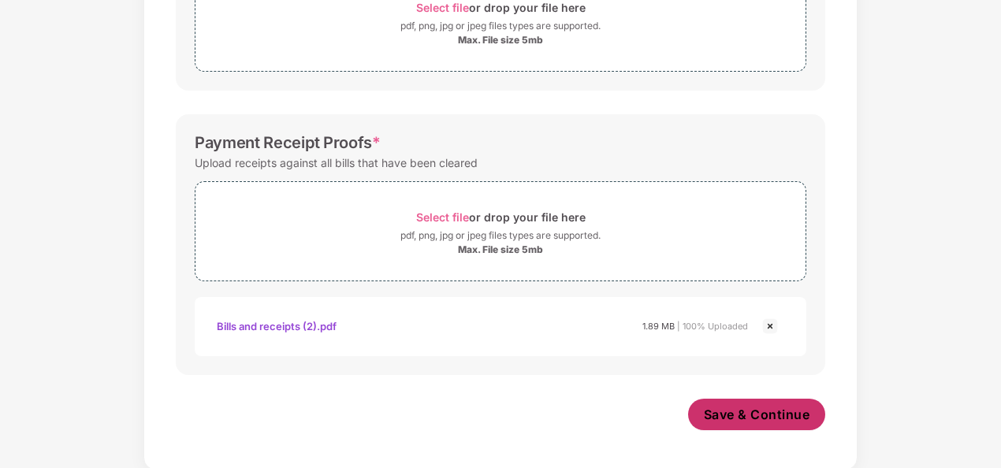
click at [727, 411] on span "Save & Continue" at bounding box center [757, 414] width 106 height 17
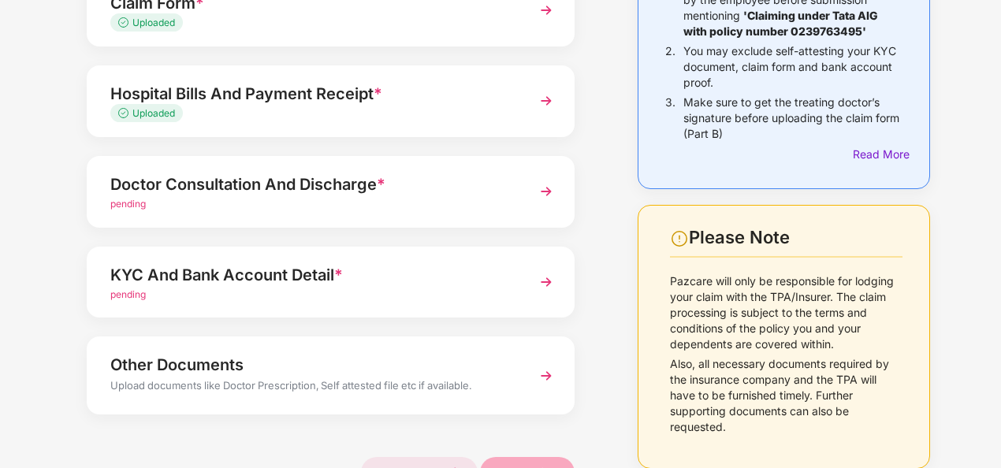
scroll to position [198, 0]
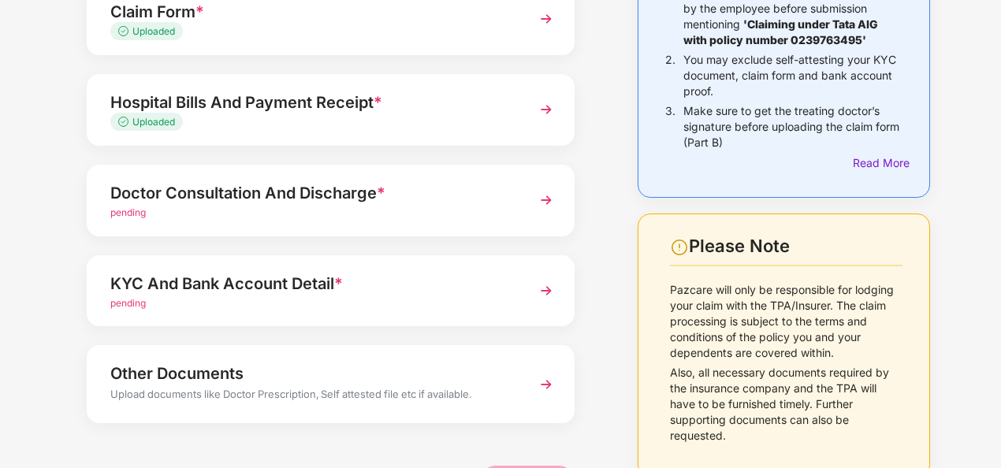
click at [467, 95] on div "Hospital Bills And Payment Receipt *" at bounding box center [312, 102] width 404 height 25
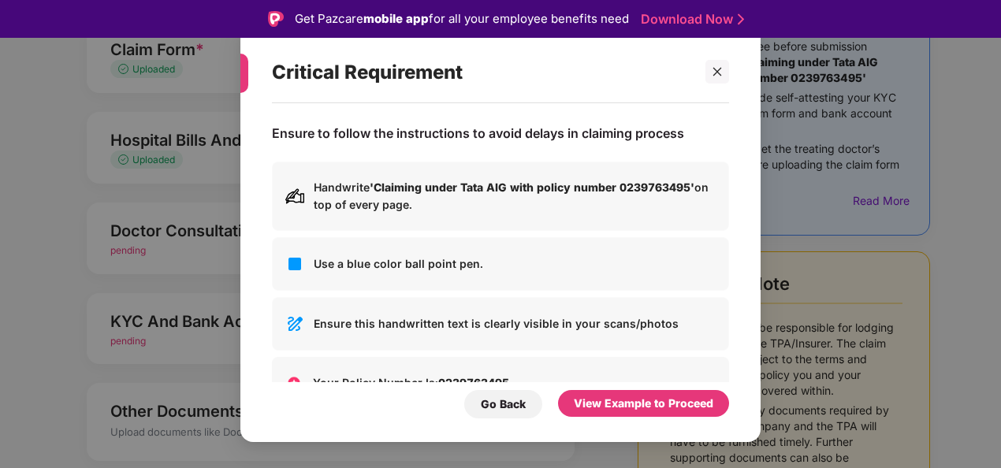
click at [616, 418] on div "View Example to Proceed" at bounding box center [643, 404] width 171 height 28
click at [616, 404] on div "View Example to Proceed" at bounding box center [644, 403] width 140 height 17
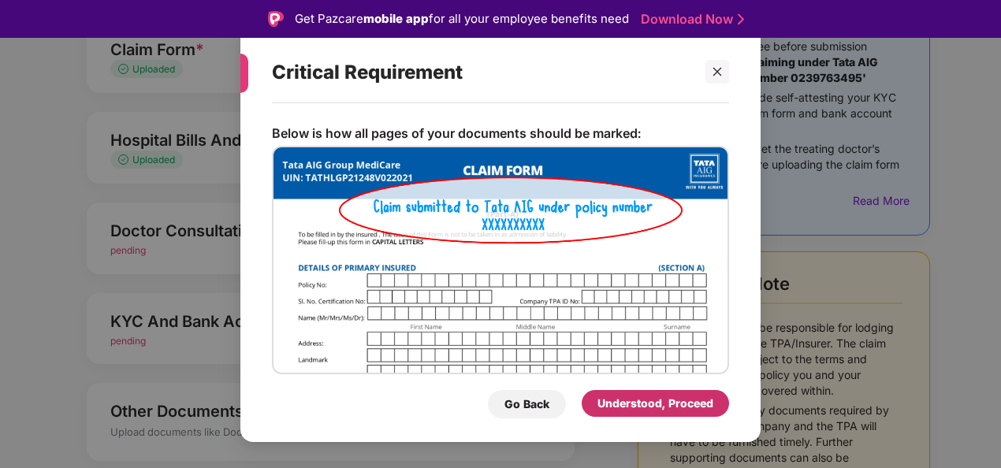
click at [616, 404] on div "Understood, Proceed" at bounding box center [655, 403] width 116 height 17
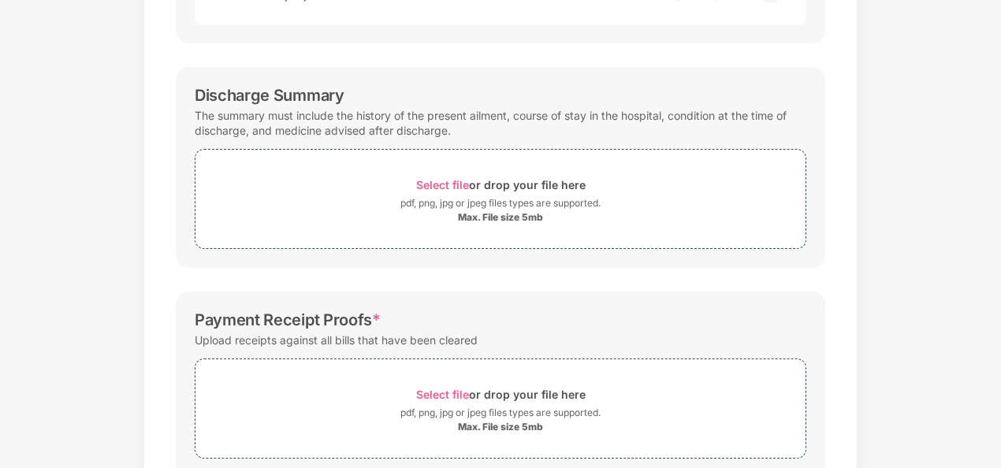
scroll to position [464, 0]
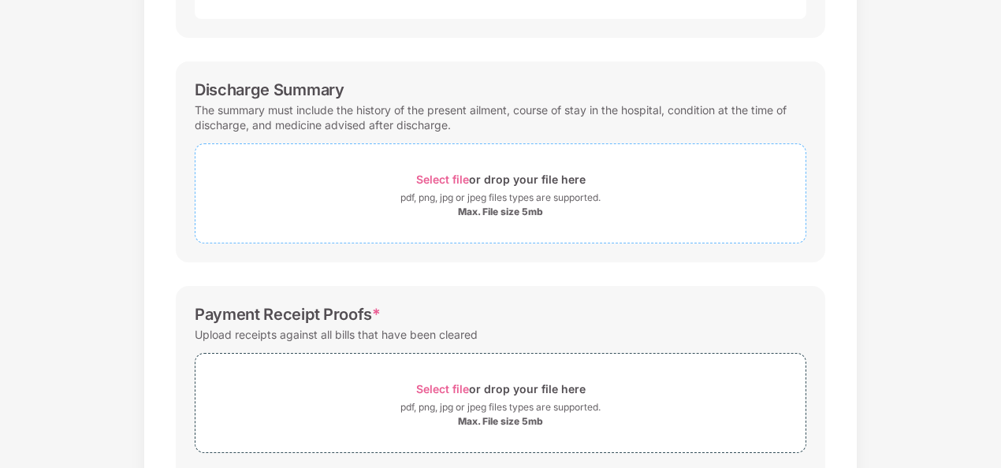
click at [589, 171] on div "Select file or drop your file here" at bounding box center [500, 179] width 610 height 21
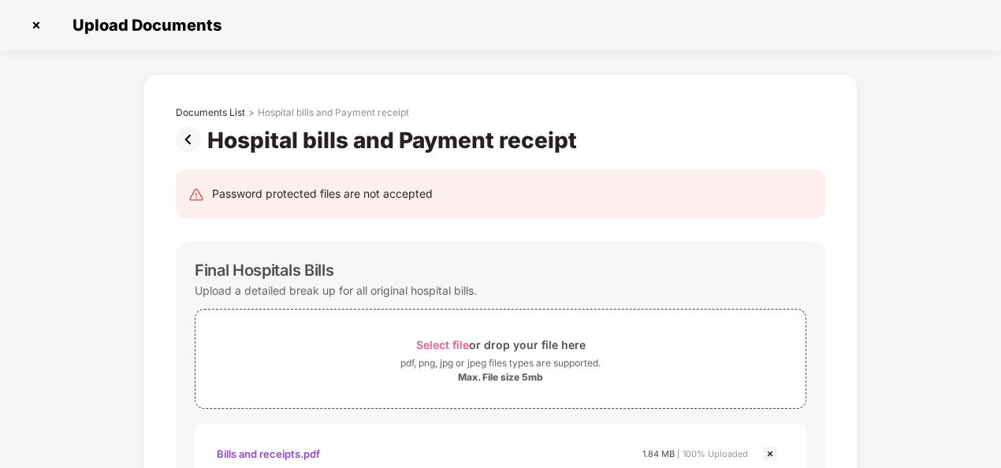
click at [194, 136] on img at bounding box center [192, 139] width 32 height 25
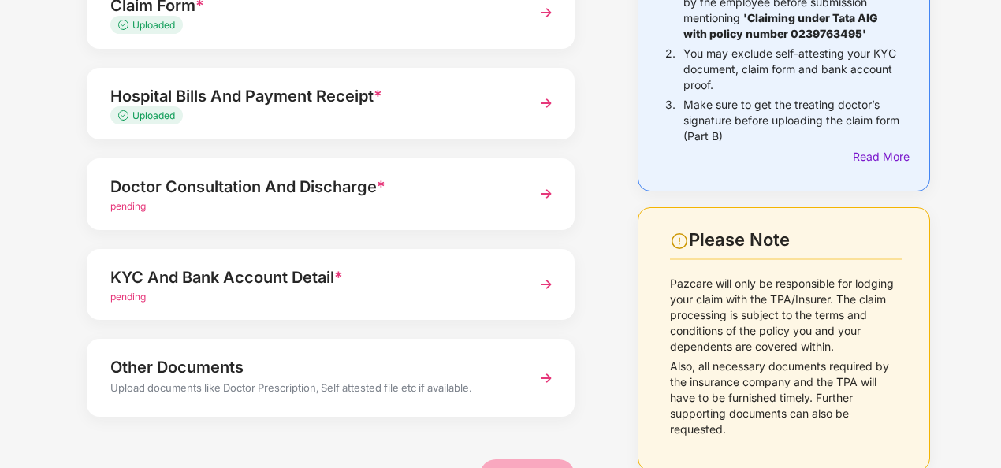
scroll to position [213, 0]
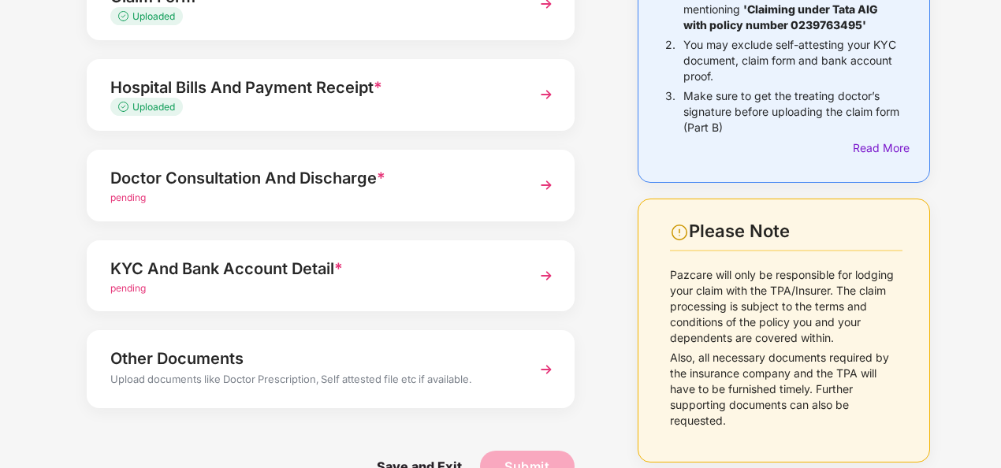
click at [349, 188] on div "Doctor Consultation And Discharge *" at bounding box center [312, 178] width 404 height 25
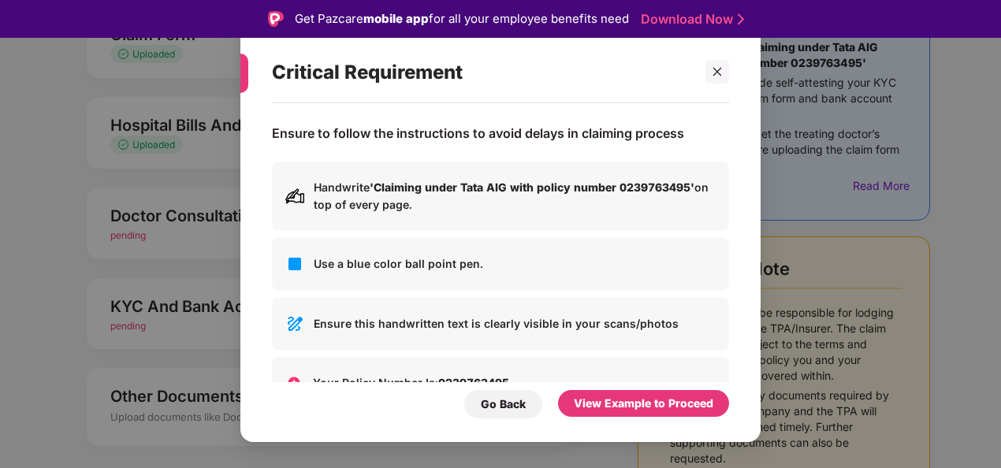
click at [705, 68] on div at bounding box center [710, 72] width 38 height 24
click at [717, 66] on icon "close" at bounding box center [717, 71] width 11 height 11
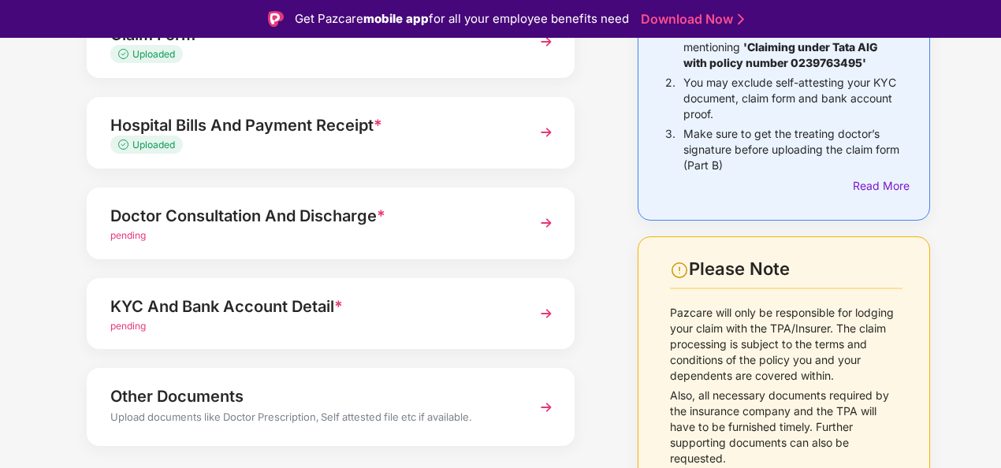
scroll to position [251, 0]
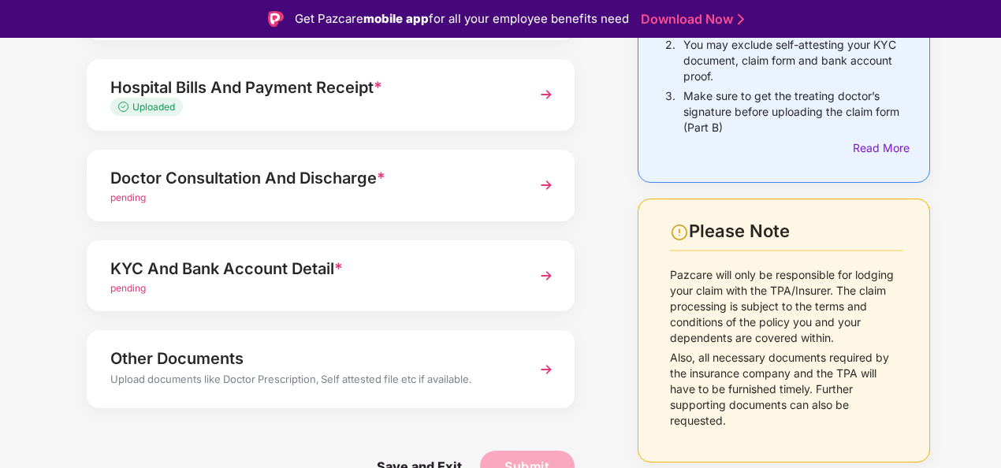
click at [426, 183] on div "Doctor Consultation And Discharge *" at bounding box center [312, 178] width 404 height 25
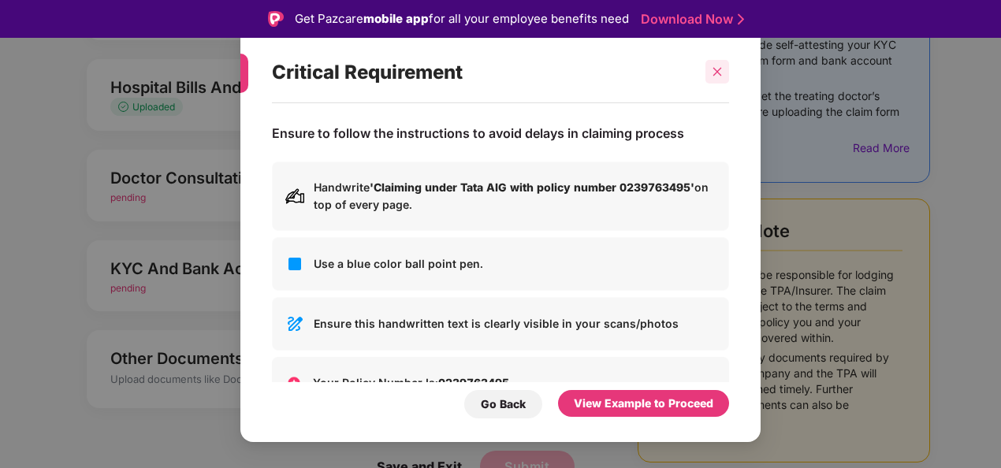
click at [720, 73] on icon "close" at bounding box center [717, 71] width 11 height 11
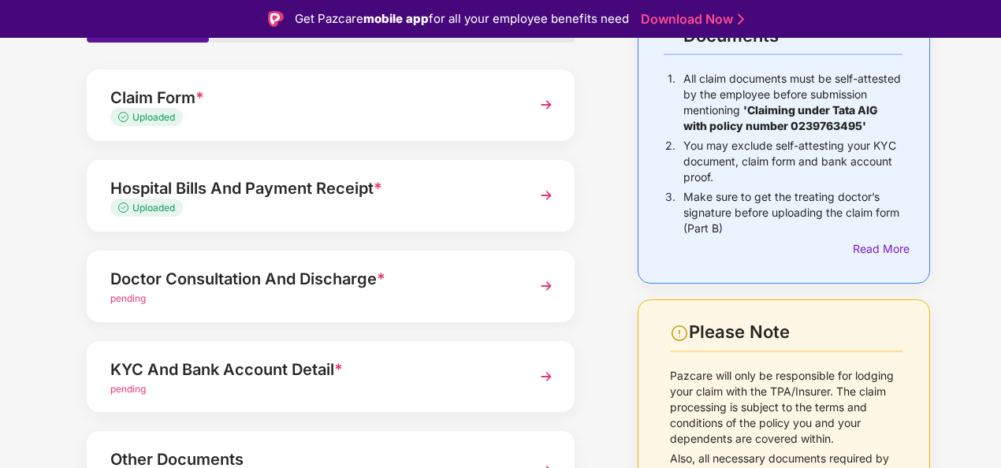
scroll to position [135, 0]
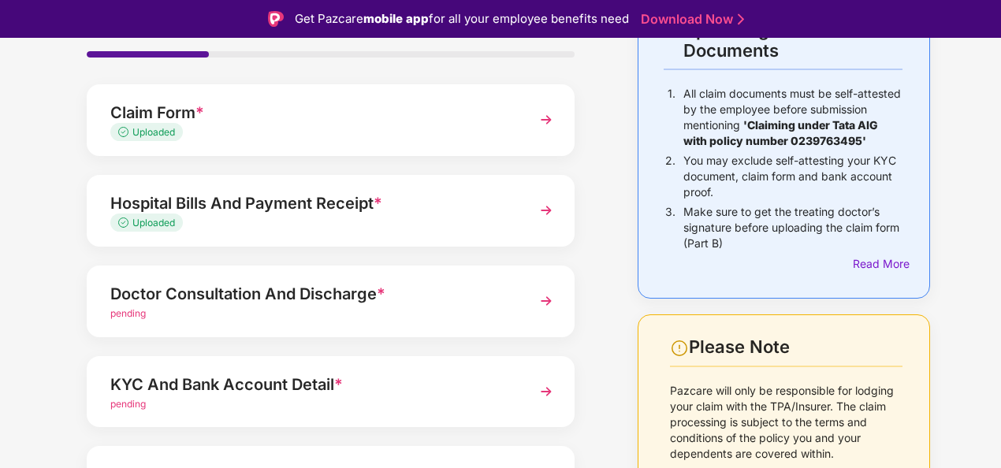
click at [402, 235] on div "Hospital Bills And Payment Receipt * Uploaded" at bounding box center [331, 211] width 488 height 72
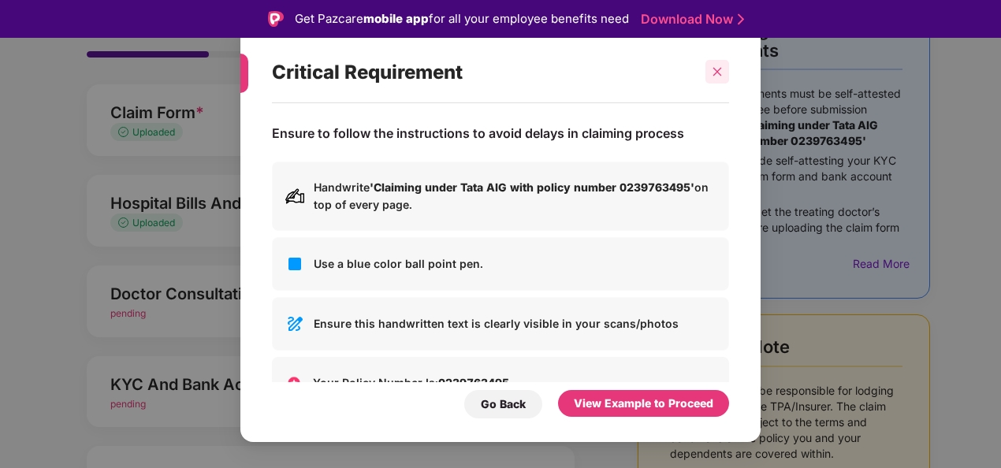
click at [725, 66] on div at bounding box center [717, 72] width 24 height 24
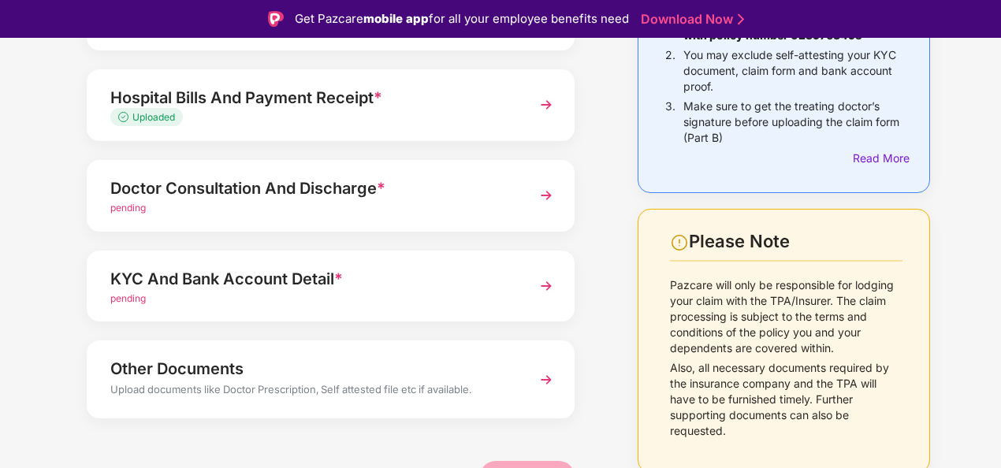
scroll to position [251, 0]
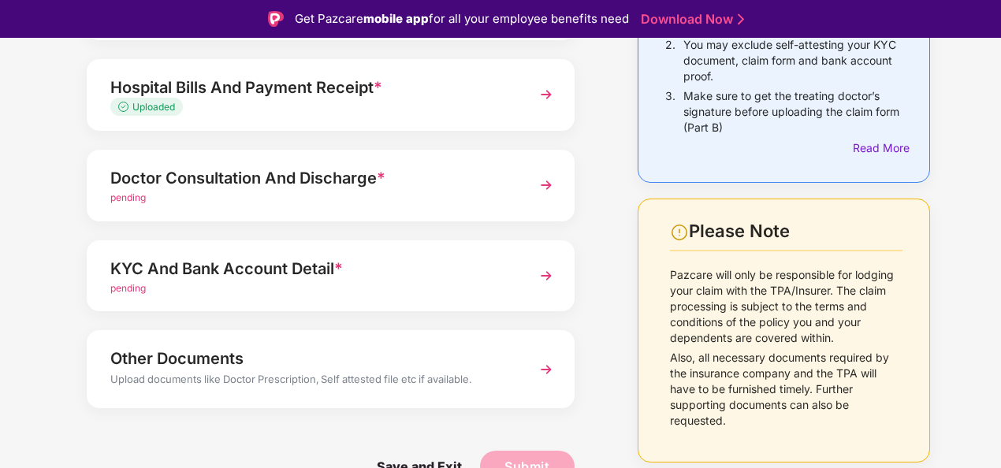
click at [396, 214] on div "Doctor Consultation And Discharge * pending" at bounding box center [331, 186] width 488 height 72
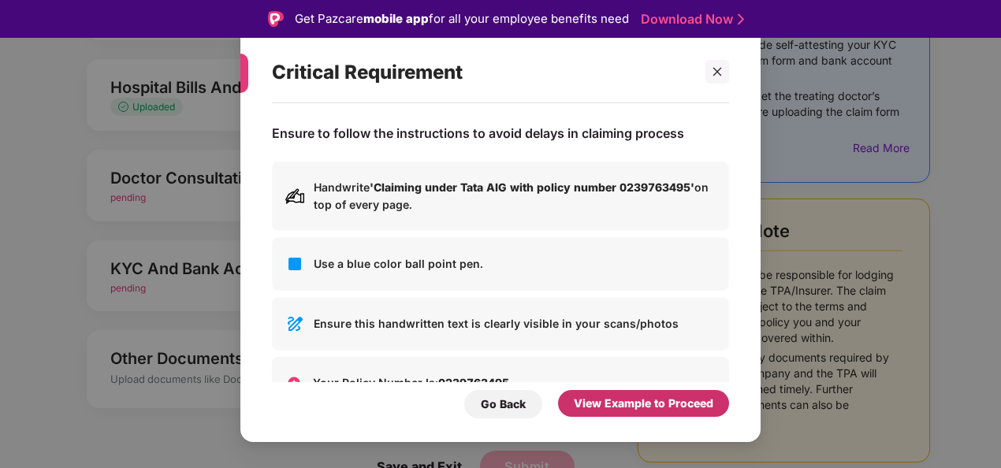
click at [594, 397] on div "View Example to Proceed" at bounding box center [644, 403] width 140 height 17
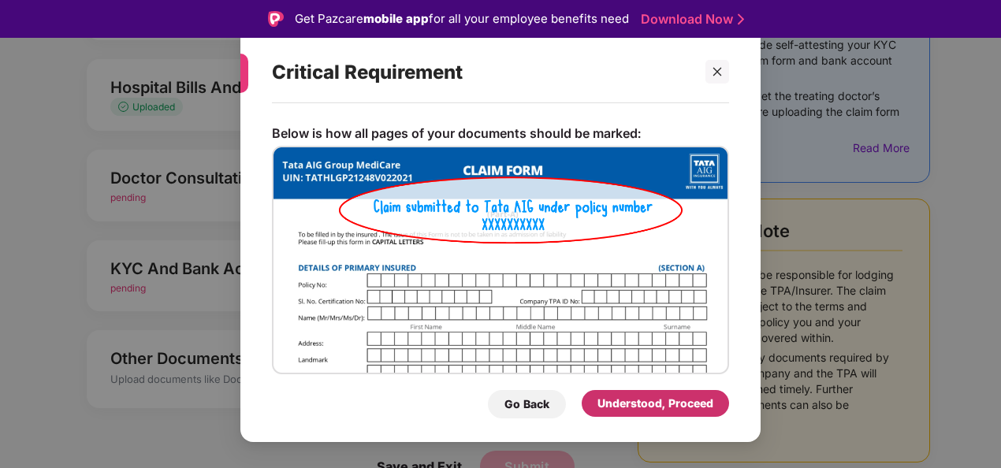
click at [612, 402] on div "Understood, Proceed" at bounding box center [655, 403] width 116 height 17
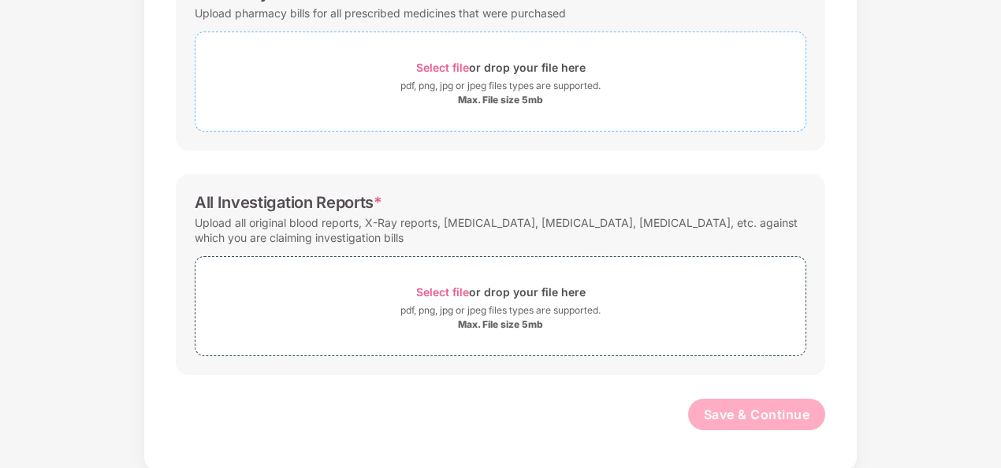
scroll to position [0, 0]
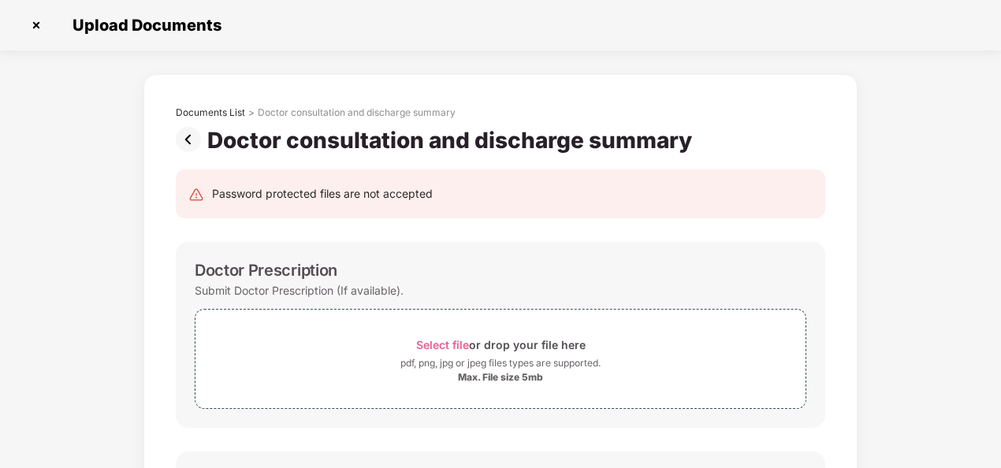
click at [189, 136] on img at bounding box center [192, 139] width 32 height 25
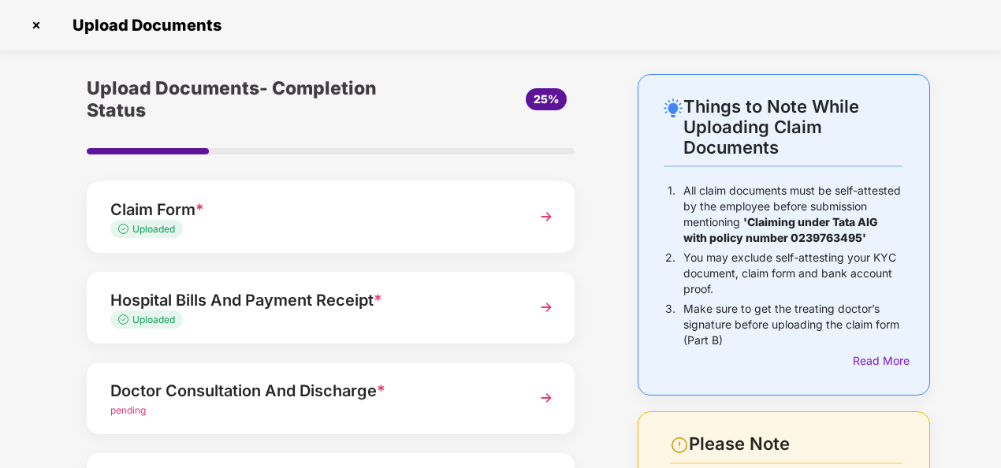
scroll to position [251, 0]
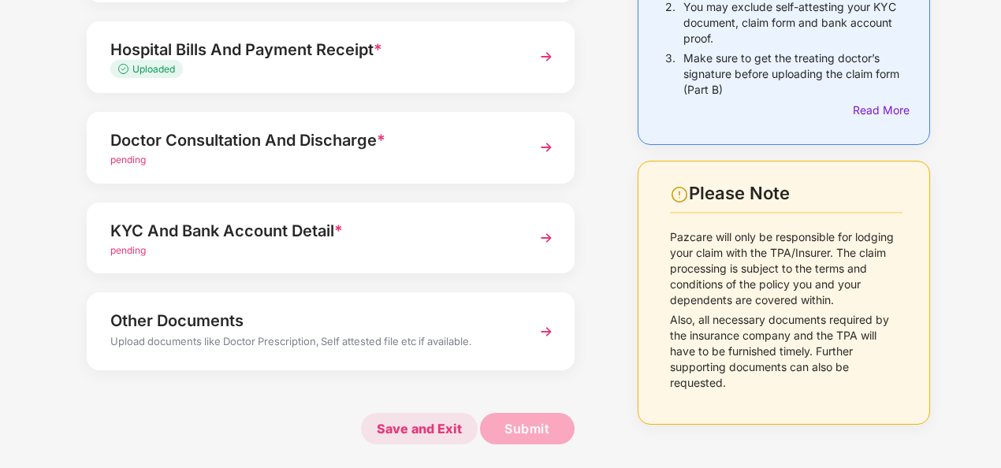
click at [429, 426] on span "Save and Exit" at bounding box center [419, 429] width 117 height 32
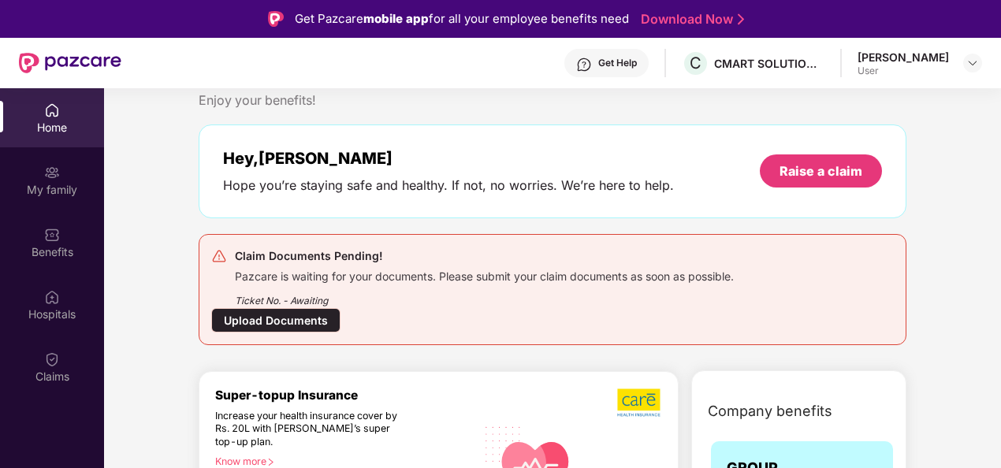
scroll to position [39, 0]
click at [298, 320] on div "Upload Documents" at bounding box center [275, 319] width 129 height 24
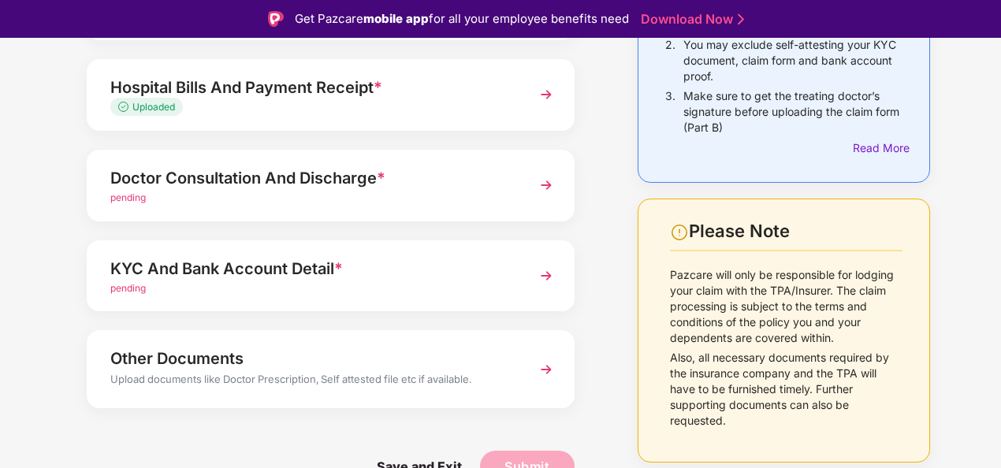
scroll to position [38, 0]
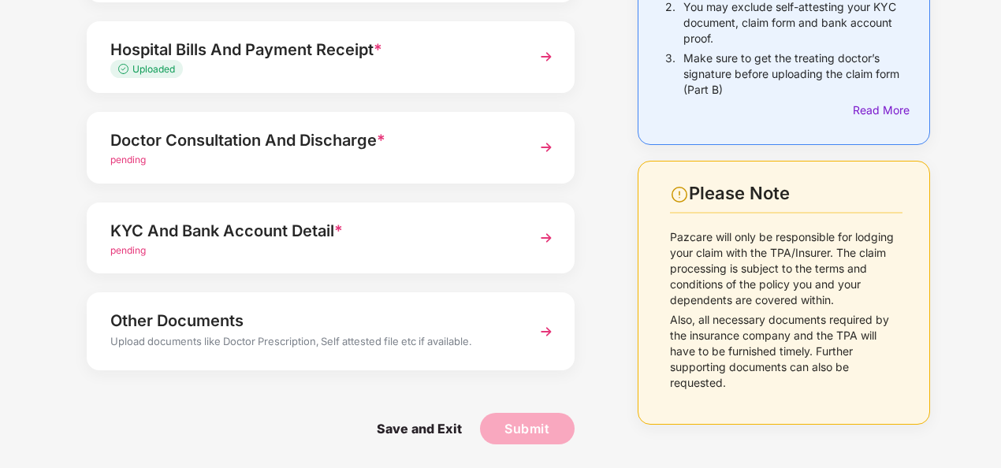
click at [404, 353] on div "Upload documents like Doctor Prescription, Self attested file etc if available." at bounding box center [312, 343] width 404 height 20
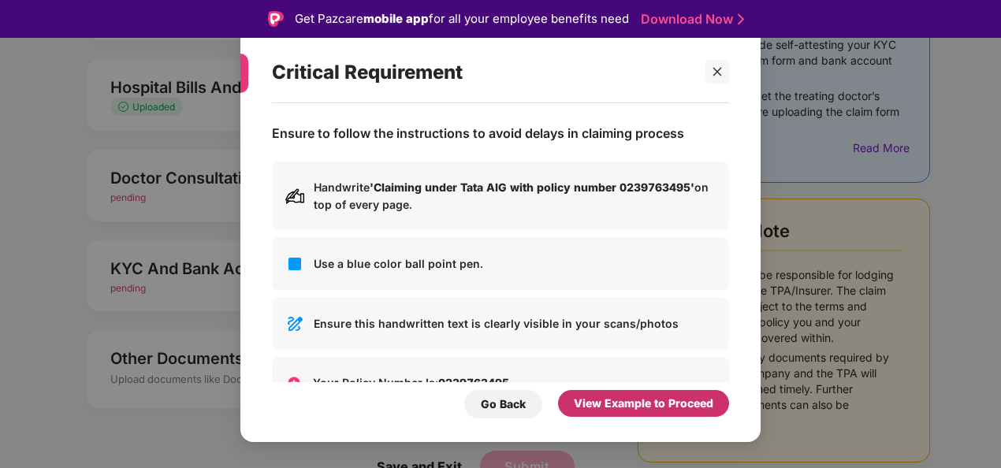
click at [614, 397] on div "View Example to Proceed" at bounding box center [644, 403] width 140 height 17
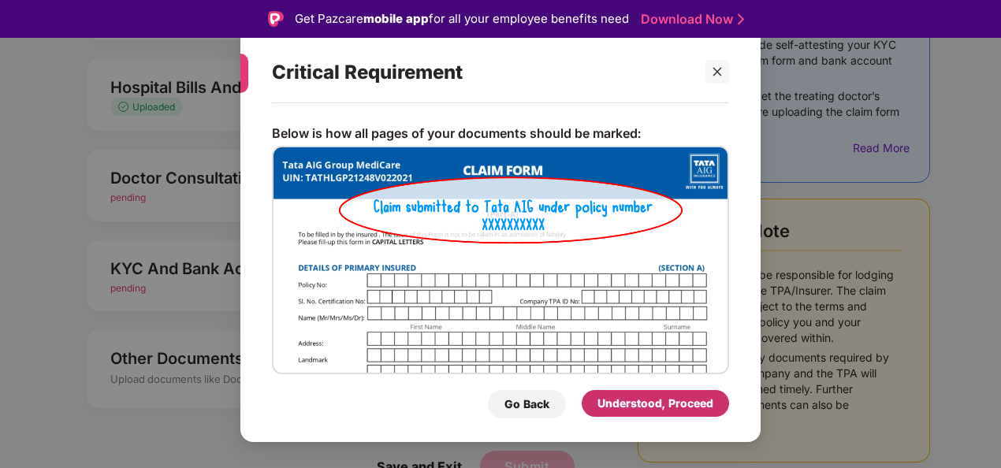
click at [614, 397] on div "Understood, Proceed" at bounding box center [655, 403] width 116 height 17
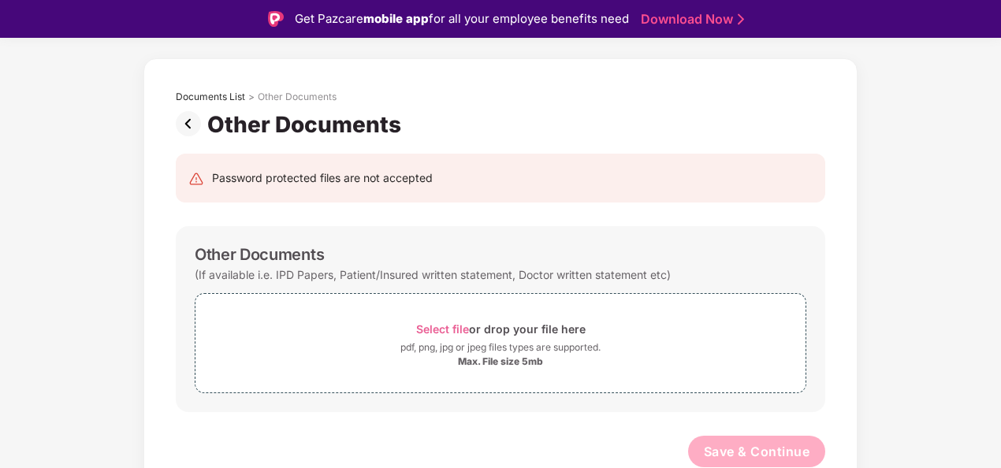
scroll to position [38, 0]
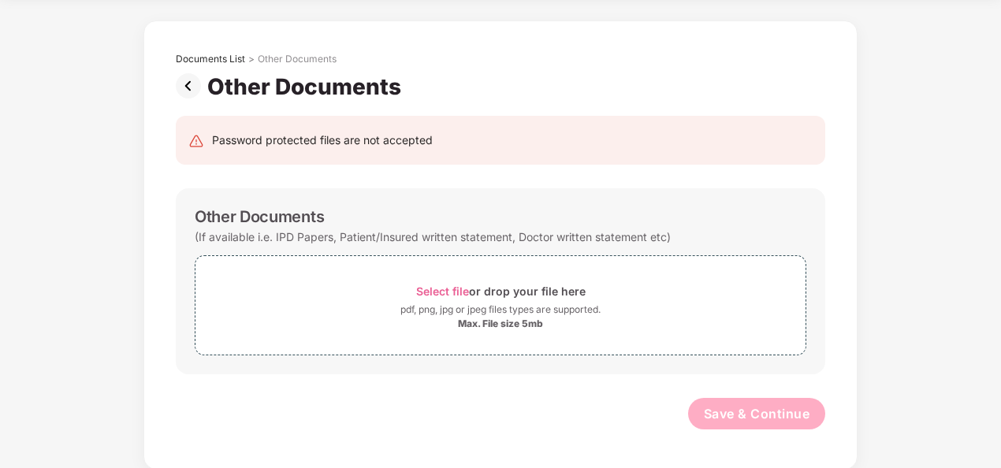
click at [183, 88] on img at bounding box center [192, 85] width 32 height 25
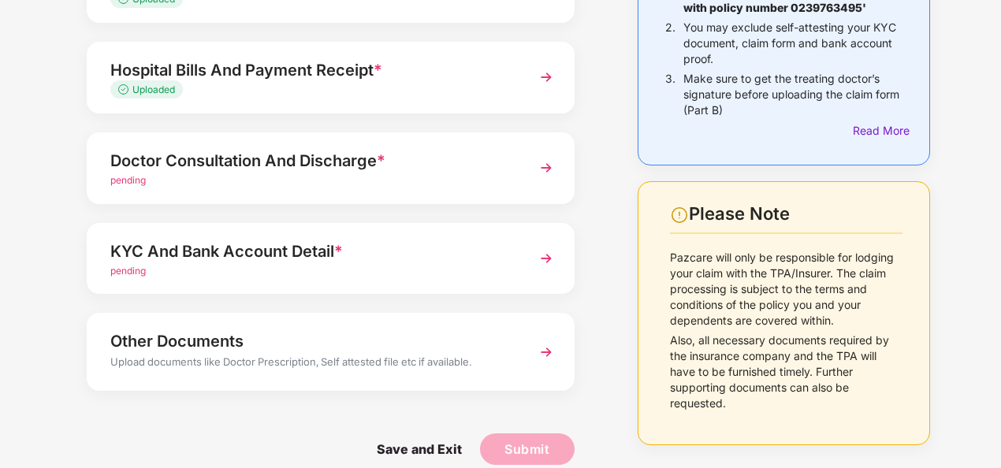
scroll to position [231, 0]
click at [269, 260] on div "KYC And Bank Account Detail *" at bounding box center [312, 250] width 404 height 25
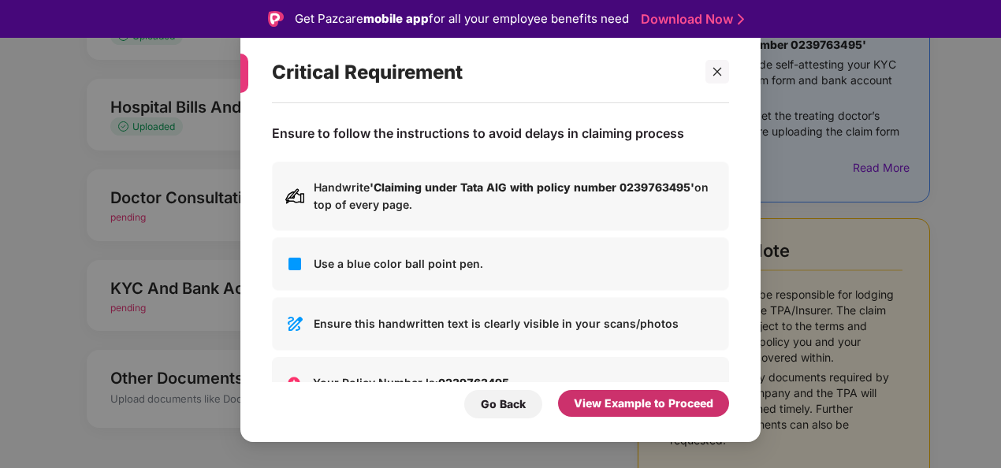
click at [608, 417] on div "View Example to Proceed" at bounding box center [643, 403] width 171 height 27
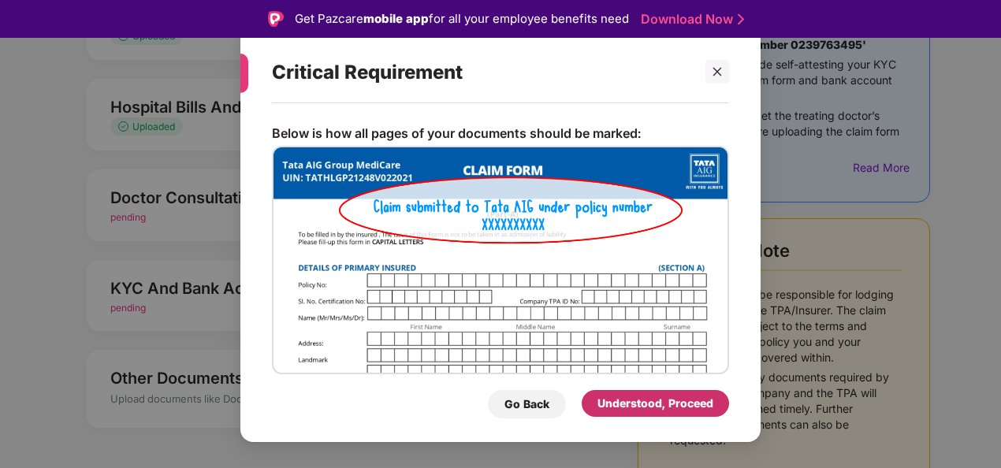
click at [608, 417] on div "Understood, Proceed" at bounding box center [655, 403] width 147 height 27
